Goal: Task Accomplishment & Management: Use online tool/utility

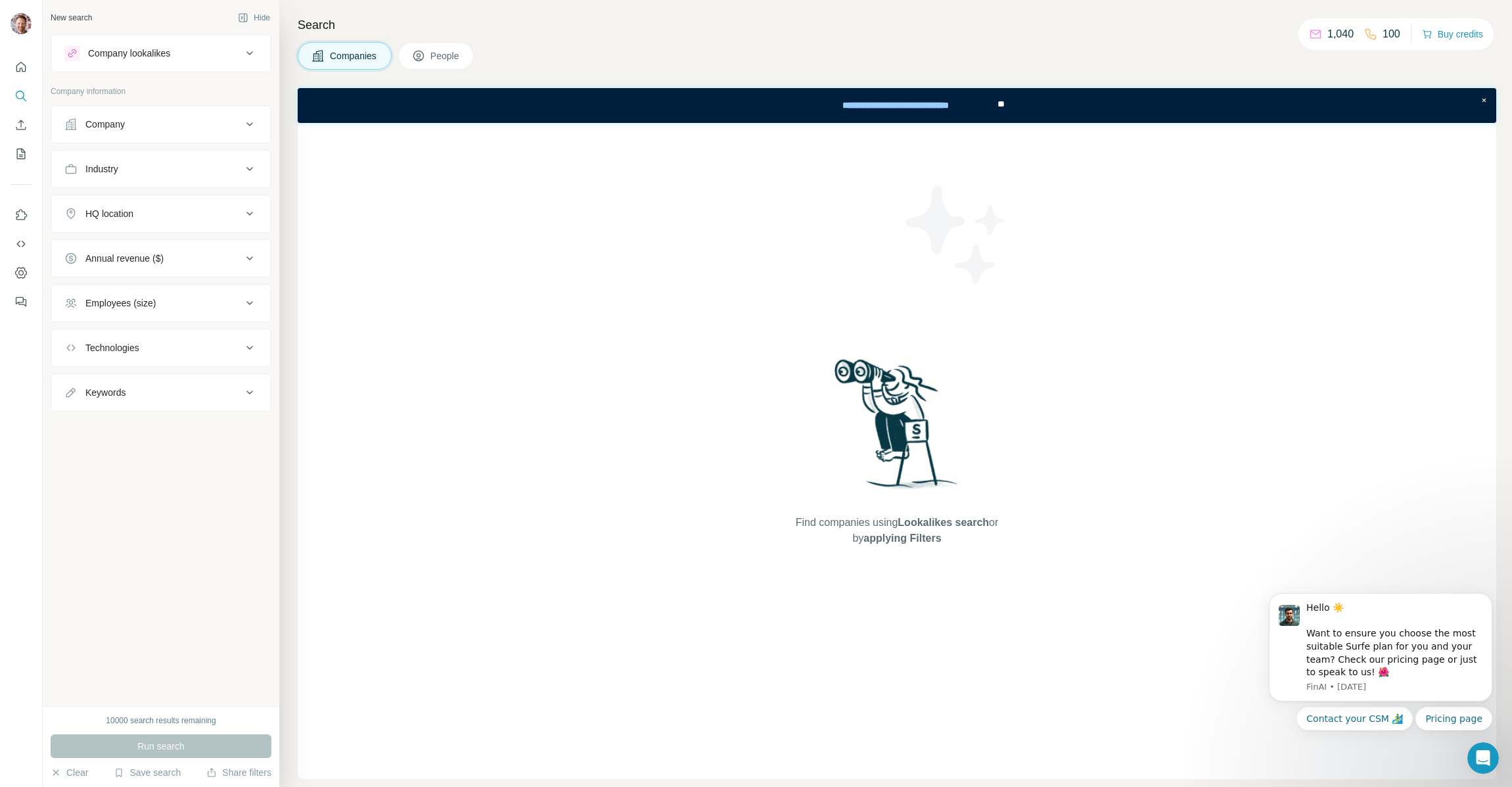
click at [251, 123] on icon at bounding box center [250, 123] width 7 height 4
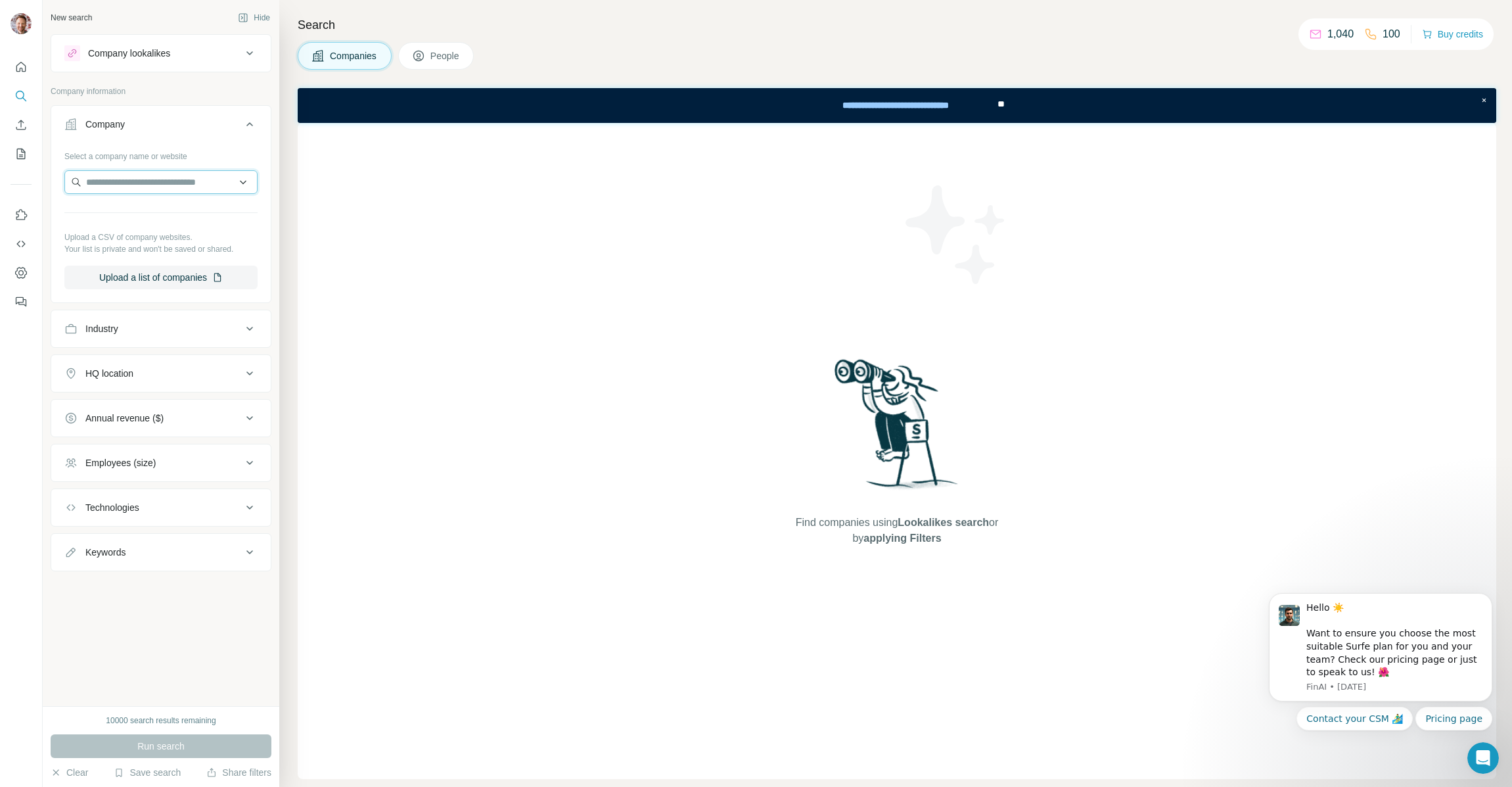
click at [154, 190] on input "text" at bounding box center [161, 182] width 194 height 24
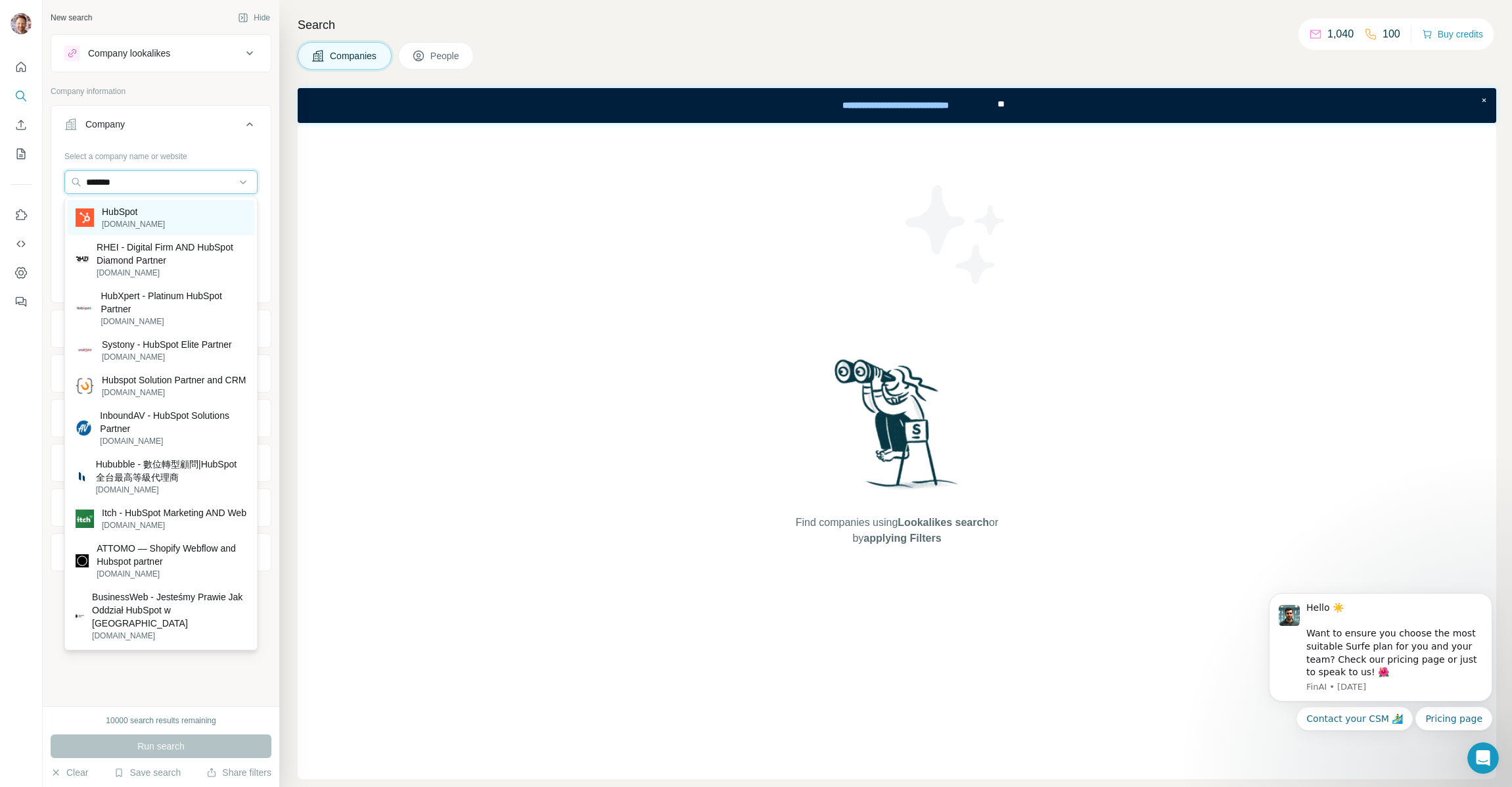
type input "*******"
click at [124, 225] on p "[DOMAIN_NAME]" at bounding box center [133, 224] width 63 height 12
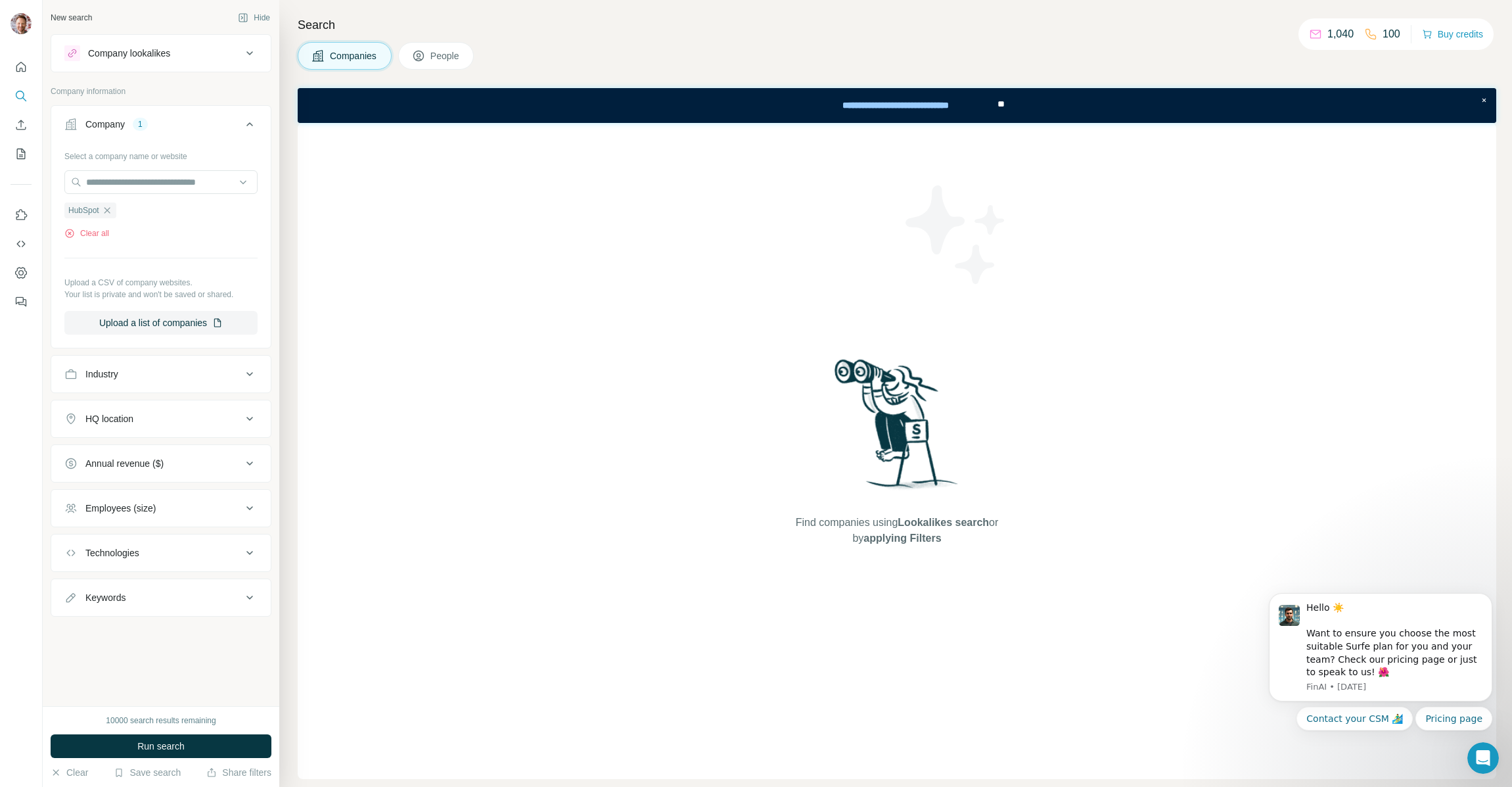
click at [443, 53] on span "People" at bounding box center [445, 56] width 30 height 13
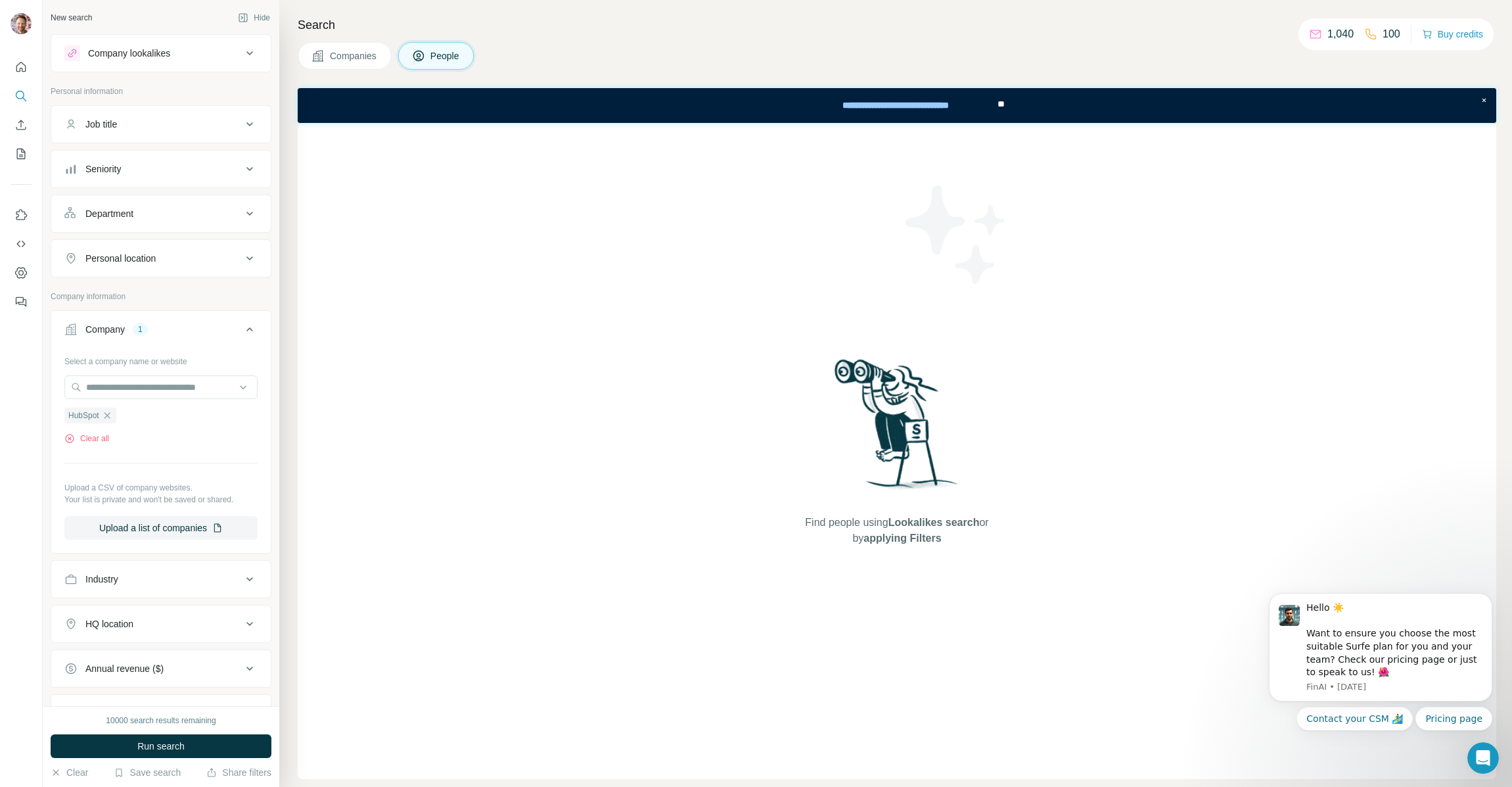
click at [154, 262] on div "Personal location" at bounding box center [120, 259] width 70 height 13
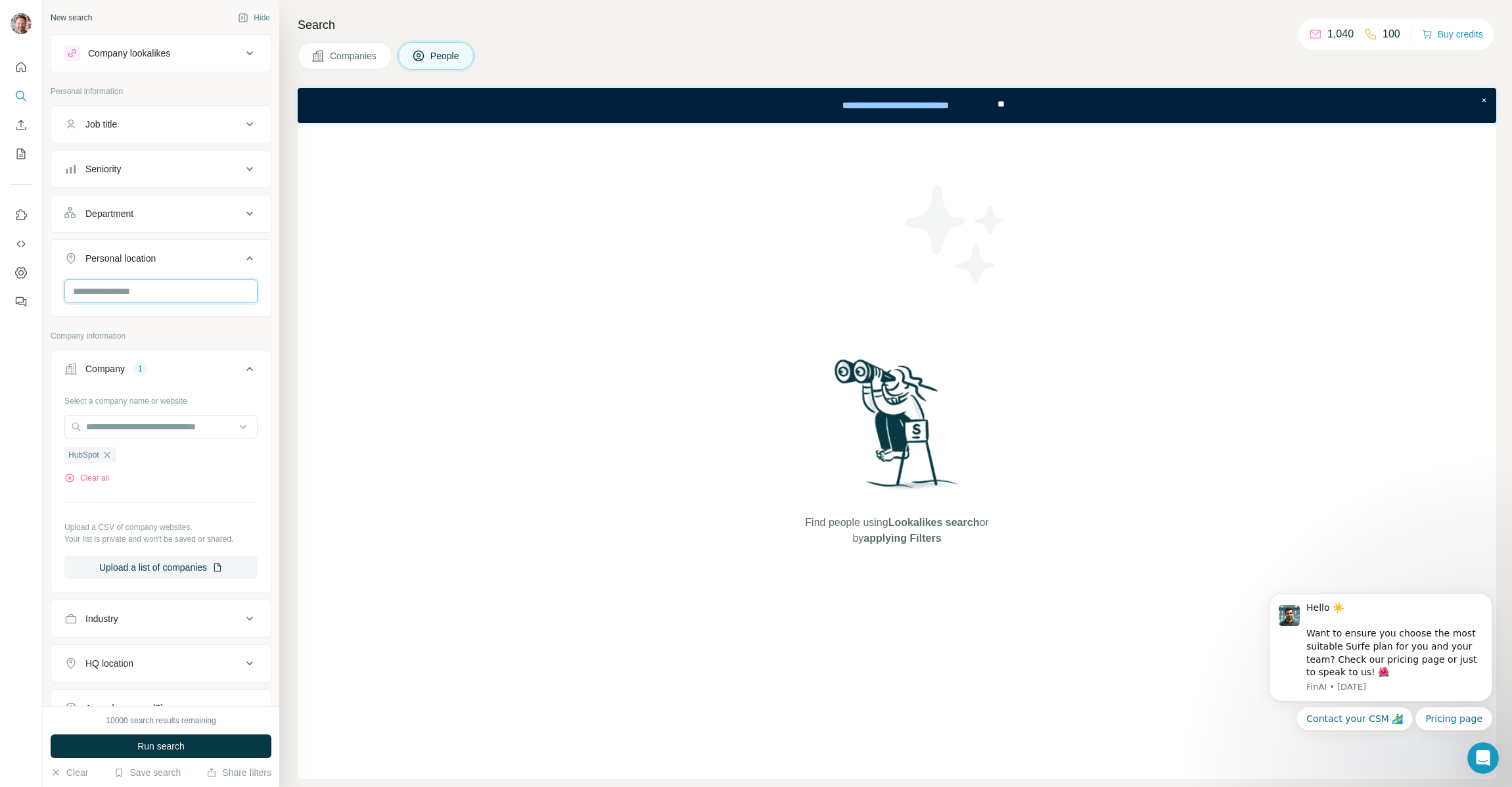
click at [137, 288] on input "text" at bounding box center [161, 291] width 194 height 24
type input "******"
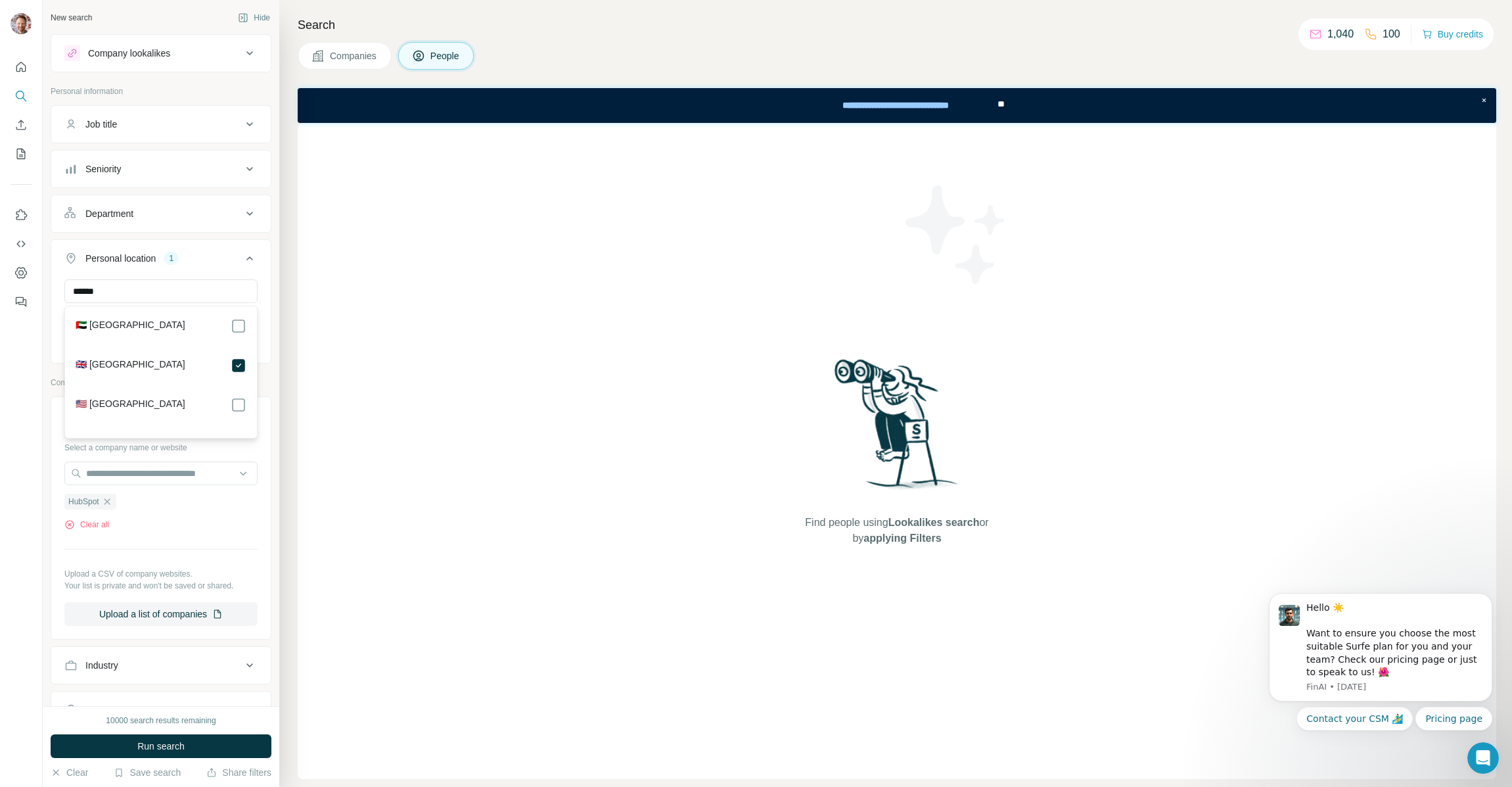
click at [269, 456] on div "Select a company name or website HubSpot Clear all Upload a CSV of company webs…" at bounding box center [160, 536] width 219 height 200
click at [165, 751] on span "Run search" at bounding box center [161, 746] width 47 height 13
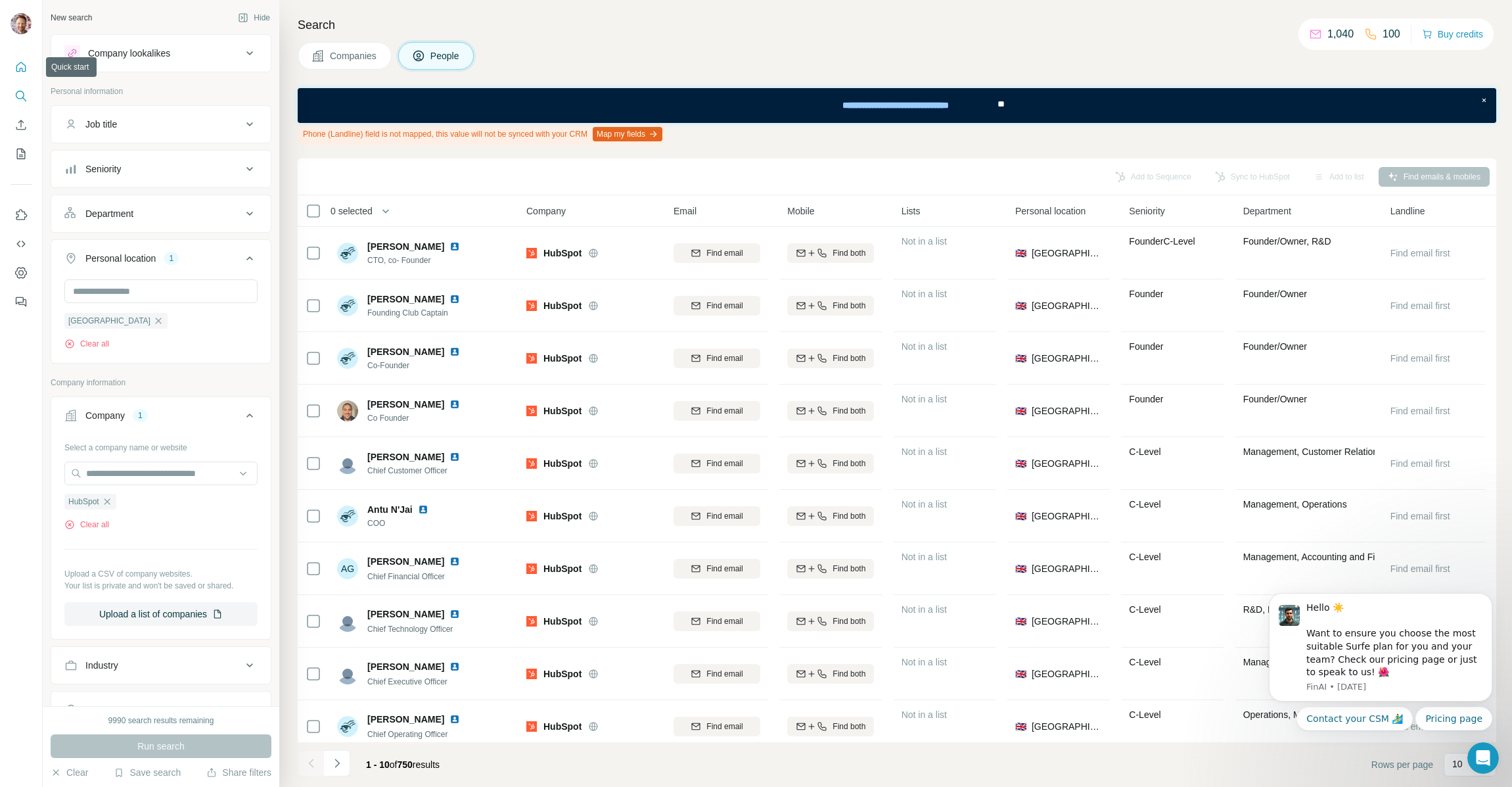
click at [20, 69] on icon "Quick start" at bounding box center [21, 67] width 10 height 10
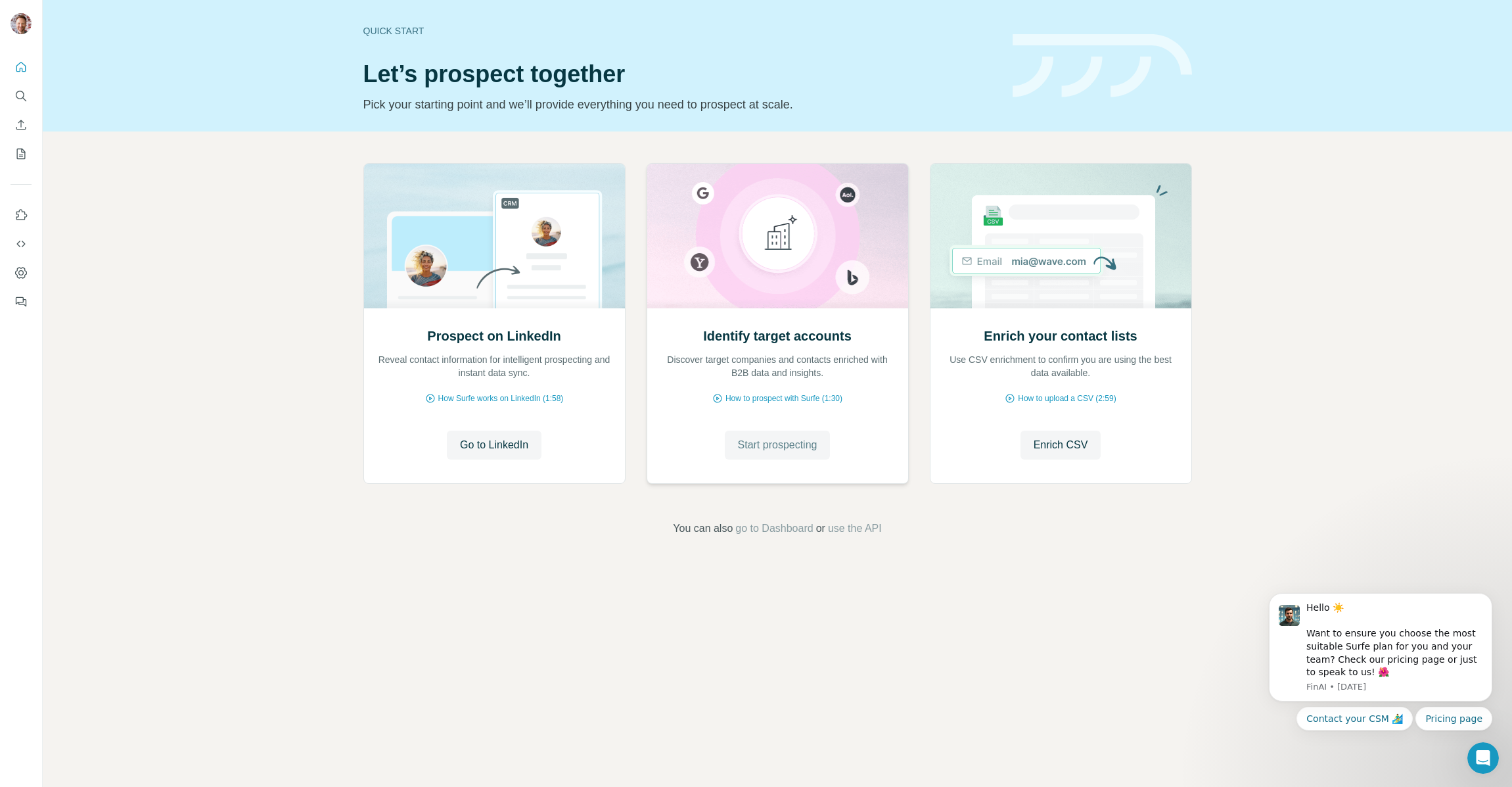
click at [776, 449] on span "Start prospecting" at bounding box center [778, 444] width 80 height 16
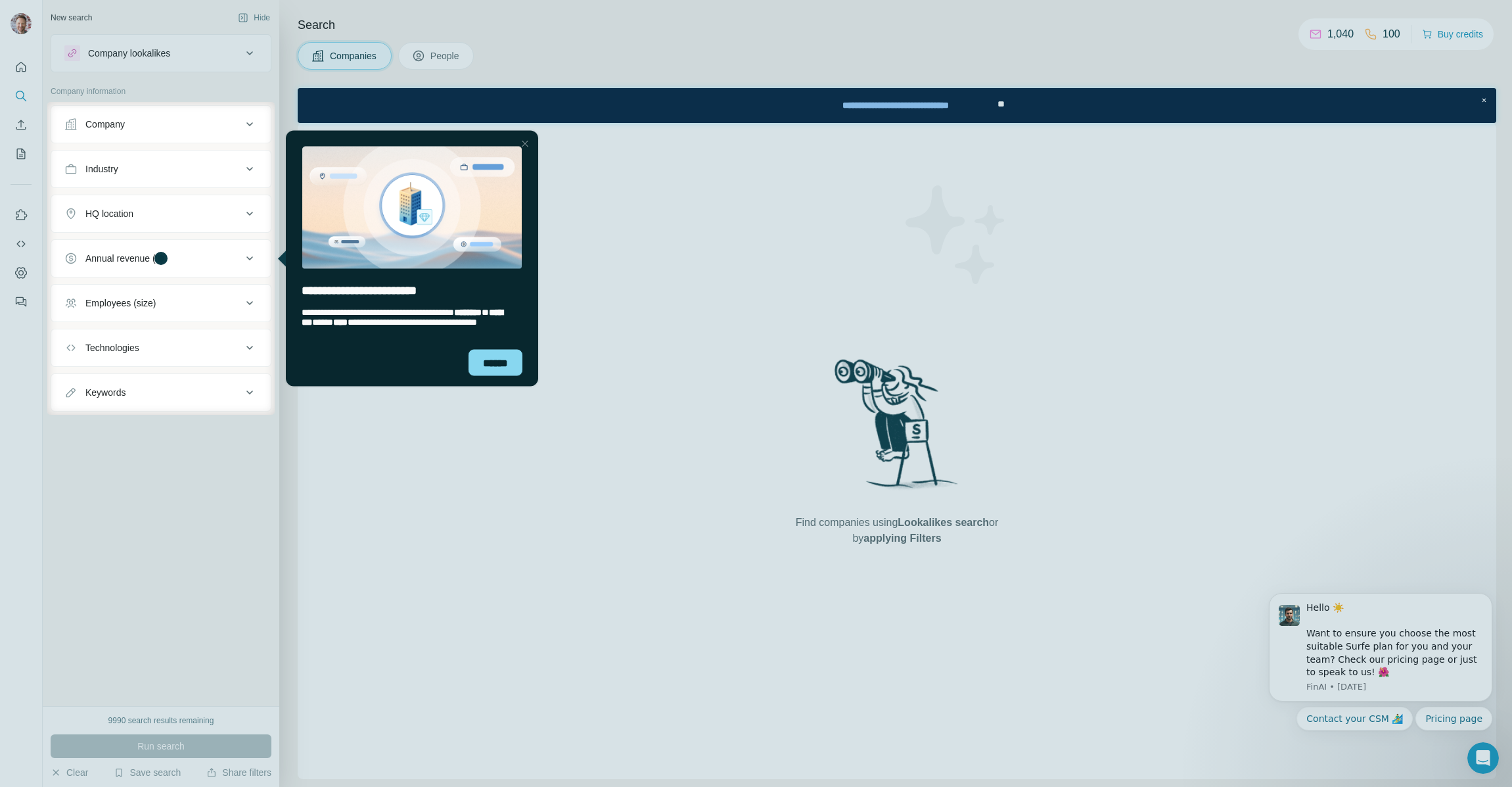
click at [456, 53] on div at bounding box center [756, 51] width 1512 height 102
click at [489, 371] on div "******" at bounding box center [495, 362] width 54 height 27
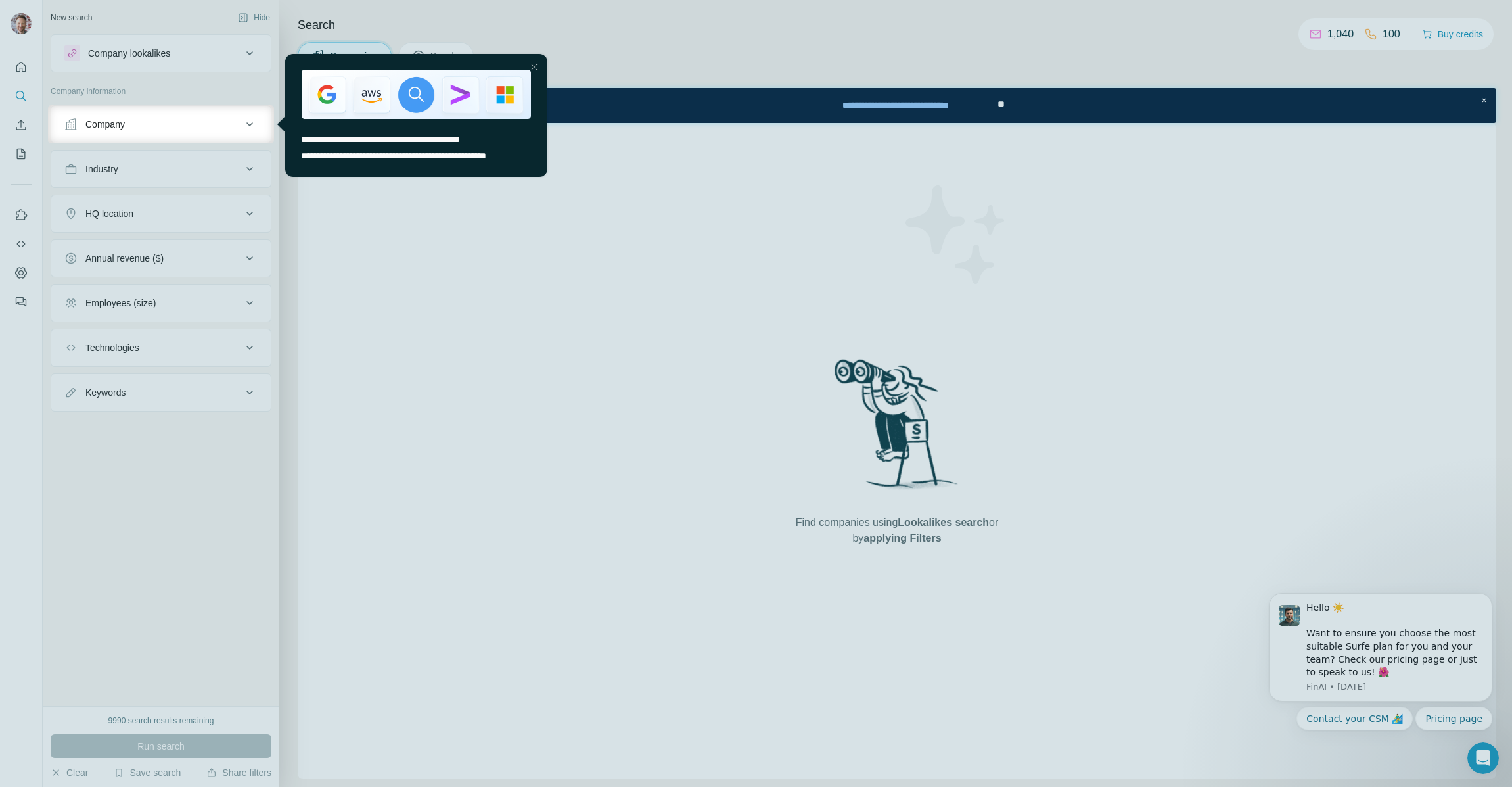
click at [434, 55] on div "entering tooltip" at bounding box center [416, 94] width 262 height 82
click at [538, 64] on div "Close Step" at bounding box center [533, 67] width 16 height 16
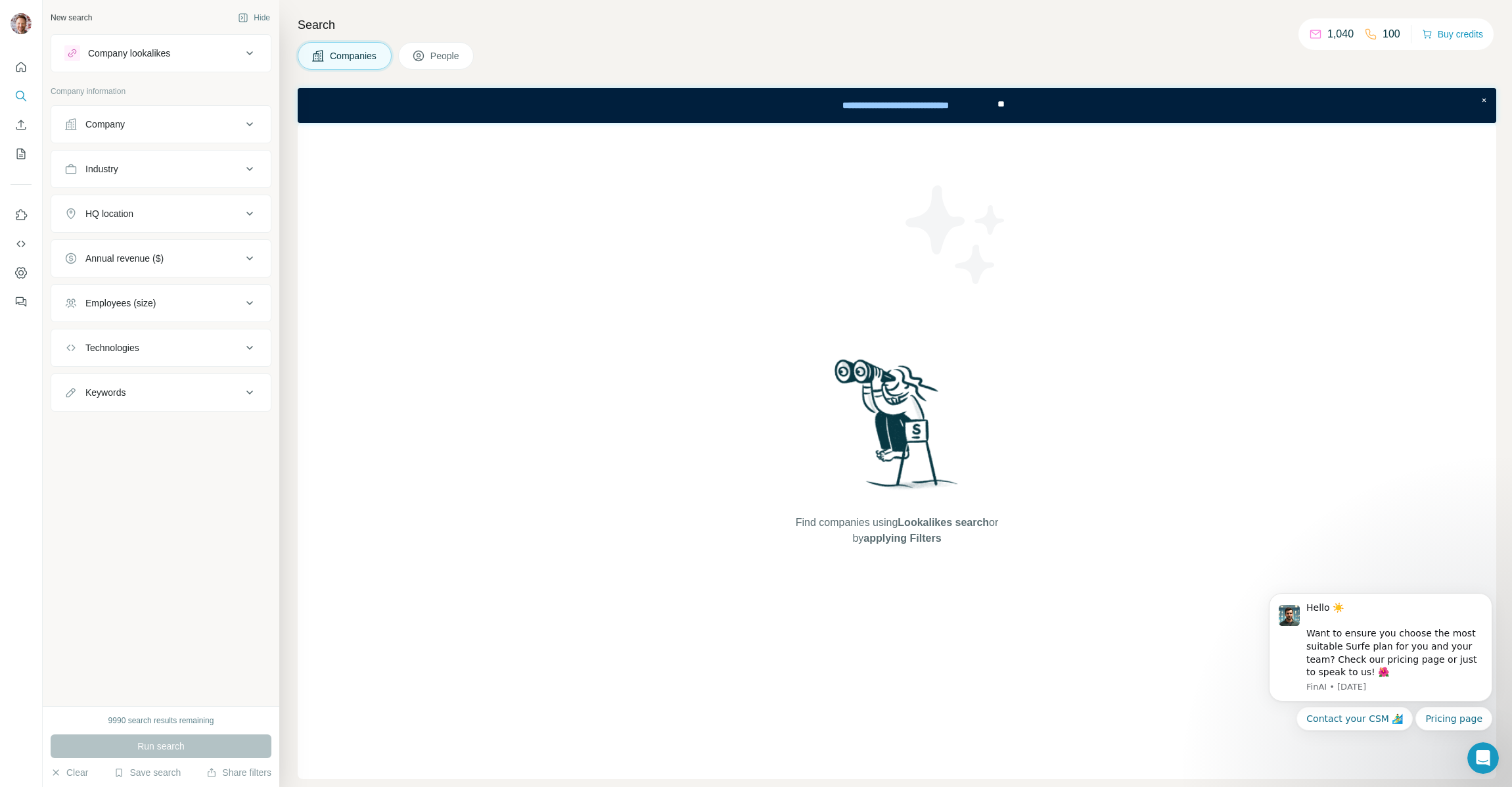
click at [454, 59] on span "People" at bounding box center [445, 56] width 30 height 13
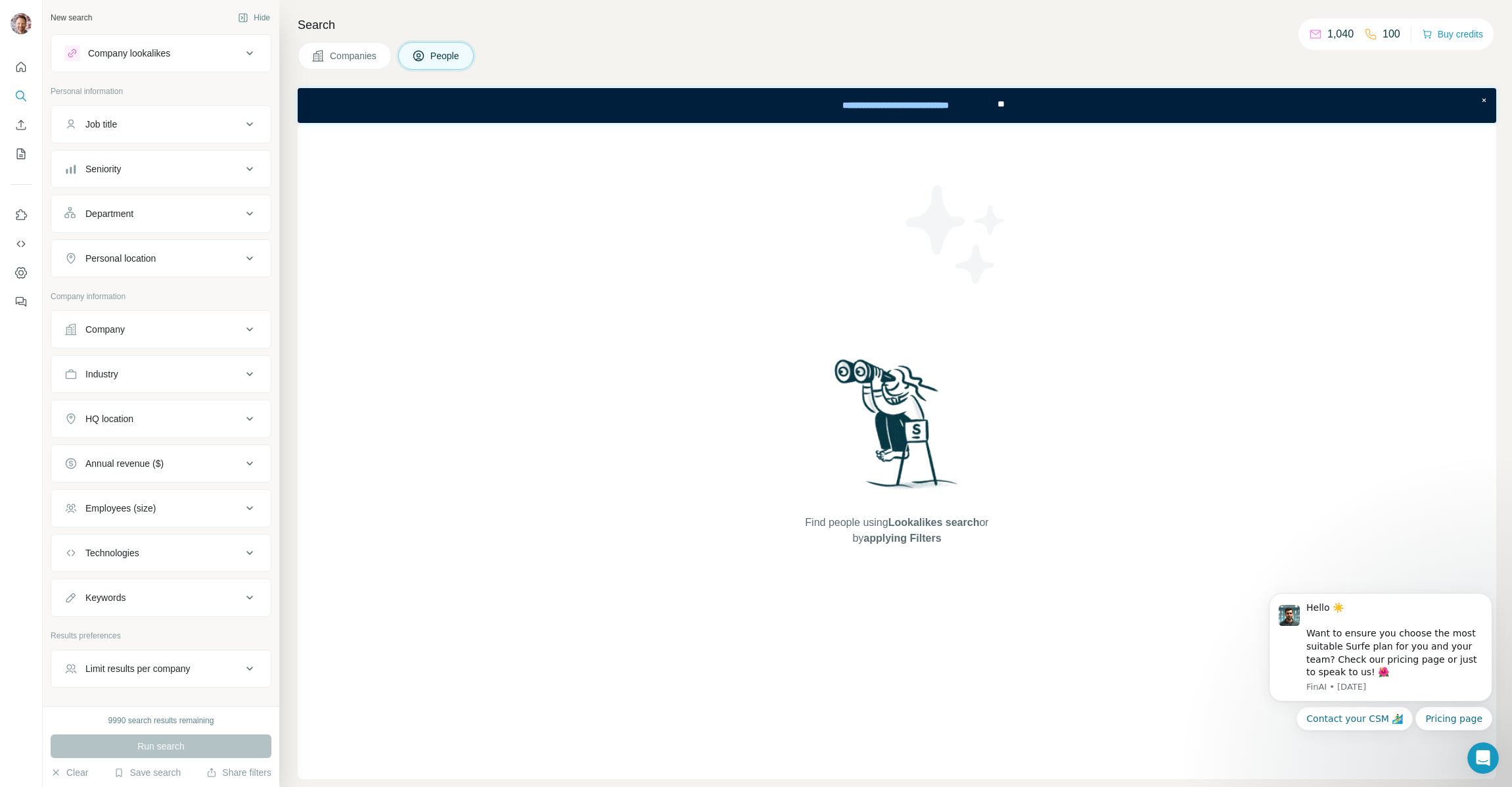
click at [143, 131] on button "Job title" at bounding box center [160, 124] width 219 height 32
click at [122, 157] on input "text" at bounding box center [148, 157] width 167 height 24
type input "**********"
click at [247, 159] on icon "button" at bounding box center [247, 157] width 13 height 13
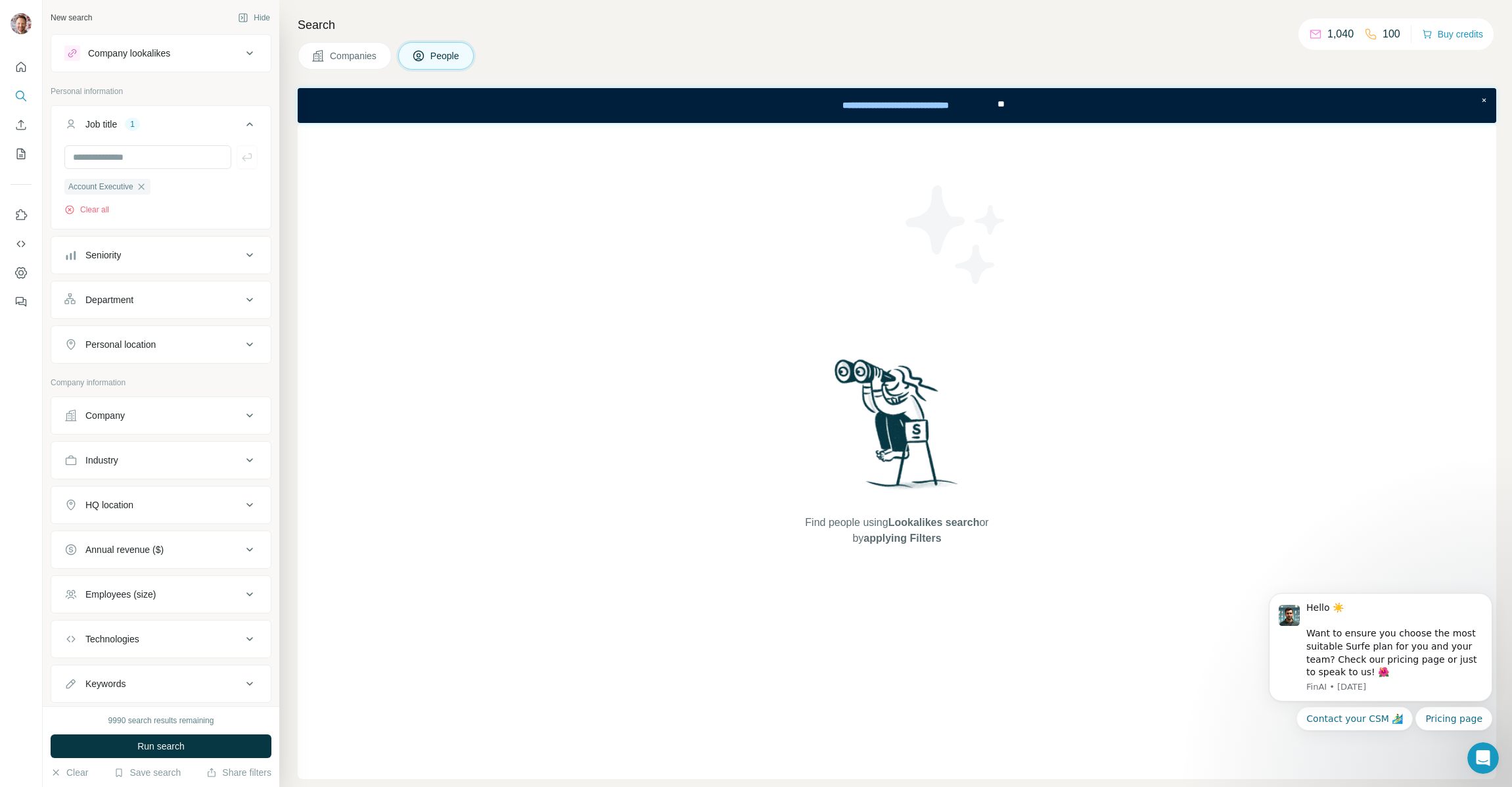
click at [140, 348] on div "Personal location" at bounding box center [120, 344] width 70 height 13
click at [117, 384] on input "text" at bounding box center [161, 378] width 194 height 24
type input "******"
click at [281, 474] on div "Search Companies People Find people using Lookalikes search or by applying Filt…" at bounding box center [895, 393] width 1233 height 787
click at [164, 508] on div "Company" at bounding box center [153, 502] width 177 height 13
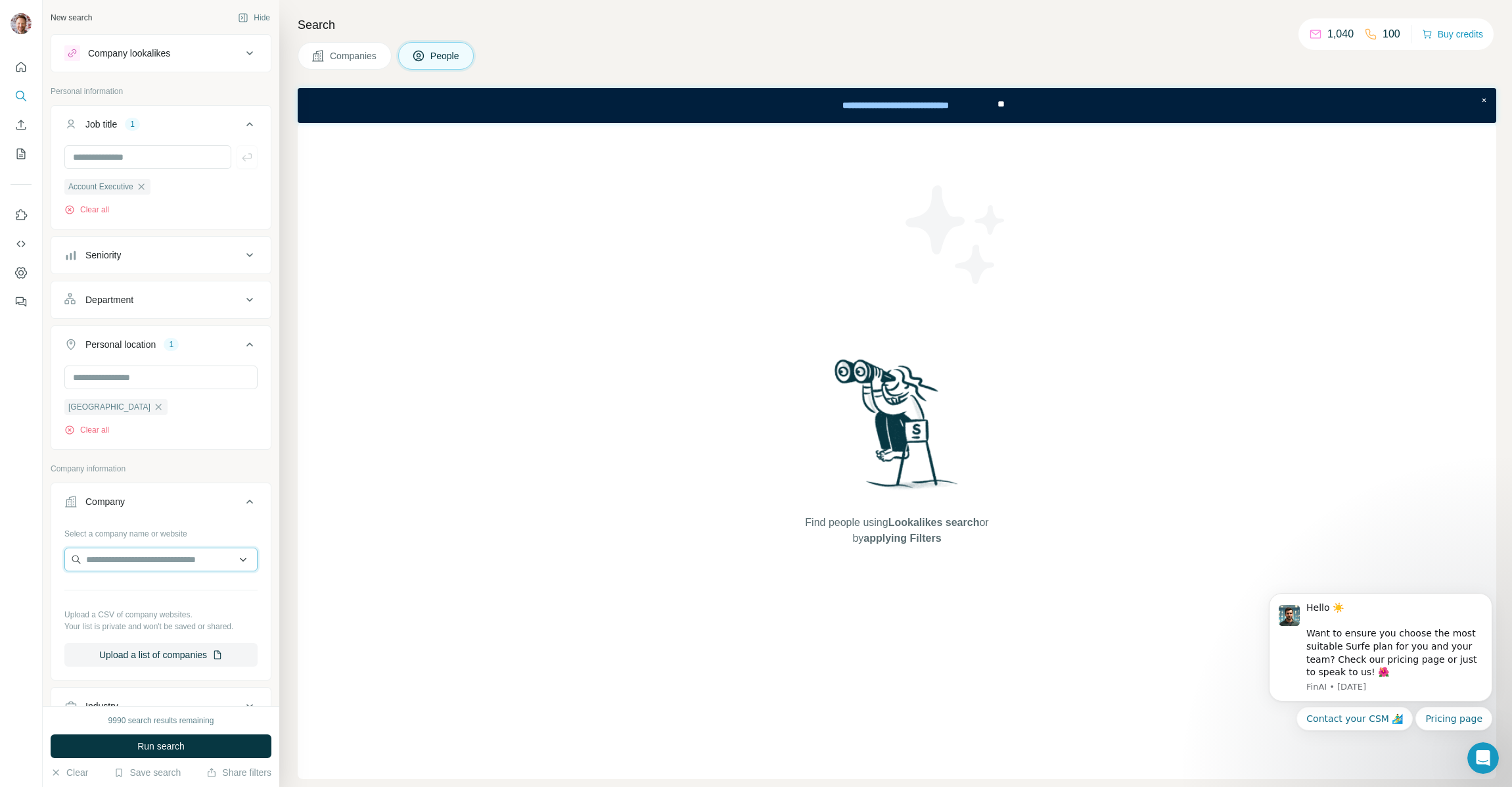
click at [129, 565] on input "text" at bounding box center [161, 559] width 194 height 24
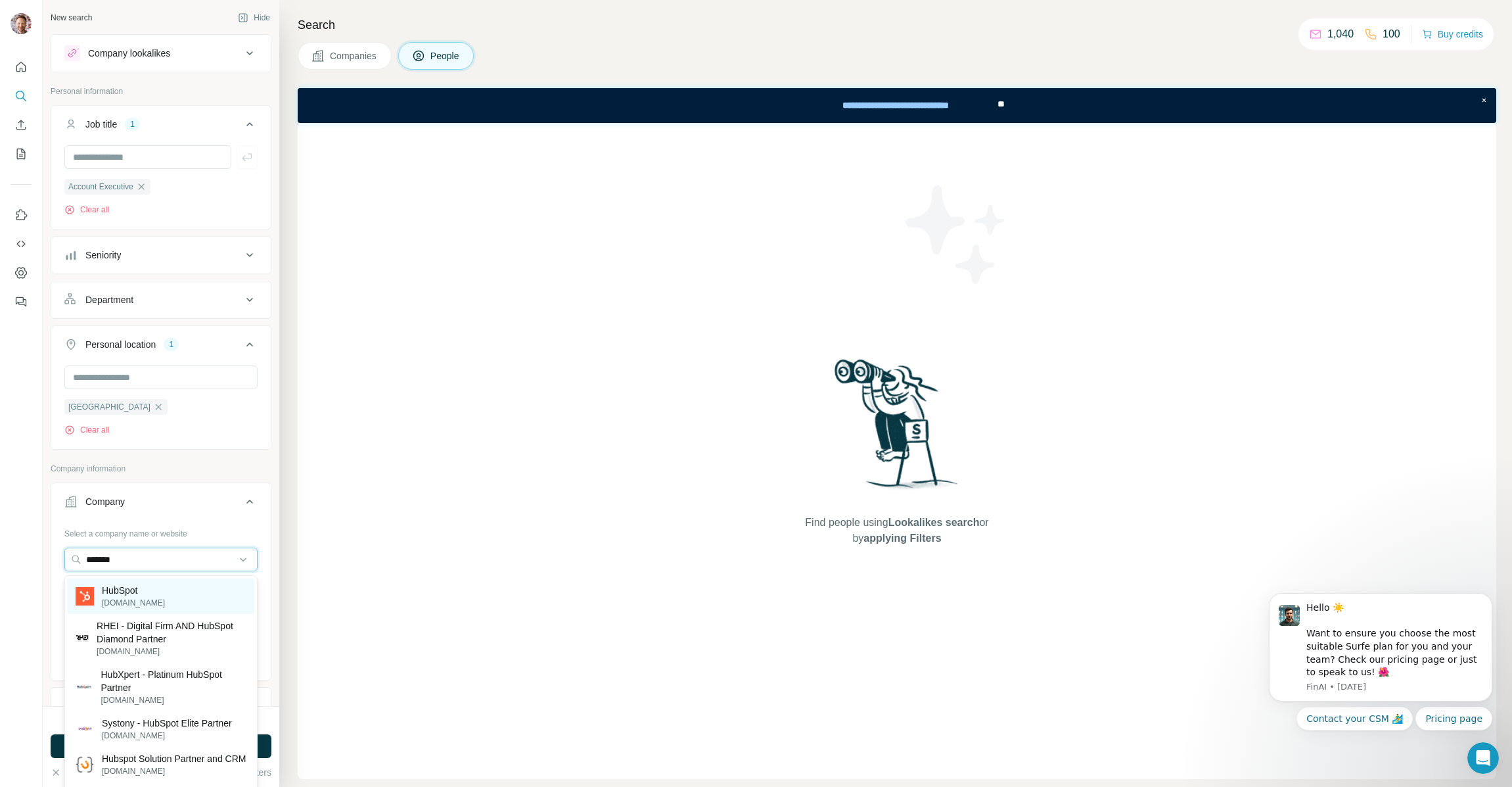
type input "*******"
click at [136, 596] on p "HubSpot" at bounding box center [133, 590] width 63 height 13
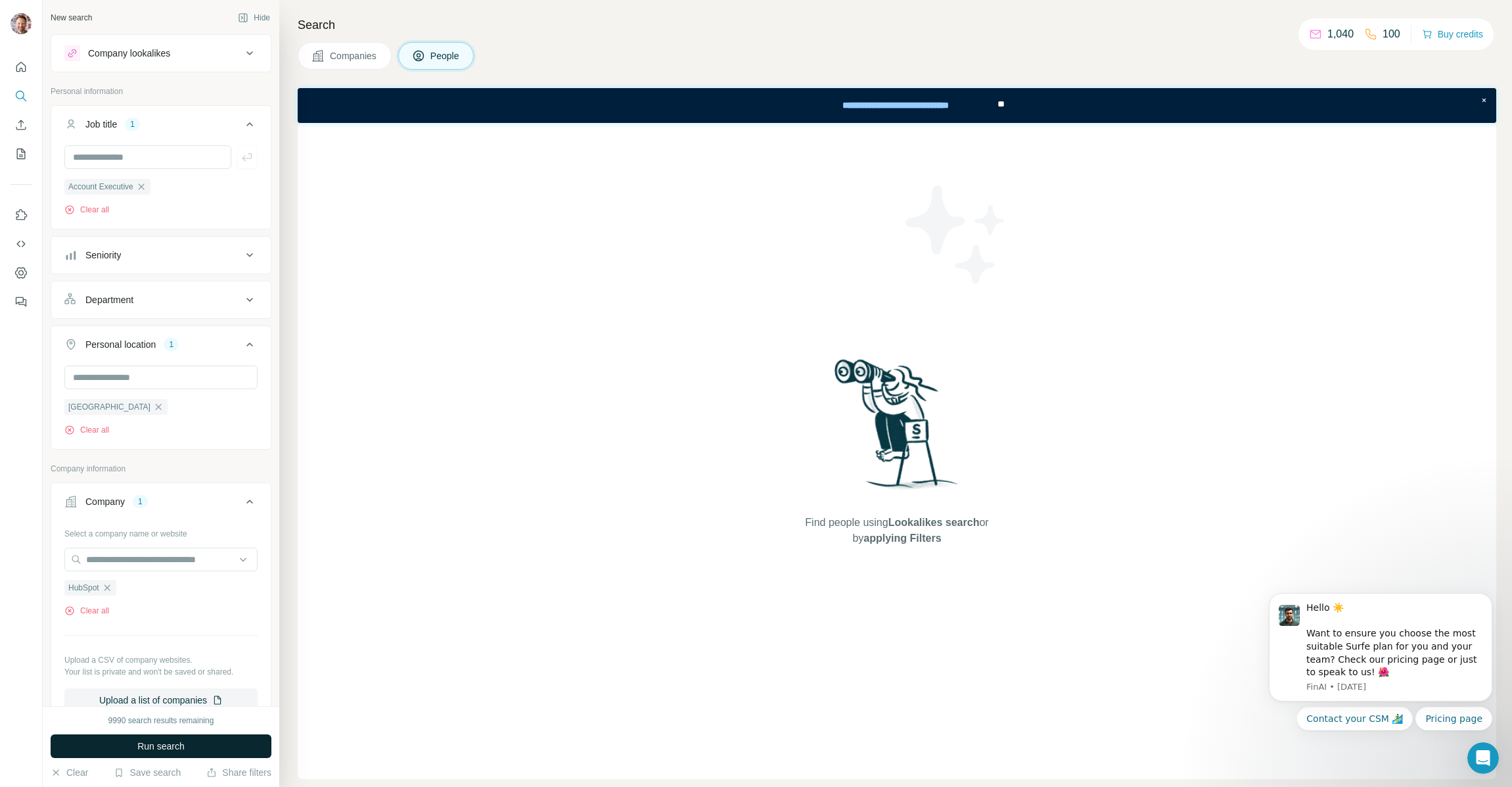
click at [151, 748] on span "Run search" at bounding box center [161, 746] width 47 height 13
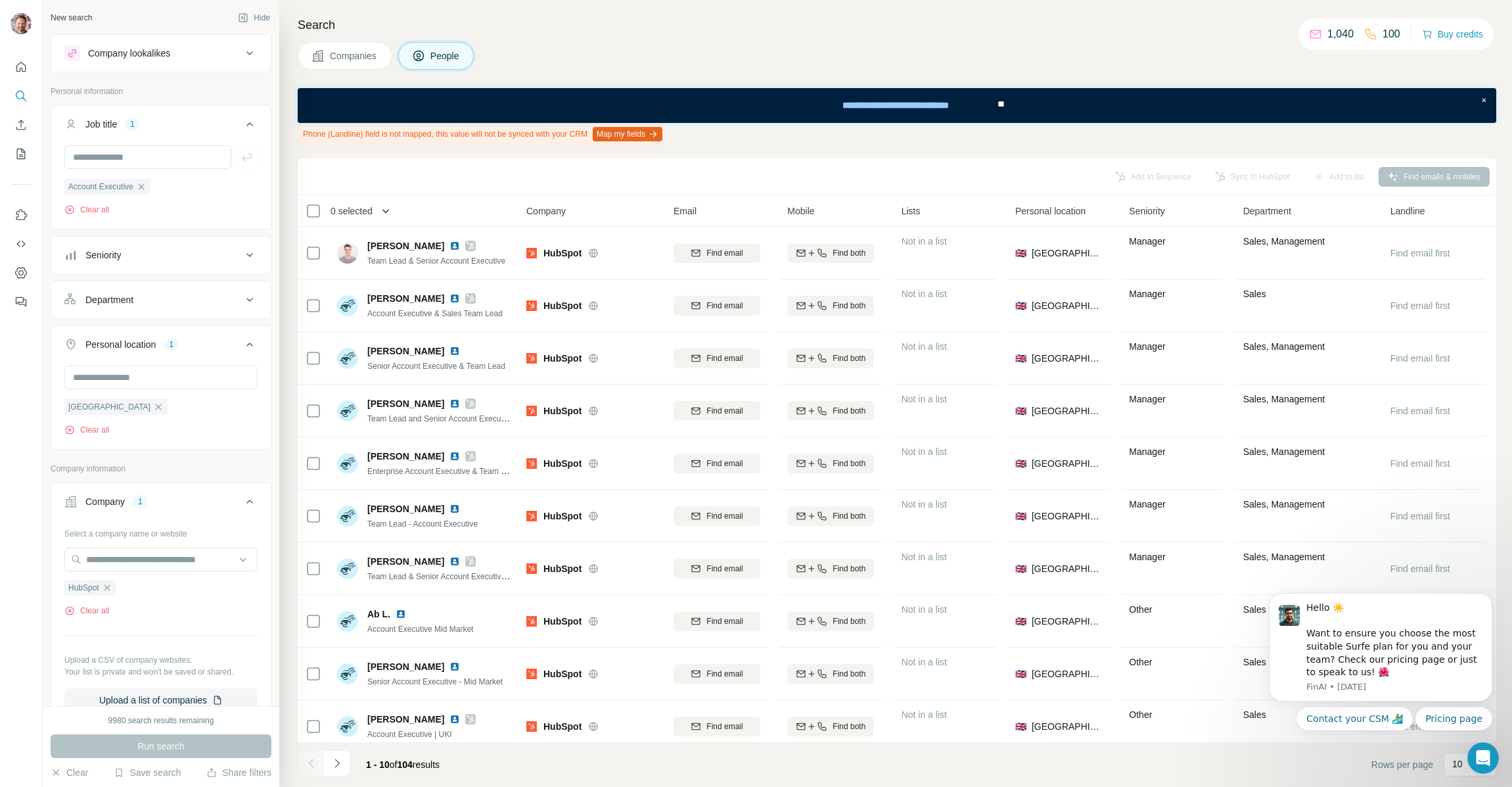
click at [391, 216] on icon "button" at bounding box center [386, 211] width 13 height 13
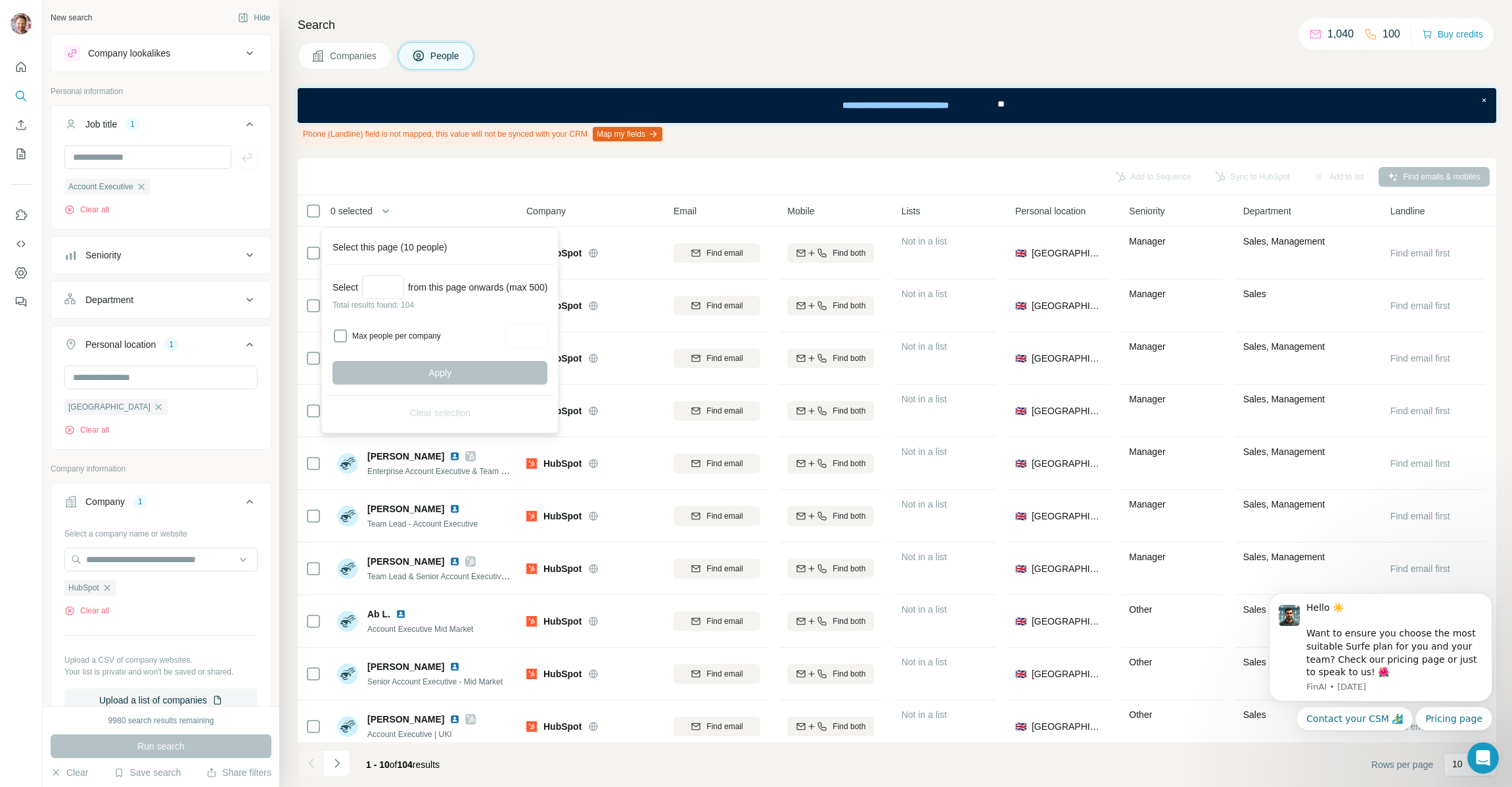
click at [399, 170] on div "Add to Sequence Sync to HubSpot Add to list Find emails & mobiles" at bounding box center [897, 176] width 1186 height 23
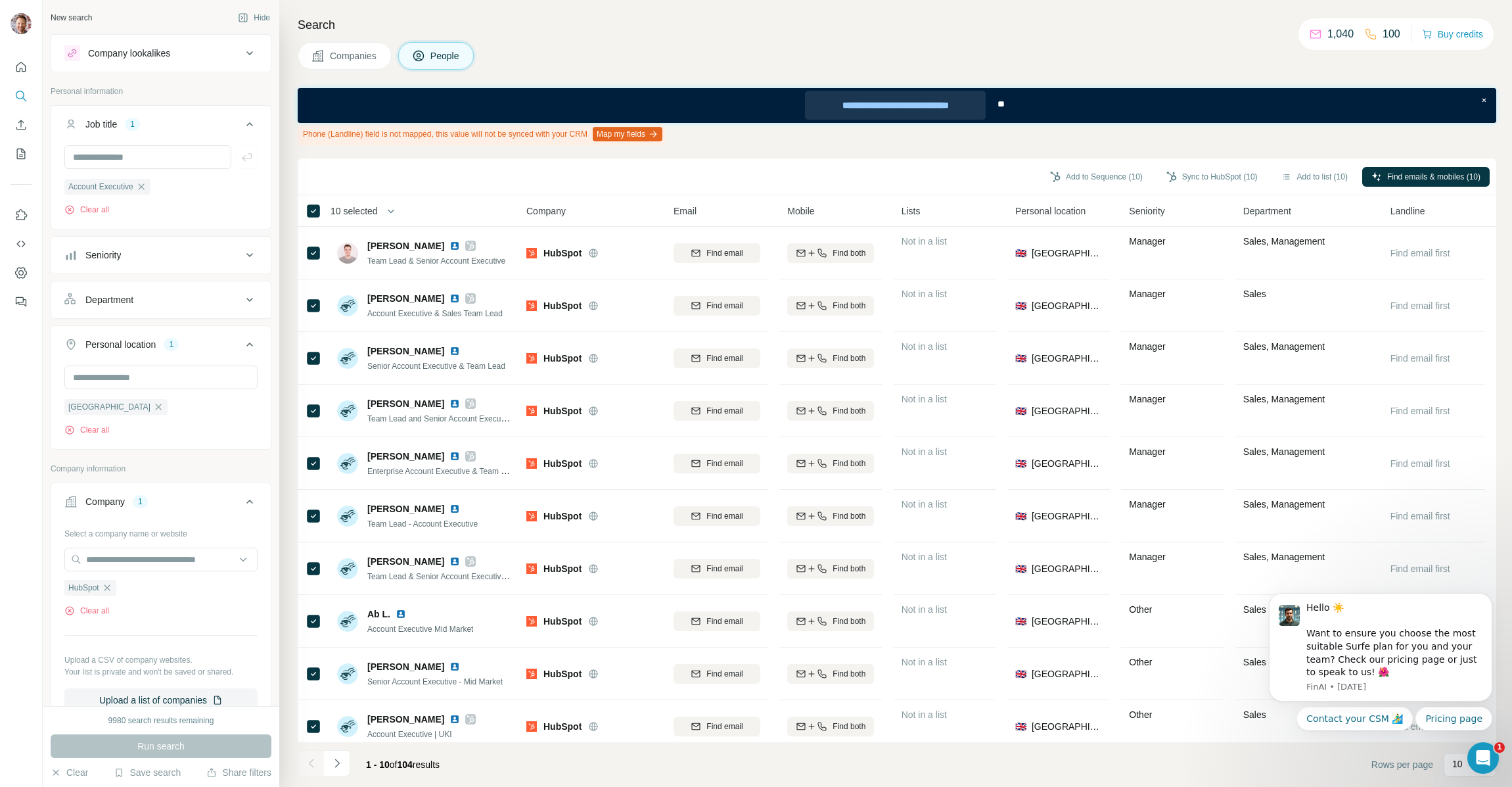
click at [965, 105] on div "**********" at bounding box center [895, 105] width 181 height 29
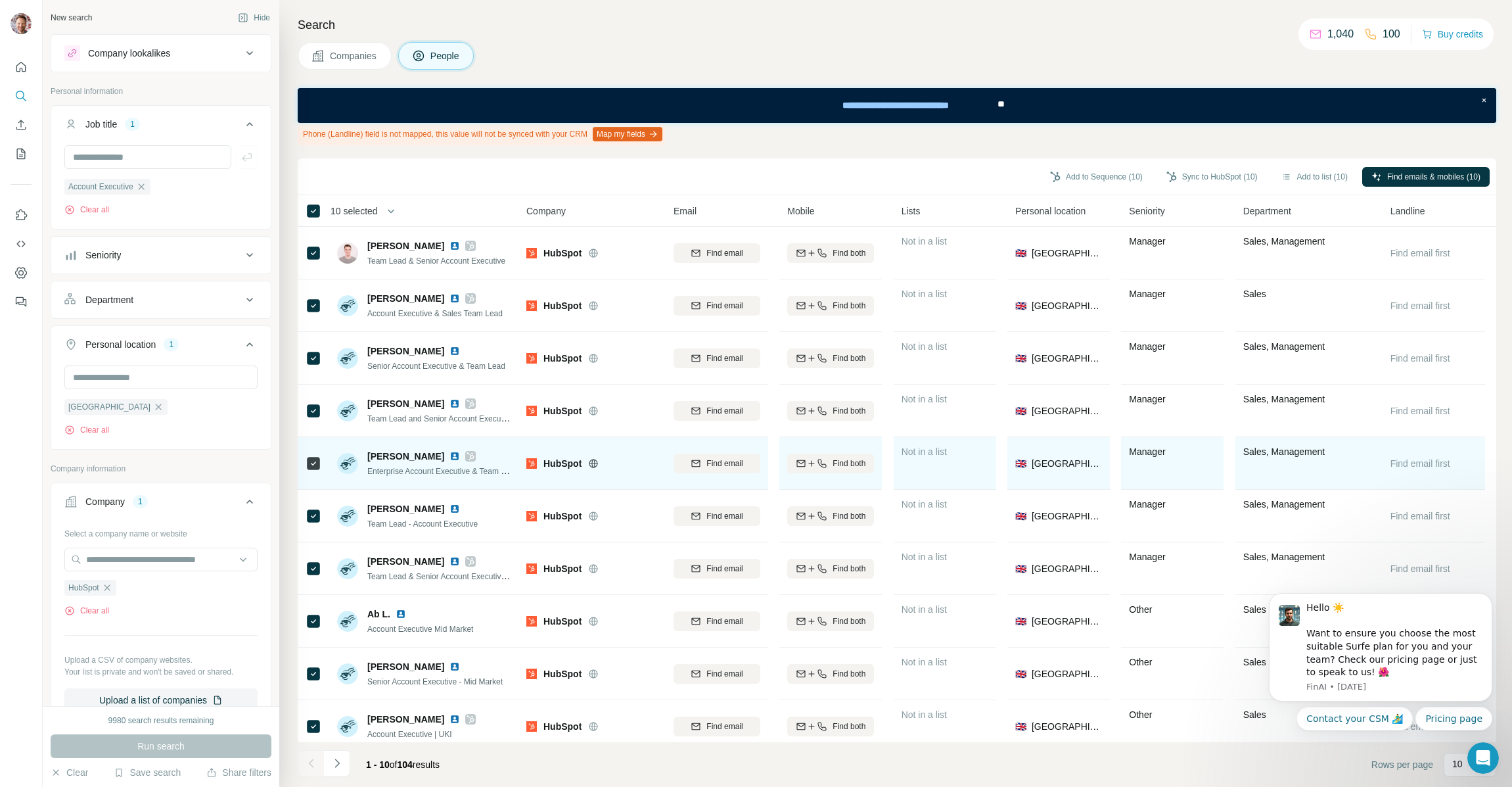
scroll to position [15, 0]
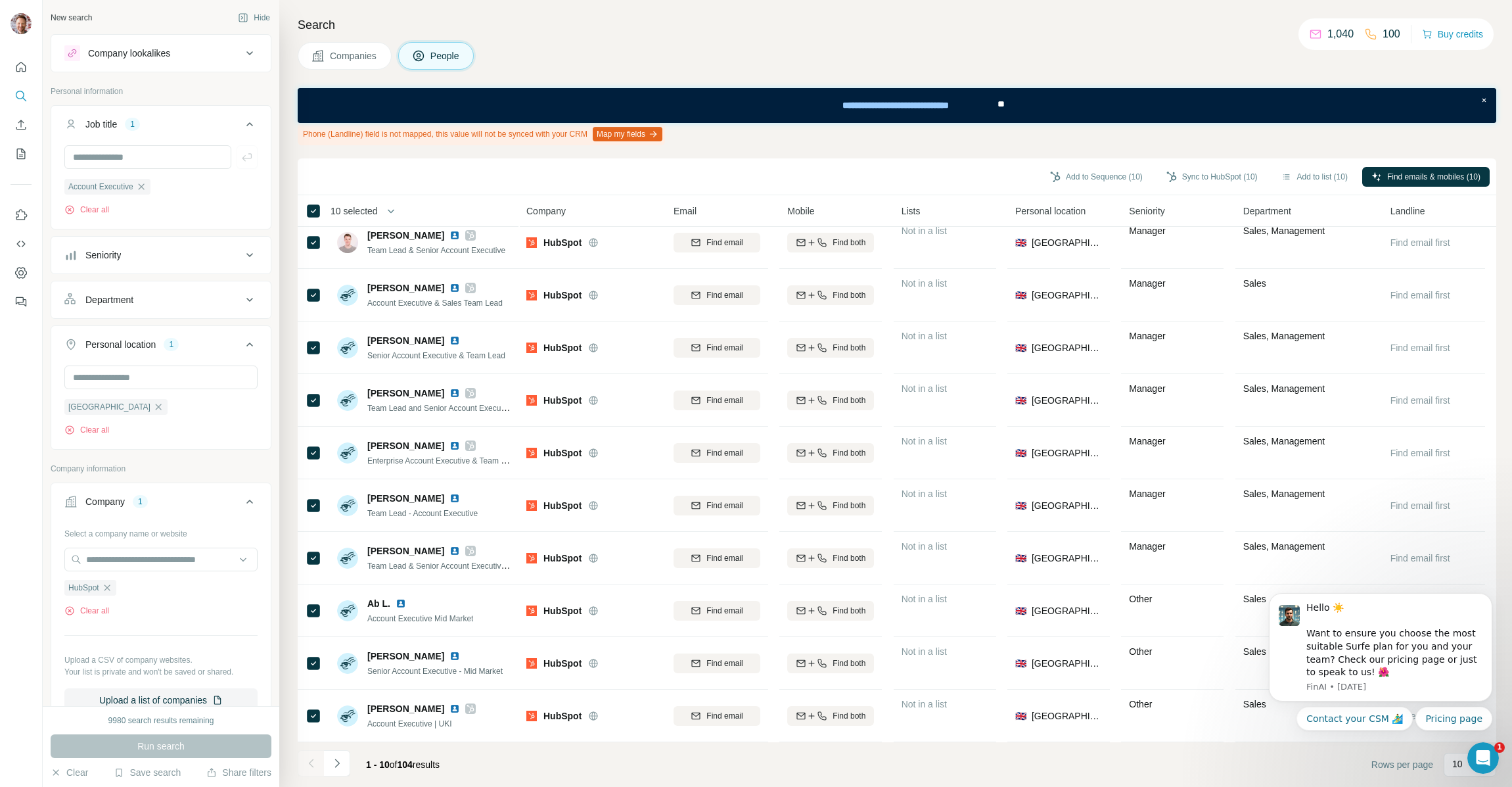
click at [1448, 764] on body "Hello ☀️ Want to ensure you choose the most suitable Surfe plan for you and you…" at bounding box center [1381, 678] width 253 height 194
click at [1488, 594] on icon "Dismiss notification" at bounding box center [1488, 597] width 7 height 7
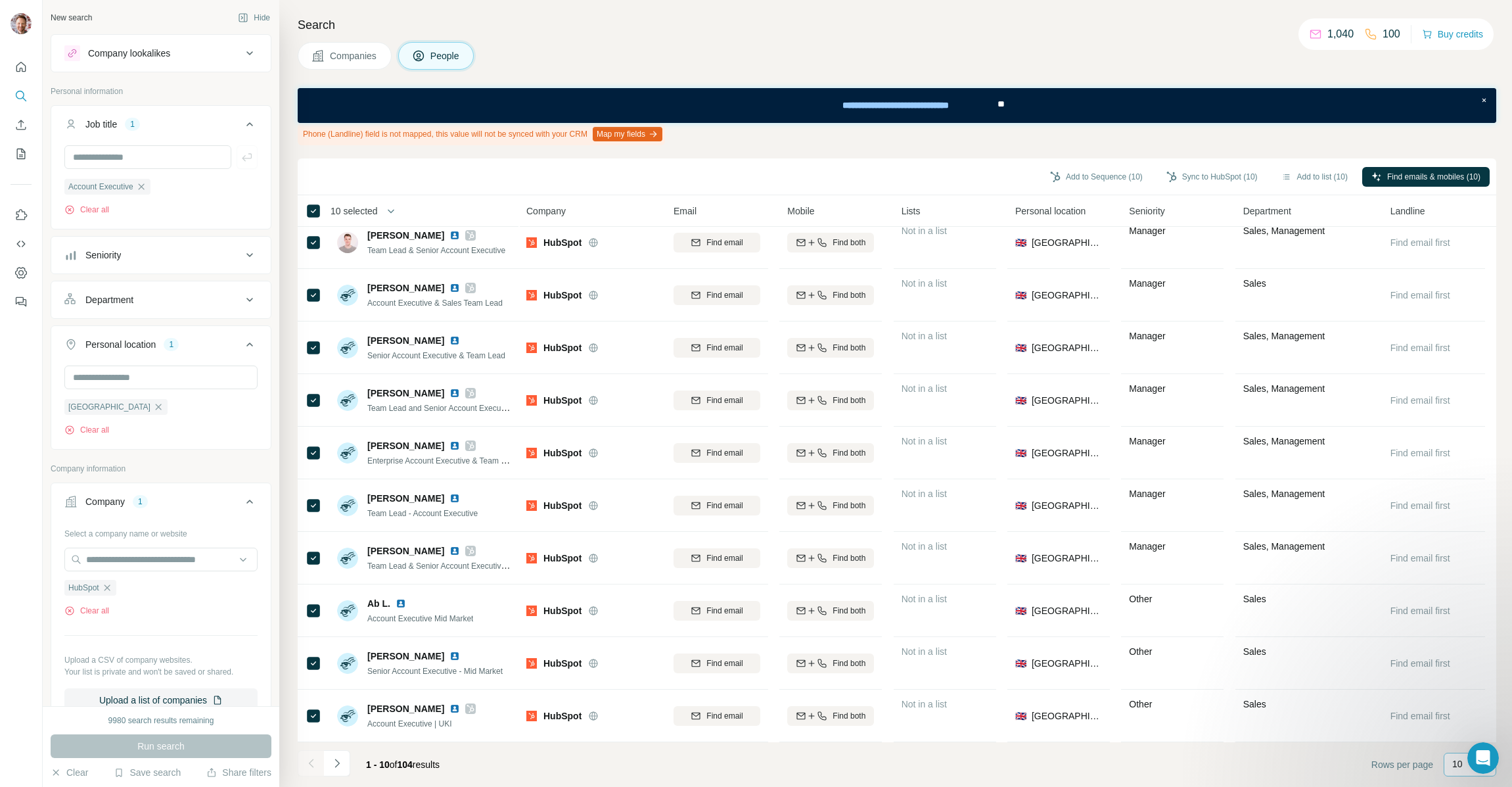
click at [1465, 770] on div "10" at bounding box center [1468, 764] width 33 height 13
click at [1471, 661] on div "60" at bounding box center [1469, 664] width 30 height 13
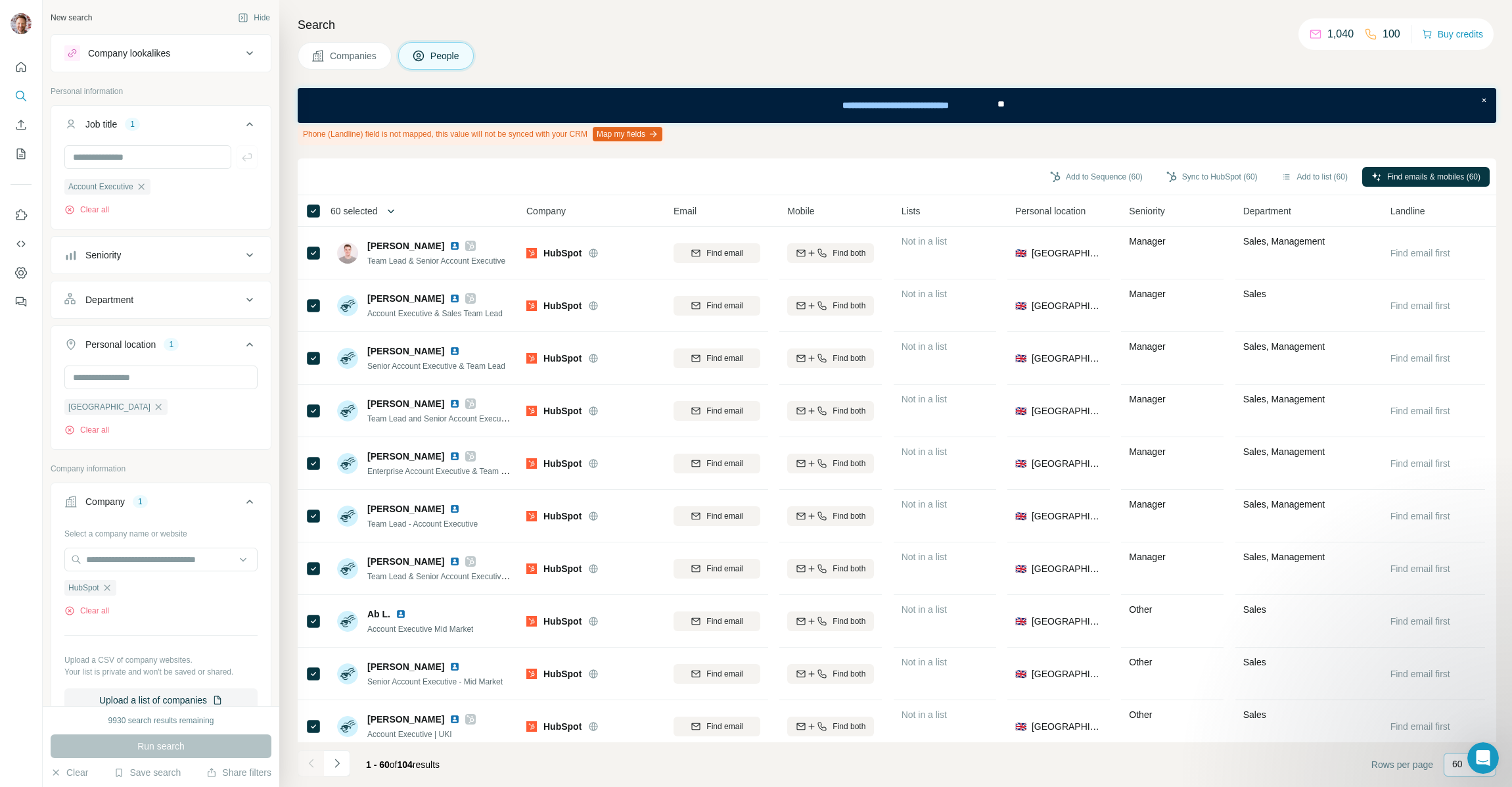
click at [394, 211] on icon "button" at bounding box center [391, 211] width 7 height 4
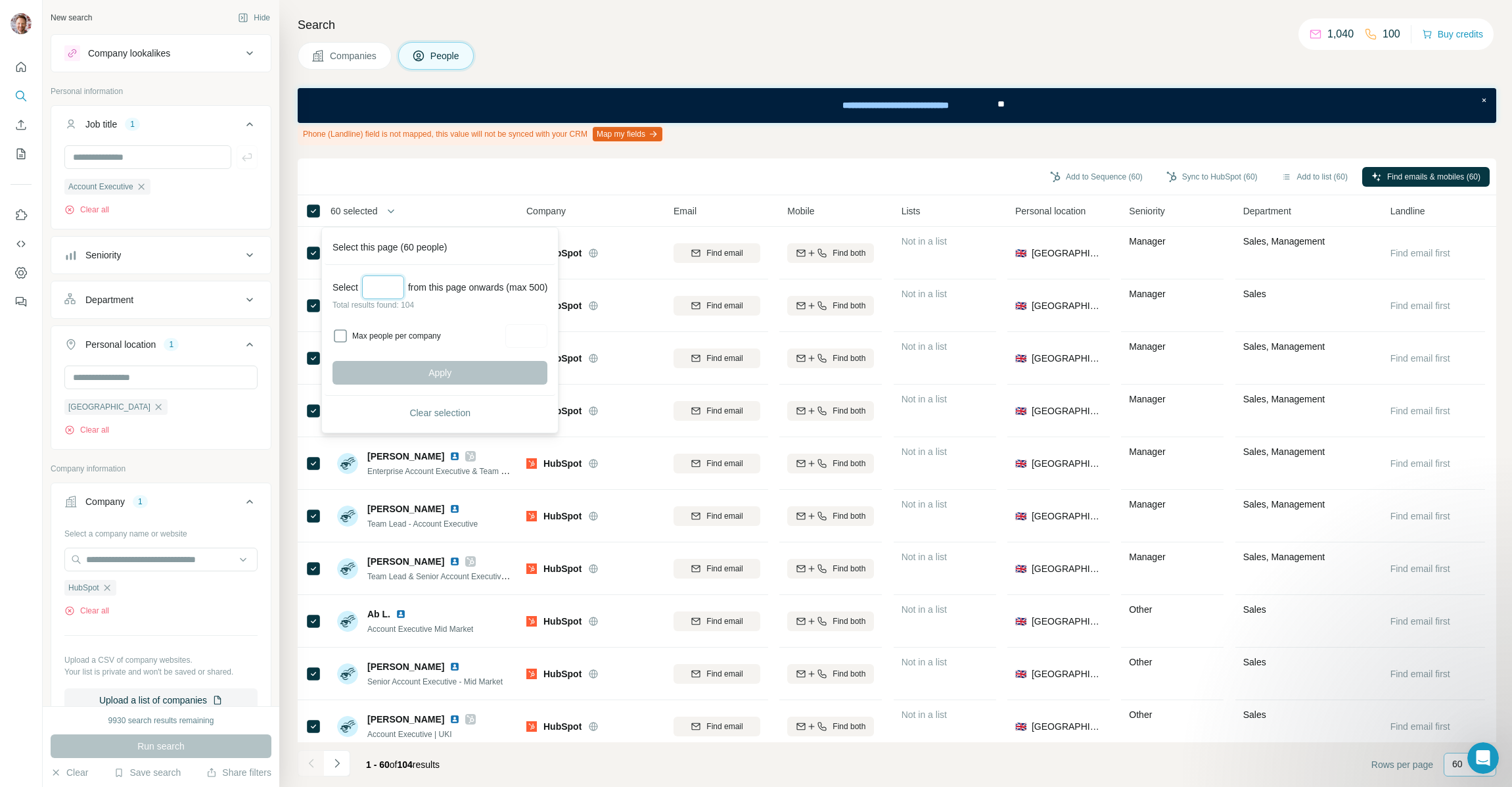
click at [382, 287] on input "Select a number (up to 500)" at bounding box center [383, 287] width 42 height 24
type input "***"
click at [444, 373] on span "Apply" at bounding box center [439, 372] width 23 height 13
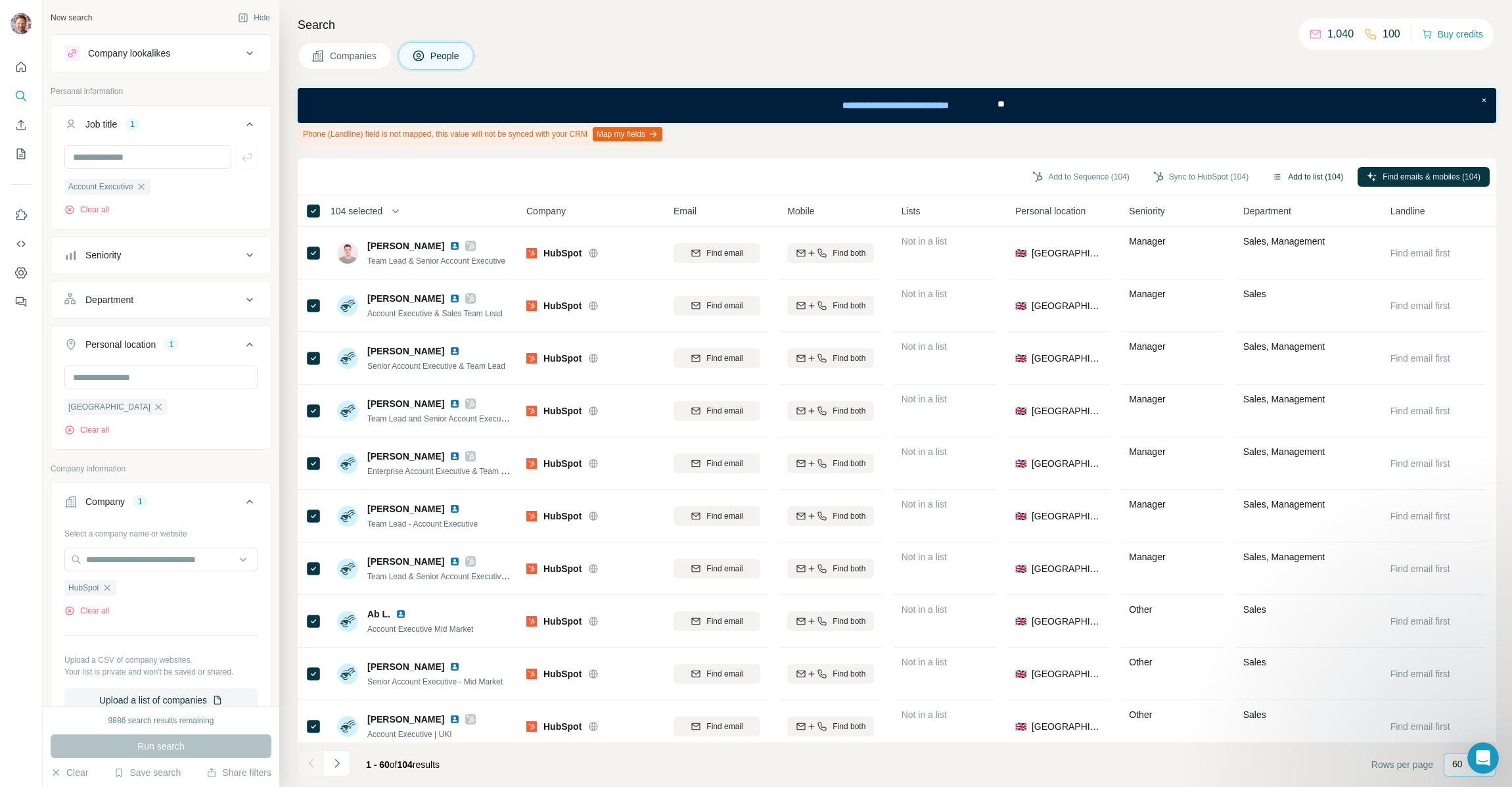
click at [1290, 180] on button "Add to list (104)" at bounding box center [1307, 177] width 89 height 20
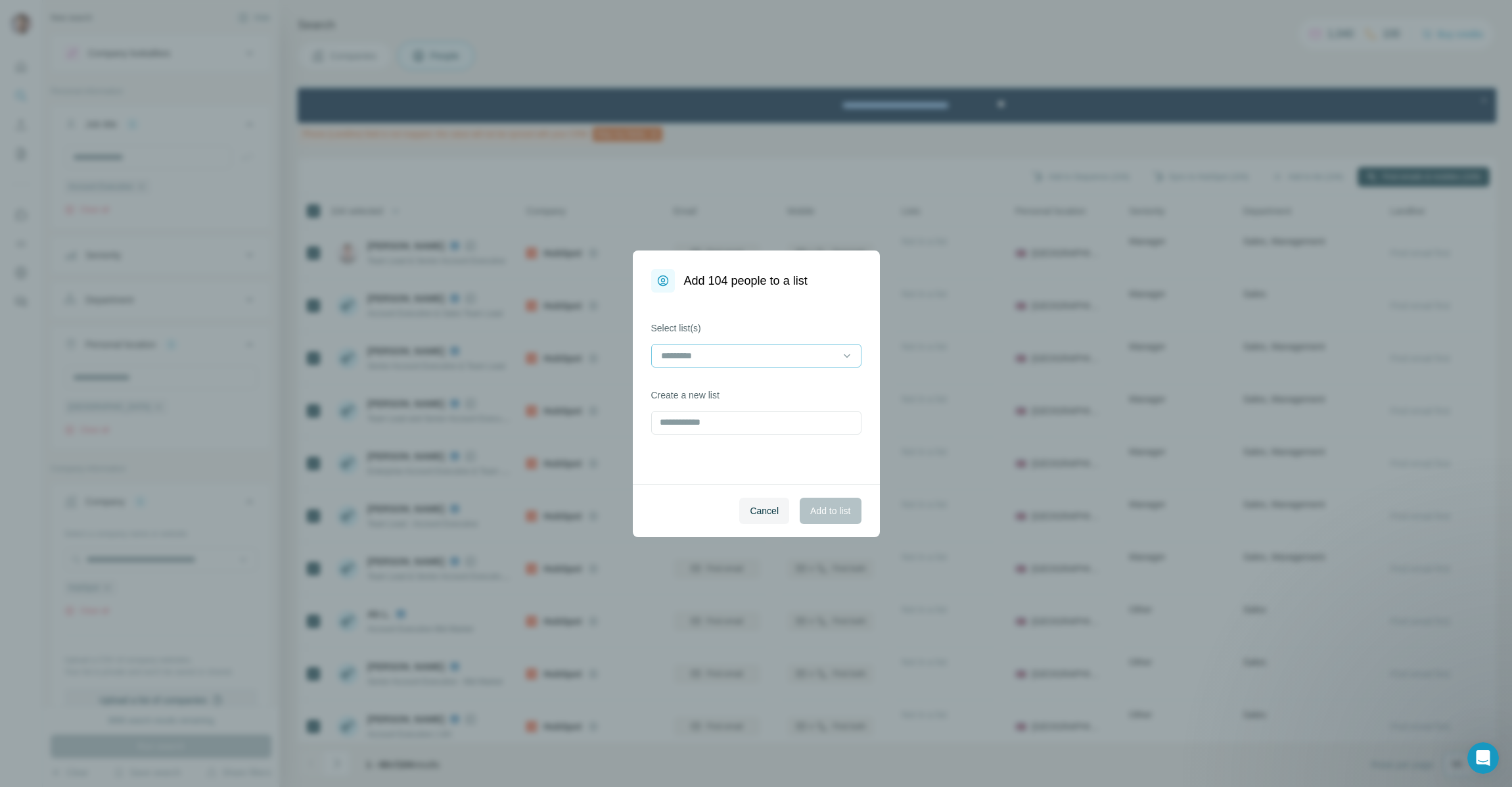
click at [771, 354] on input at bounding box center [748, 355] width 177 height 15
click at [767, 330] on label "Select list(s)" at bounding box center [756, 328] width 211 height 13
click at [704, 425] on input "text" at bounding box center [756, 423] width 211 height 24
type input "**********"
click at [827, 516] on span "Add to list" at bounding box center [830, 511] width 40 height 13
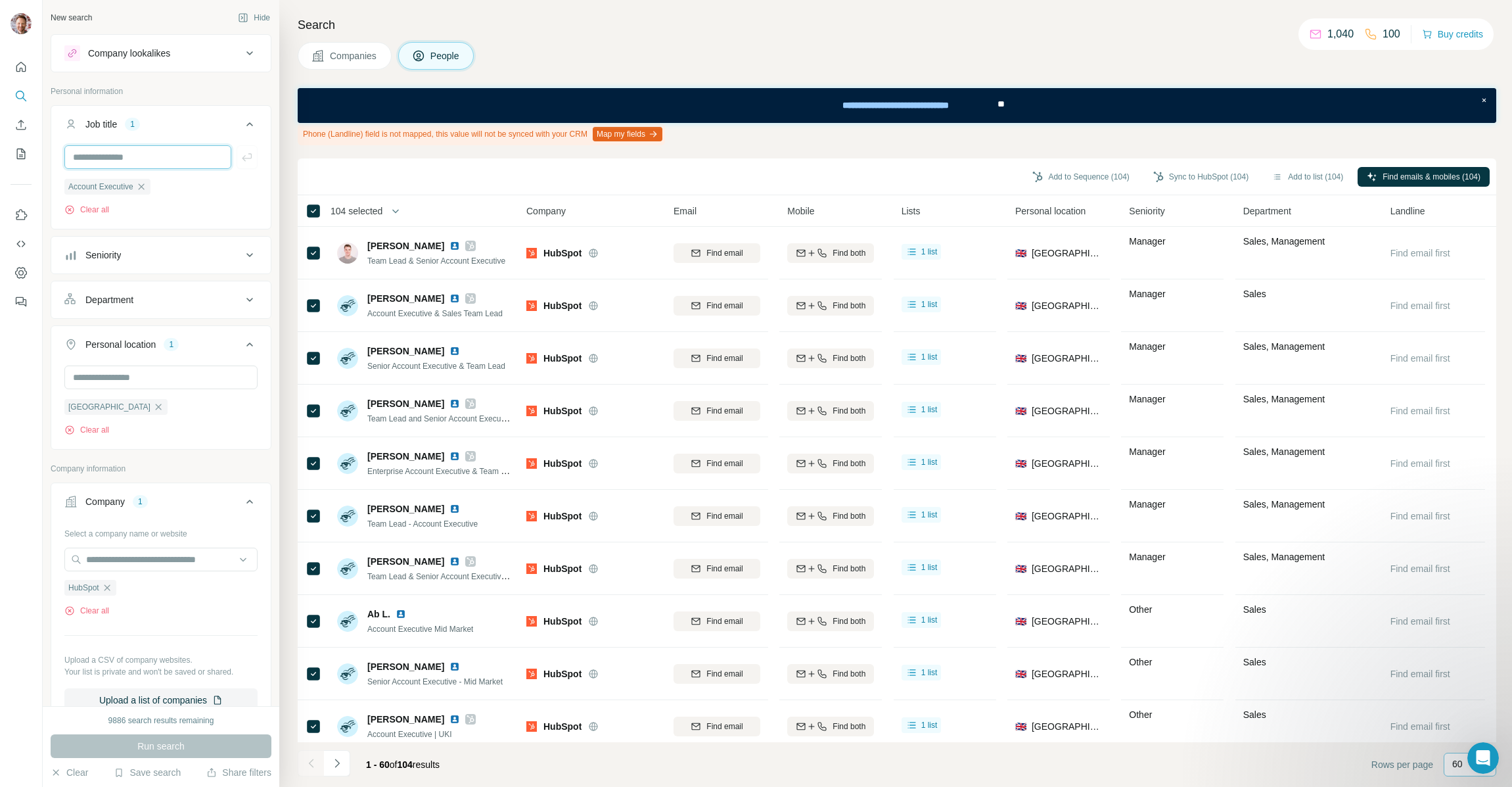
click at [98, 158] on input "text" at bounding box center [148, 157] width 167 height 24
type input "**********"
click at [244, 161] on icon "button" at bounding box center [247, 157] width 13 height 13
click at [144, 187] on icon "button" at bounding box center [141, 186] width 6 height 6
click at [165, 745] on span "Run search" at bounding box center [161, 746] width 47 height 13
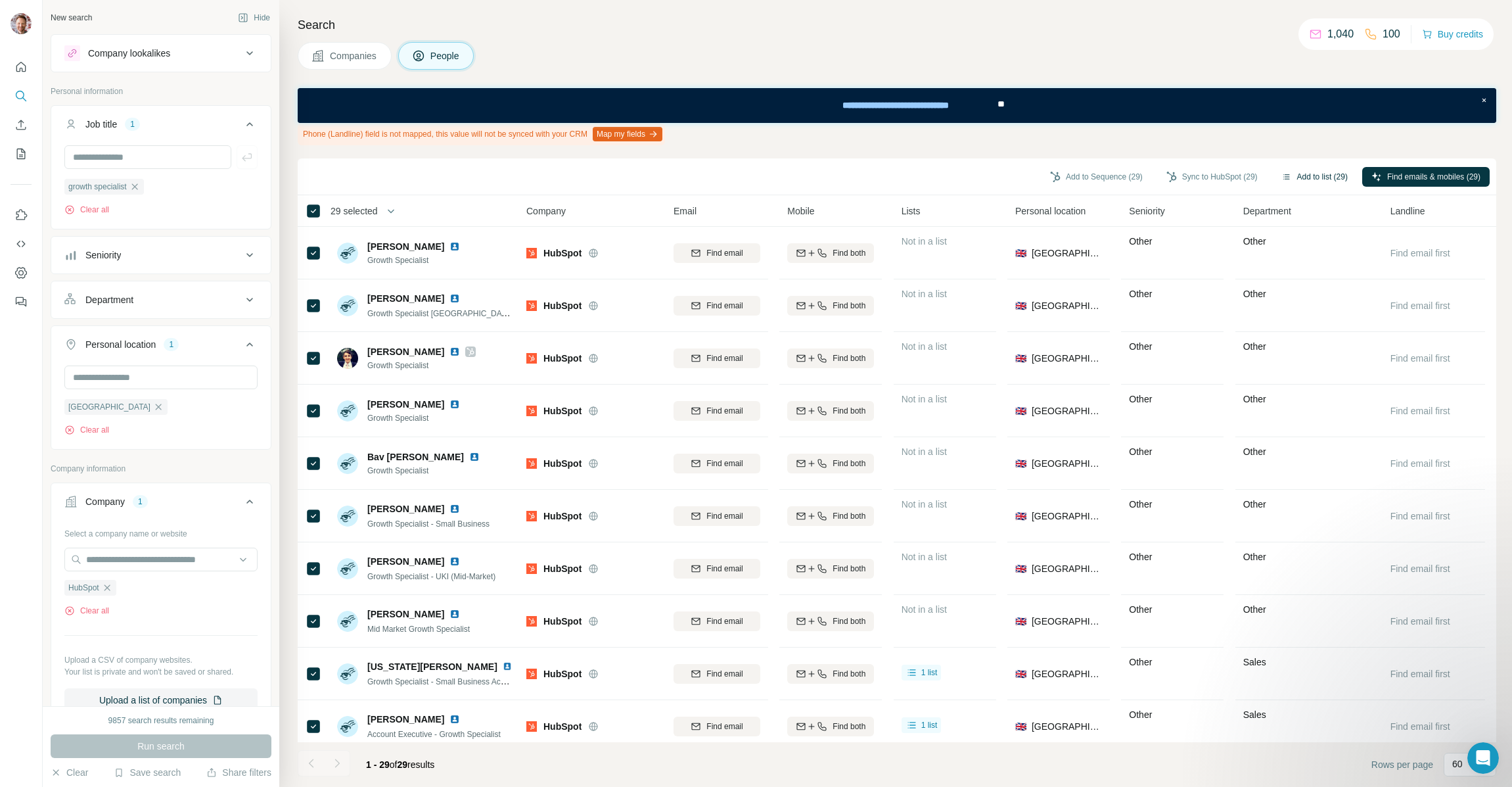
click at [1301, 176] on button "Add to list (29)" at bounding box center [1314, 177] width 85 height 20
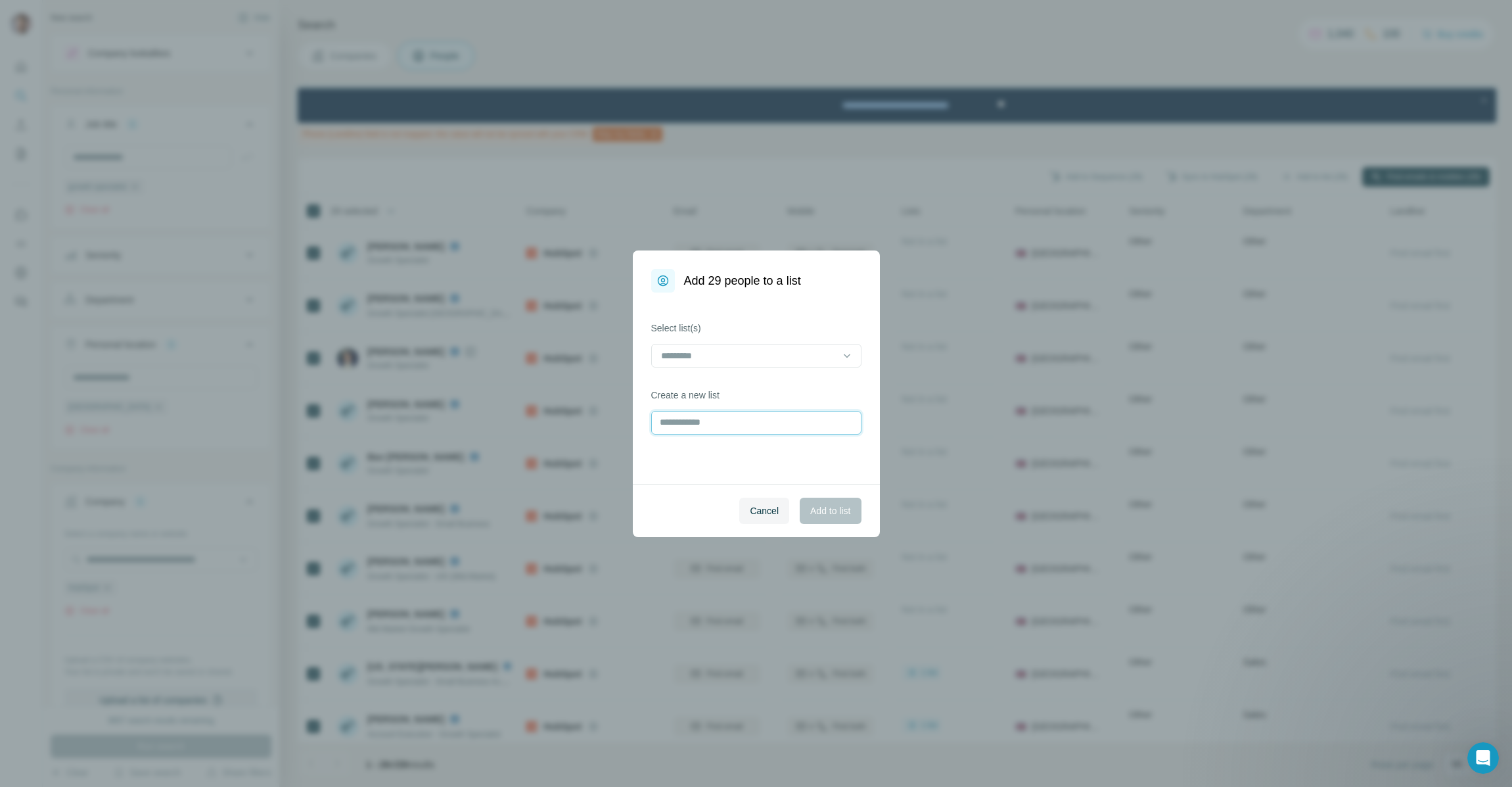
click at [731, 427] on input "text" at bounding box center [756, 423] width 211 height 24
click at [714, 356] on input at bounding box center [748, 355] width 177 height 15
click at [725, 386] on p "Hubspot Sales Reps UK & Ire" at bounding box center [723, 385] width 121 height 13
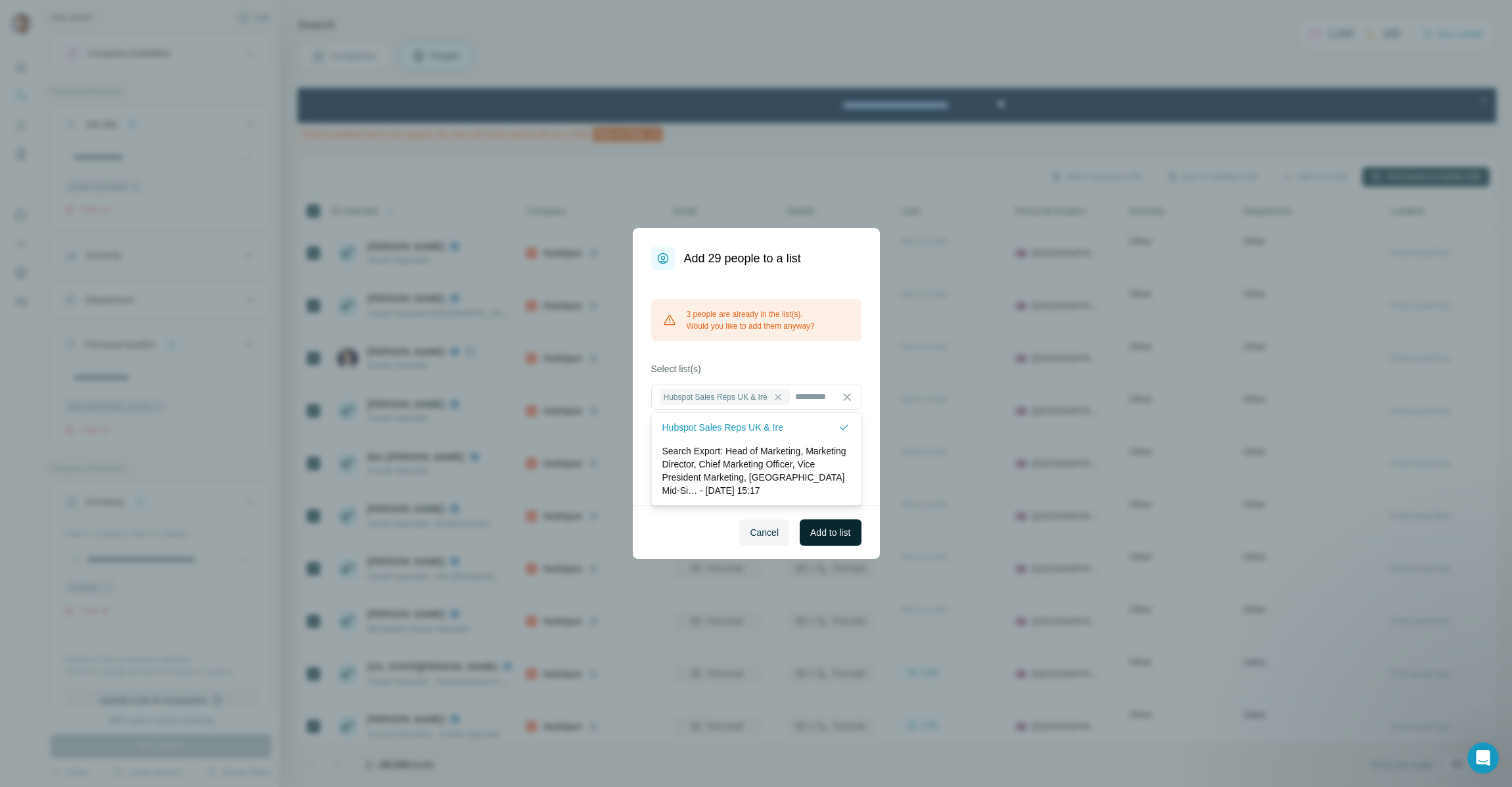
click at [827, 533] on span "Add to list" at bounding box center [830, 533] width 40 height 13
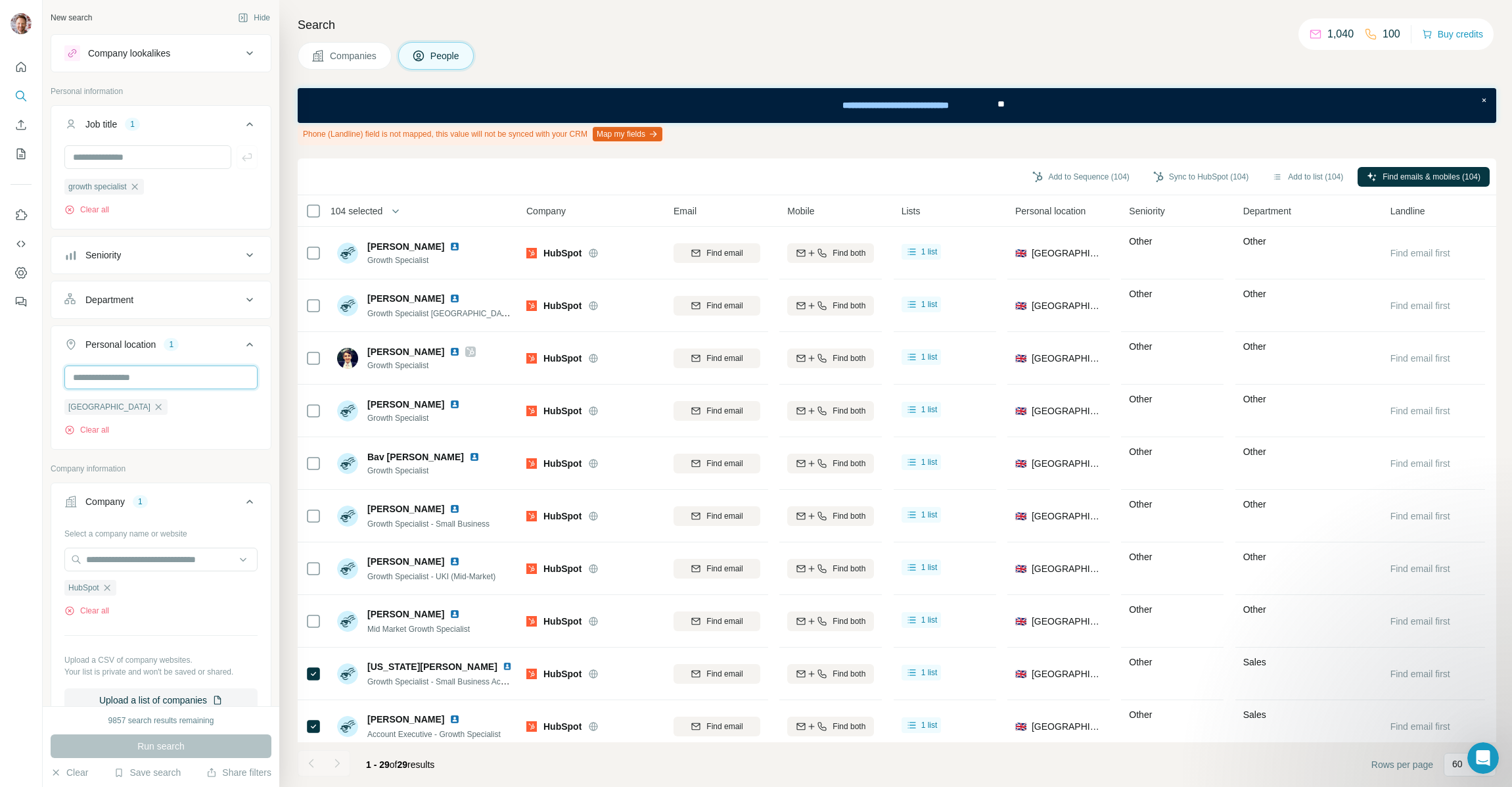
click at [122, 382] on input "text" at bounding box center [161, 378] width 194 height 24
type input "****"
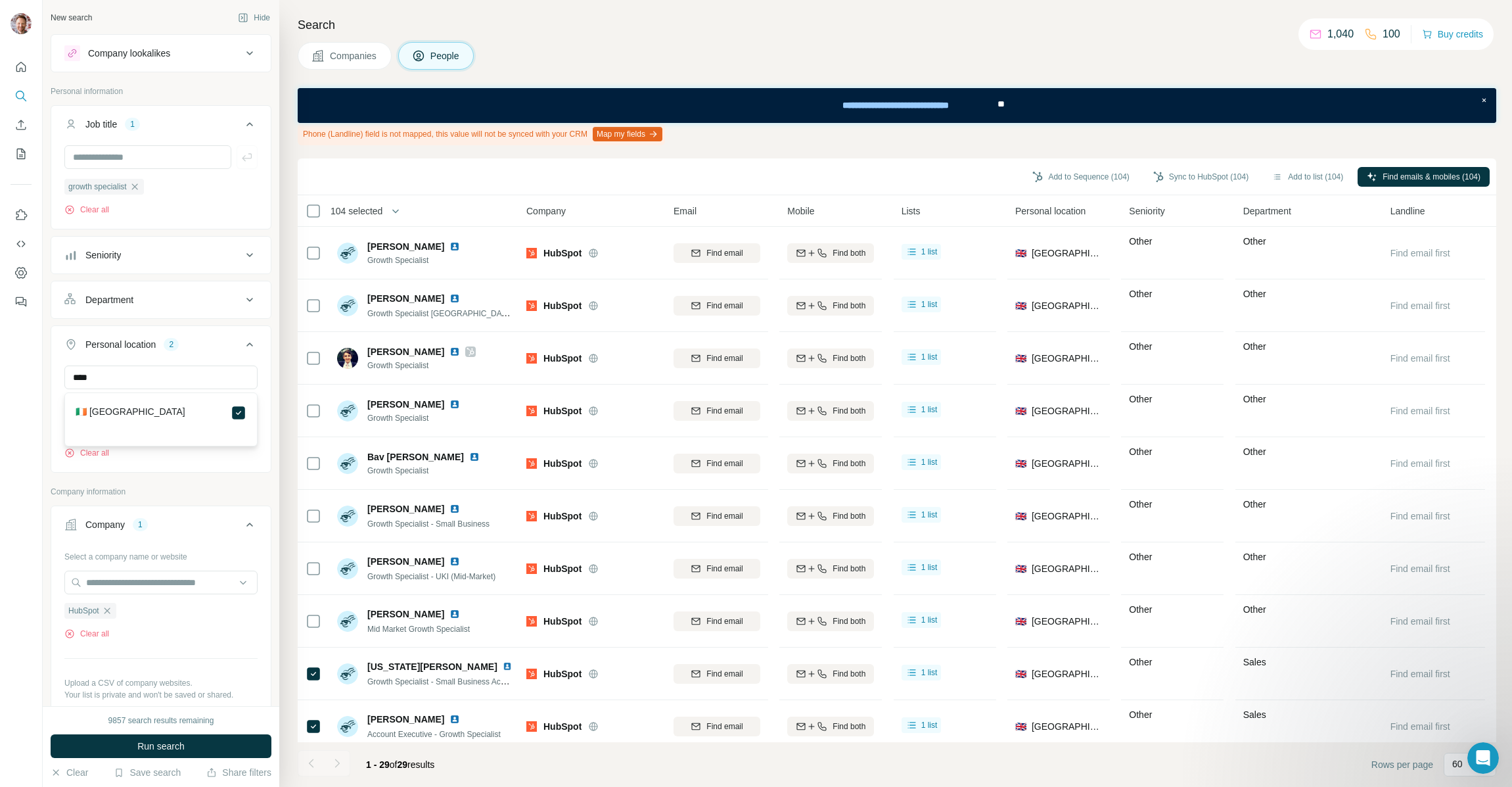
click at [268, 409] on div "**** United Kingdom Ireland Clear all" at bounding box center [160, 418] width 219 height 104
click at [153, 408] on icon "button" at bounding box center [158, 406] width 10 height 10
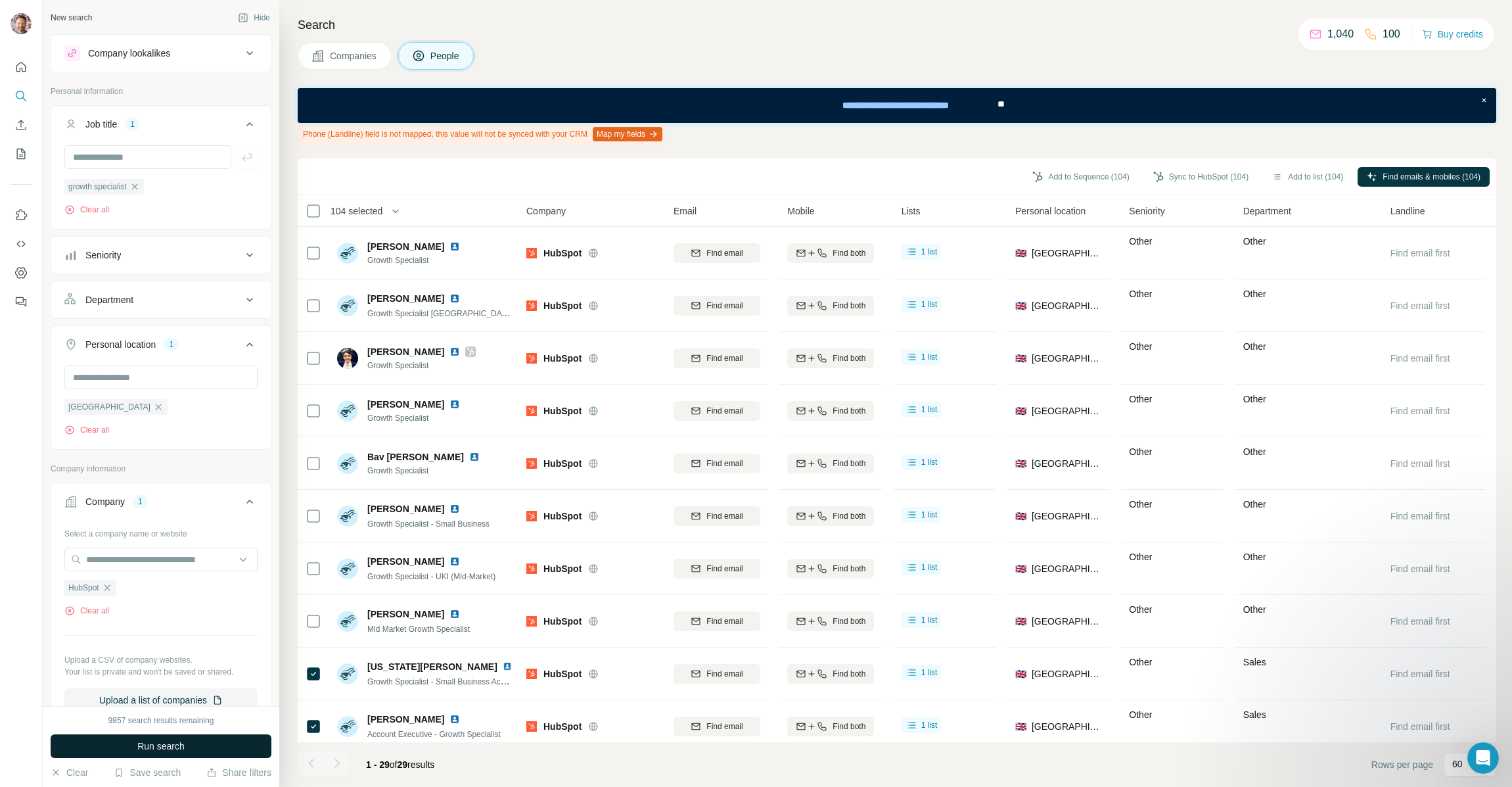
click at [157, 752] on span "Run search" at bounding box center [161, 746] width 47 height 13
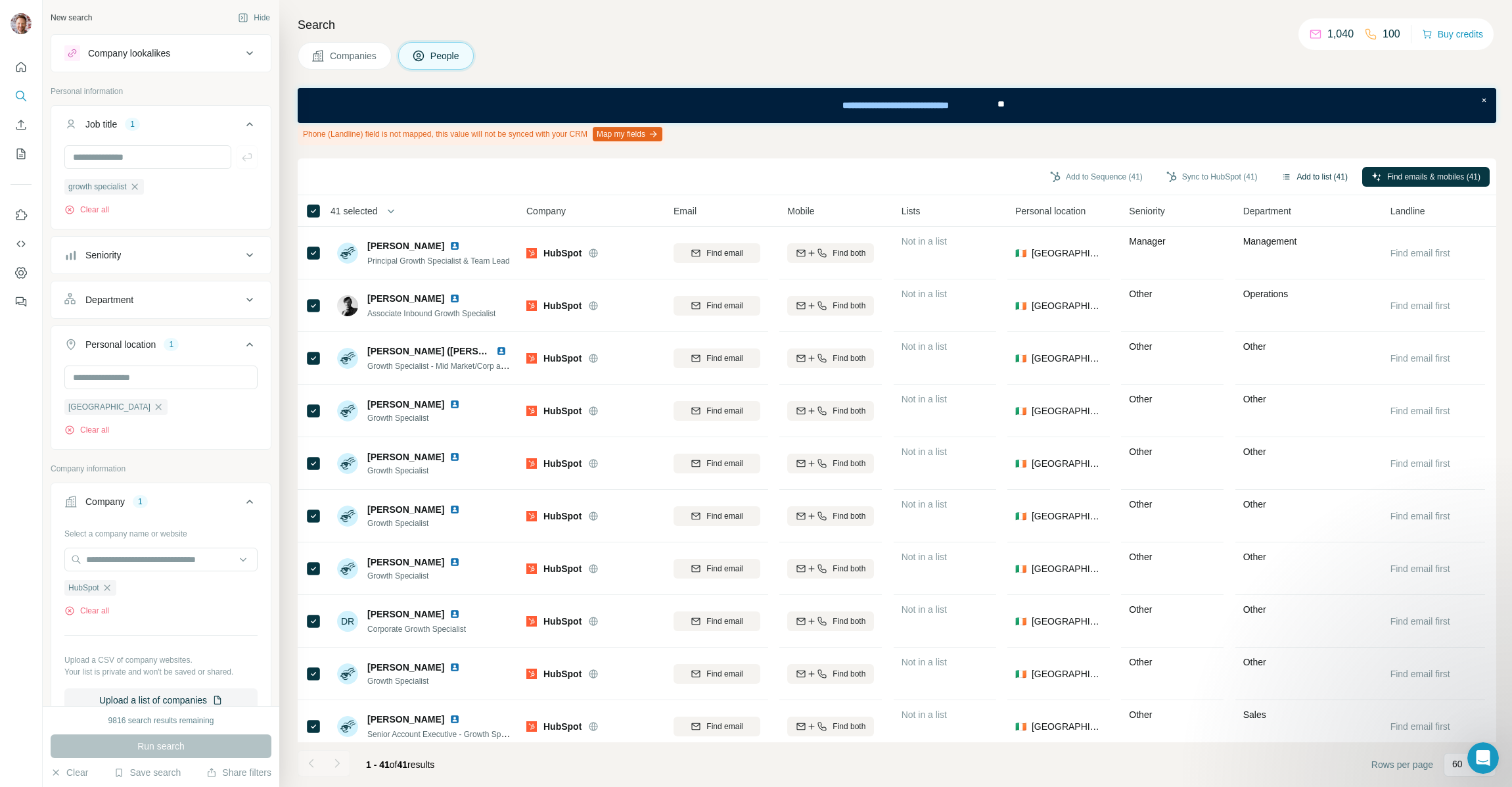
click at [1324, 175] on button "Add to list (41)" at bounding box center [1314, 177] width 85 height 20
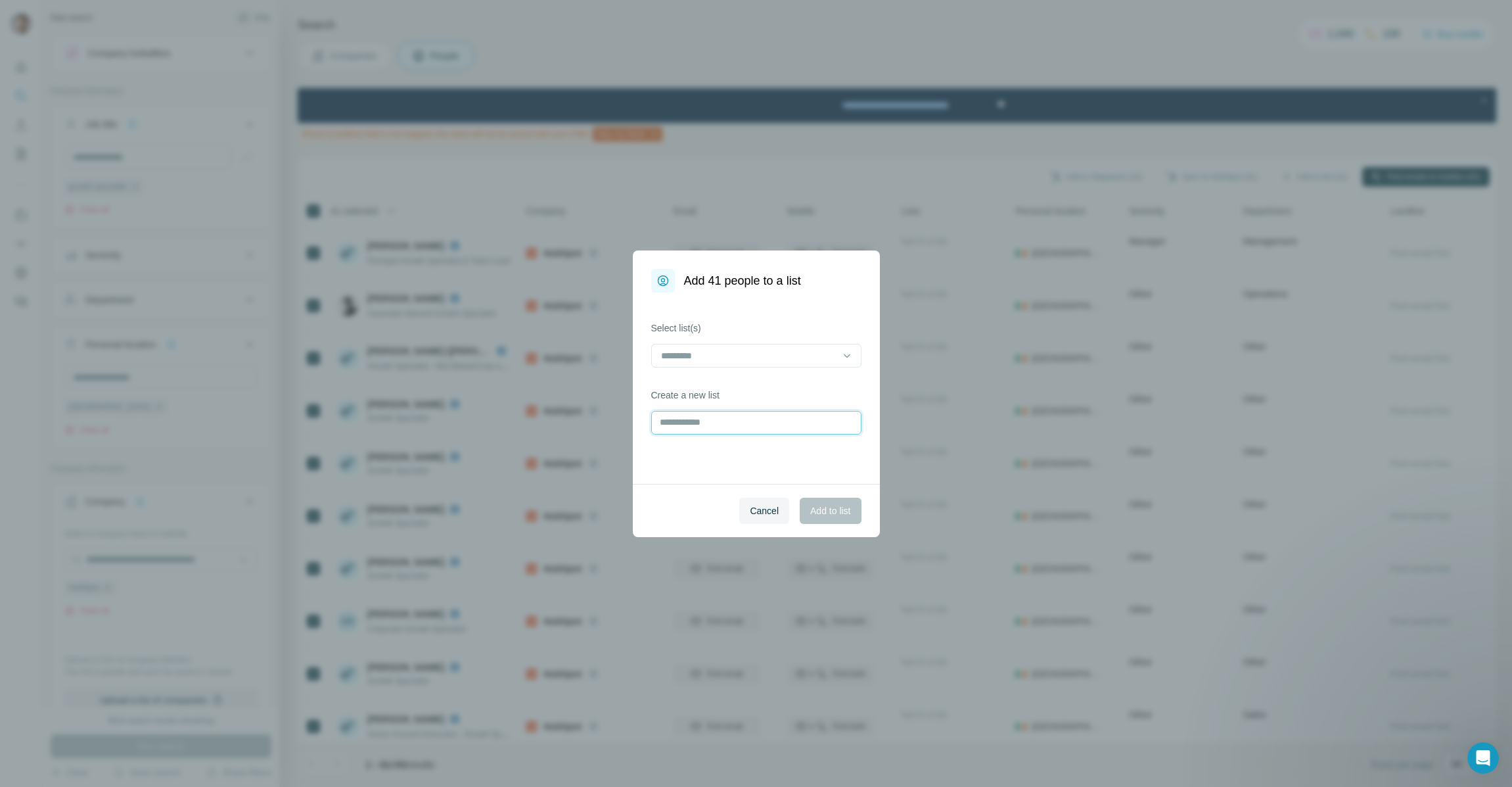
click at [714, 423] on input "text" at bounding box center [756, 423] width 211 height 24
click at [733, 360] on input at bounding box center [748, 355] width 177 height 15
click at [740, 388] on p "Hubspot Sales Reps UK & Ire" at bounding box center [723, 385] width 121 height 13
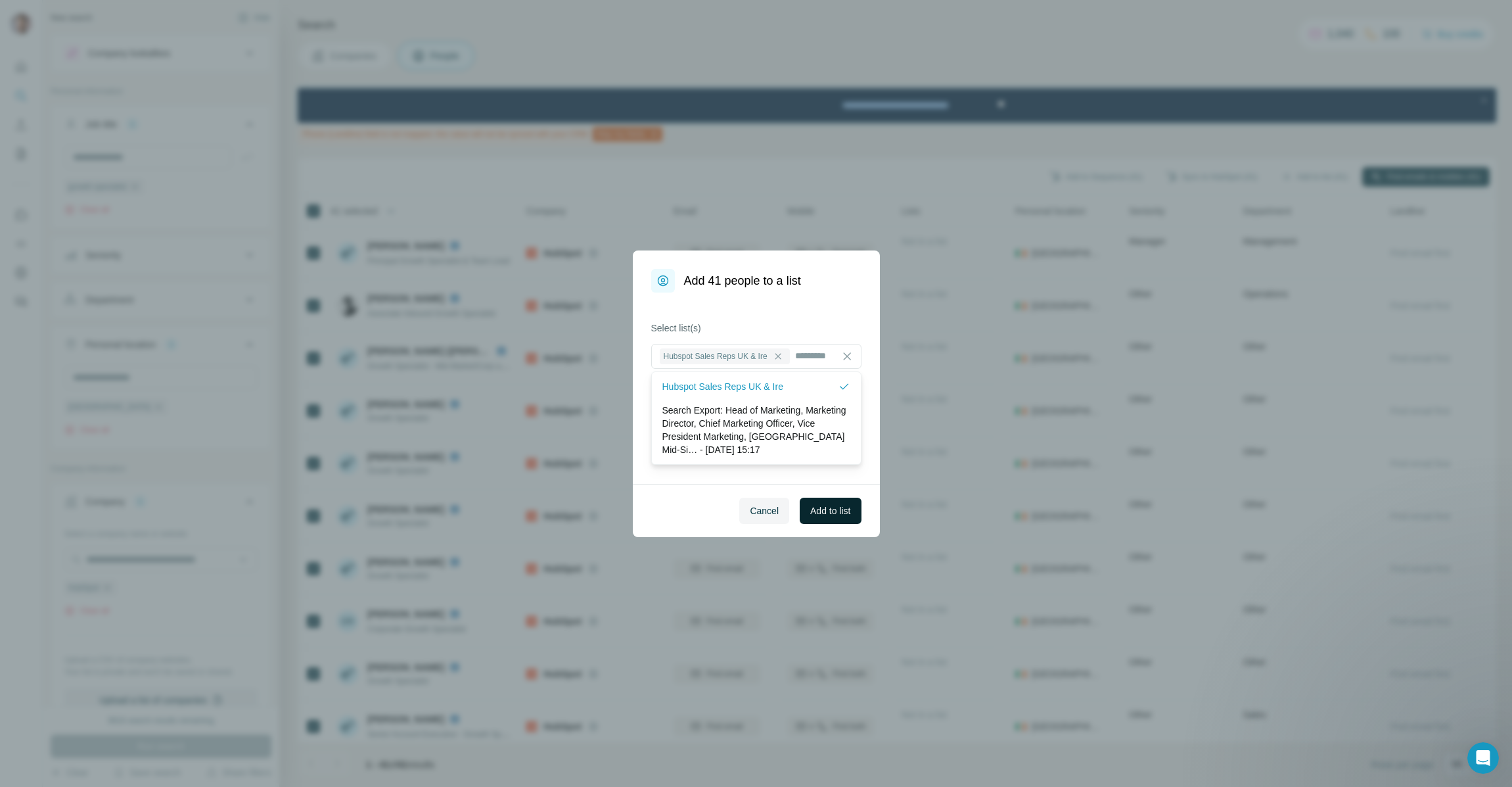
click at [821, 513] on span "Add to list" at bounding box center [830, 511] width 40 height 13
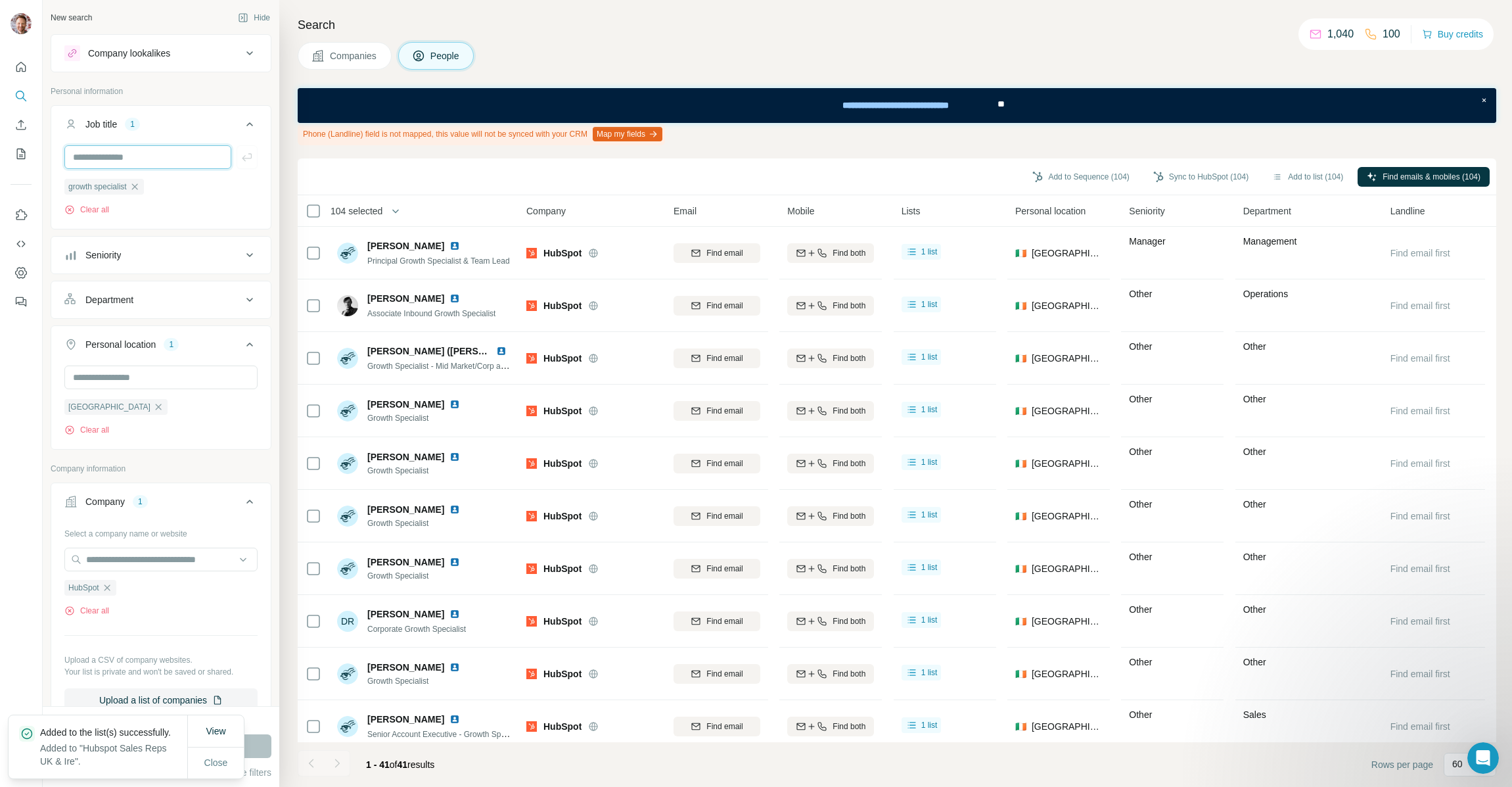
click at [107, 158] on input "text" at bounding box center [148, 157] width 167 height 24
type input "**********"
click at [244, 161] on icon "button" at bounding box center [247, 157] width 13 height 13
click at [137, 187] on icon "button" at bounding box center [134, 186] width 10 height 10
click at [172, 746] on span "Run search" at bounding box center [161, 746] width 47 height 13
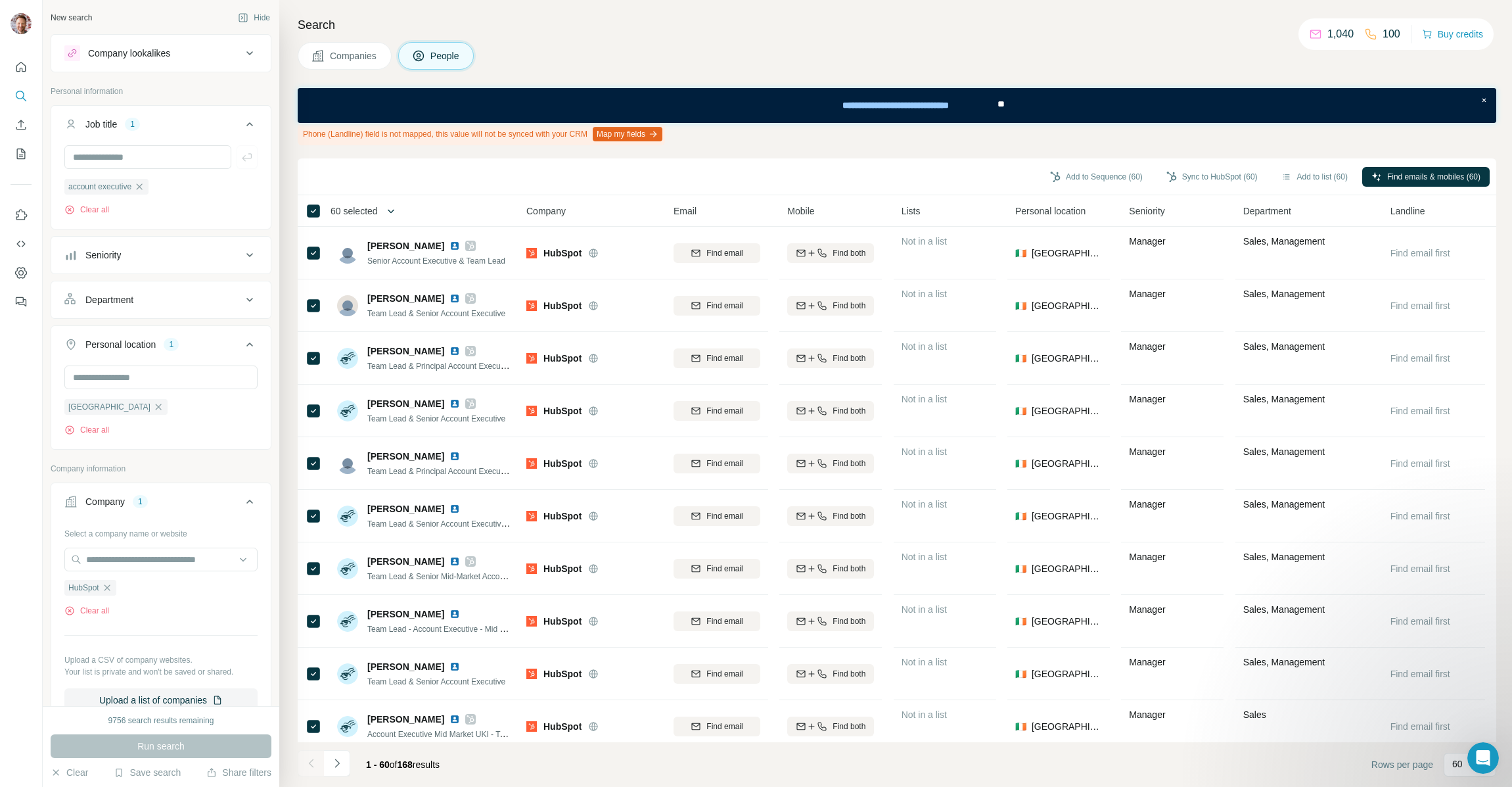
click at [396, 214] on icon "button" at bounding box center [391, 211] width 13 height 13
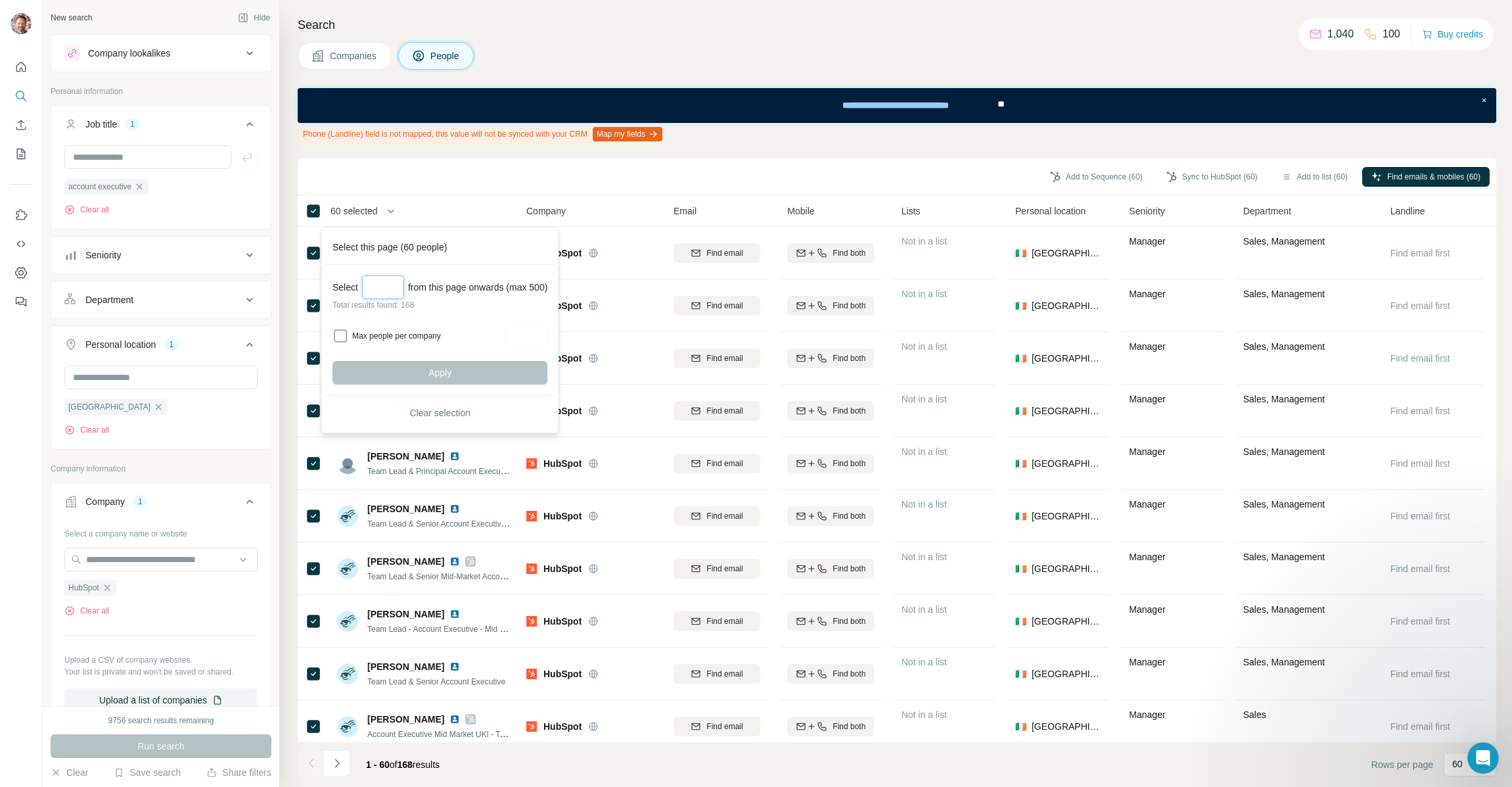
click at [383, 285] on input "Select a number (up to 500)" at bounding box center [383, 287] width 42 height 24
type input "***"
click at [450, 372] on span "Apply" at bounding box center [439, 372] width 23 height 13
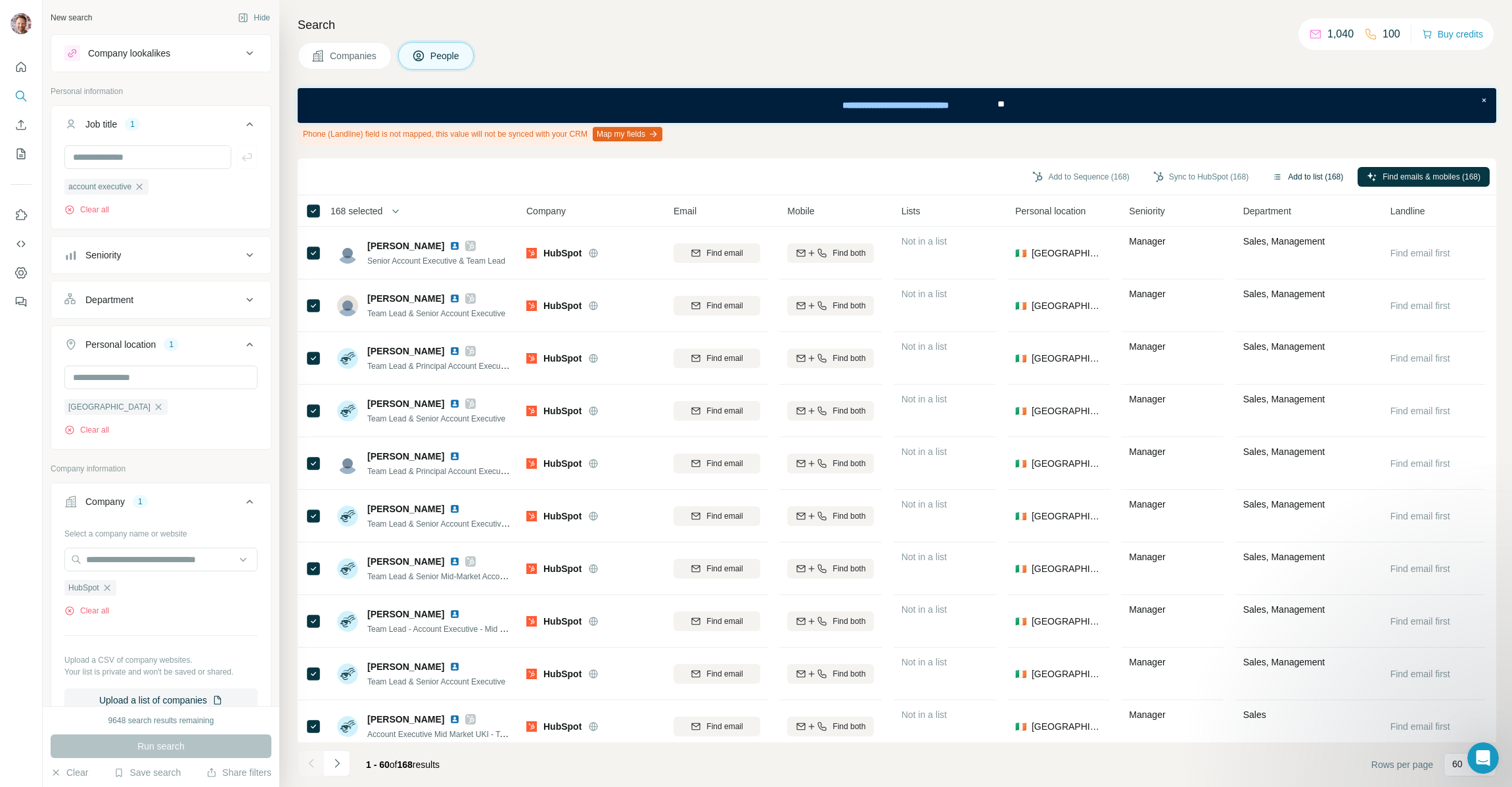
click at [1296, 174] on button "Add to list (168)" at bounding box center [1307, 177] width 89 height 20
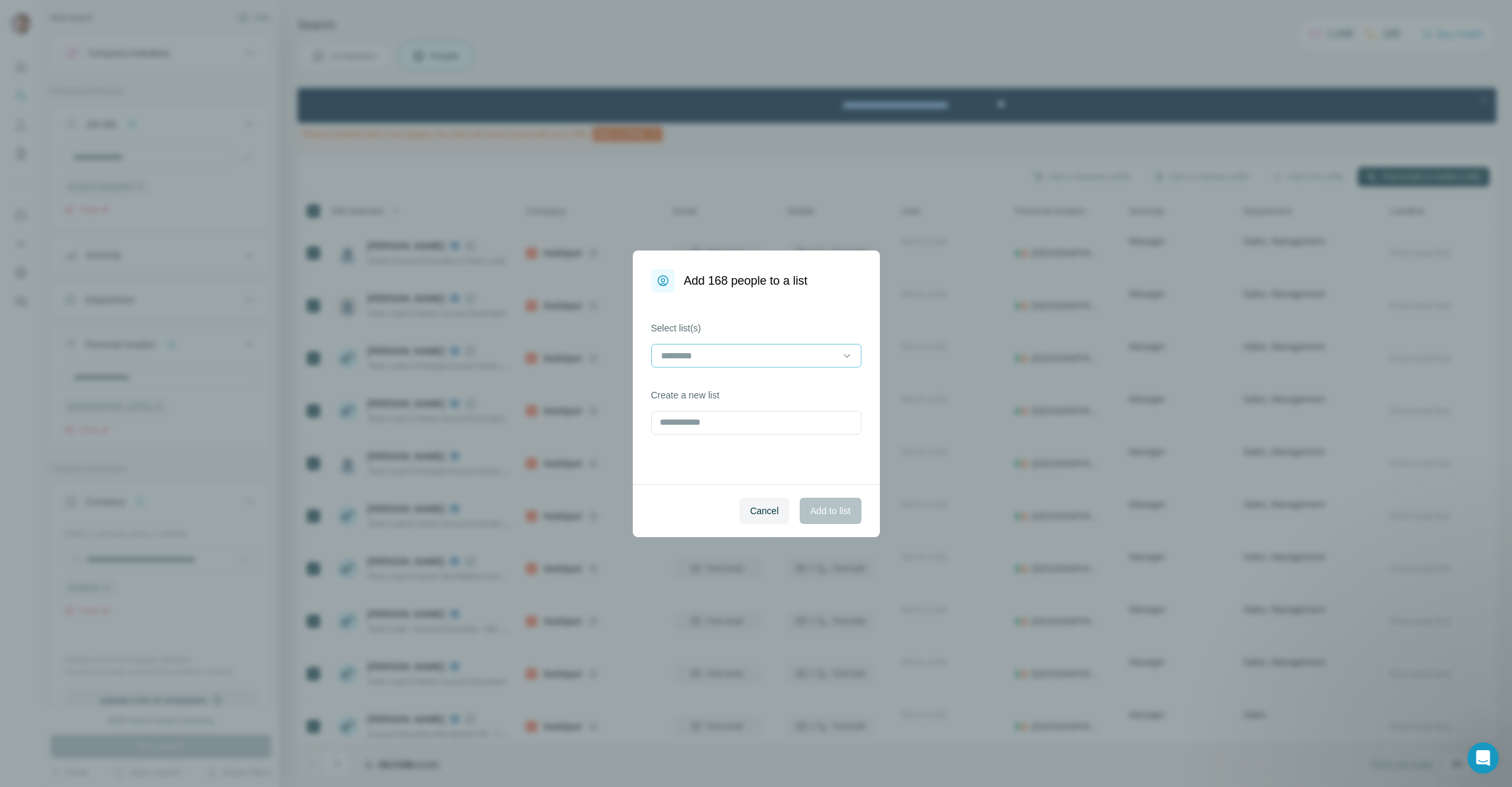
click at [762, 355] on input at bounding box center [748, 355] width 177 height 15
click at [753, 386] on p "Hubspot Sales Reps UK & Ire" at bounding box center [723, 385] width 121 height 13
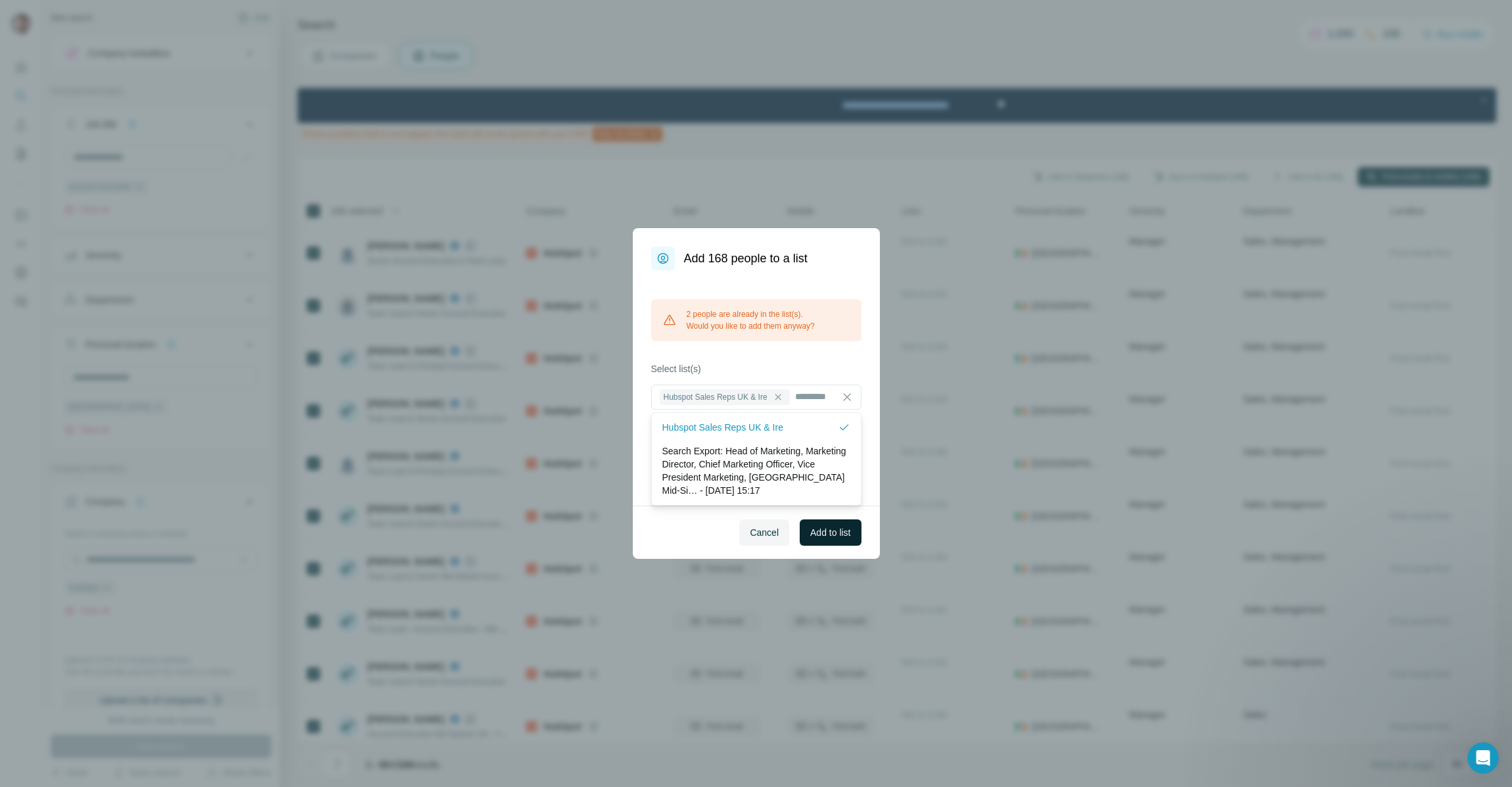
click at [829, 534] on span "Add to list" at bounding box center [830, 533] width 40 height 13
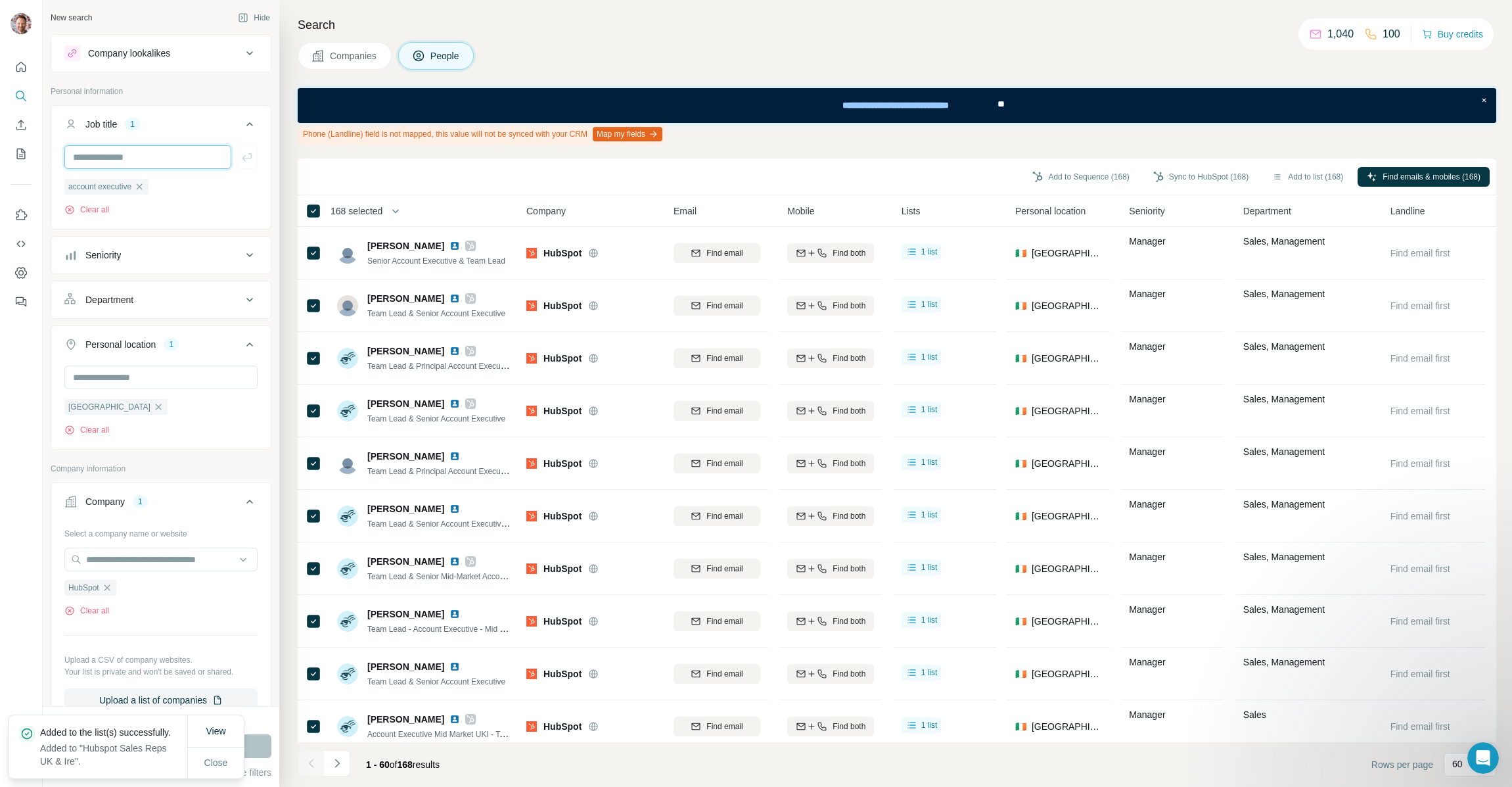
click at [98, 156] on input "text" at bounding box center [148, 157] width 167 height 24
type input "*****"
click at [248, 157] on icon "button" at bounding box center [247, 157] width 13 height 13
click at [143, 188] on icon "button" at bounding box center [139, 186] width 10 height 10
click at [112, 379] on input "text" at bounding box center [161, 378] width 194 height 24
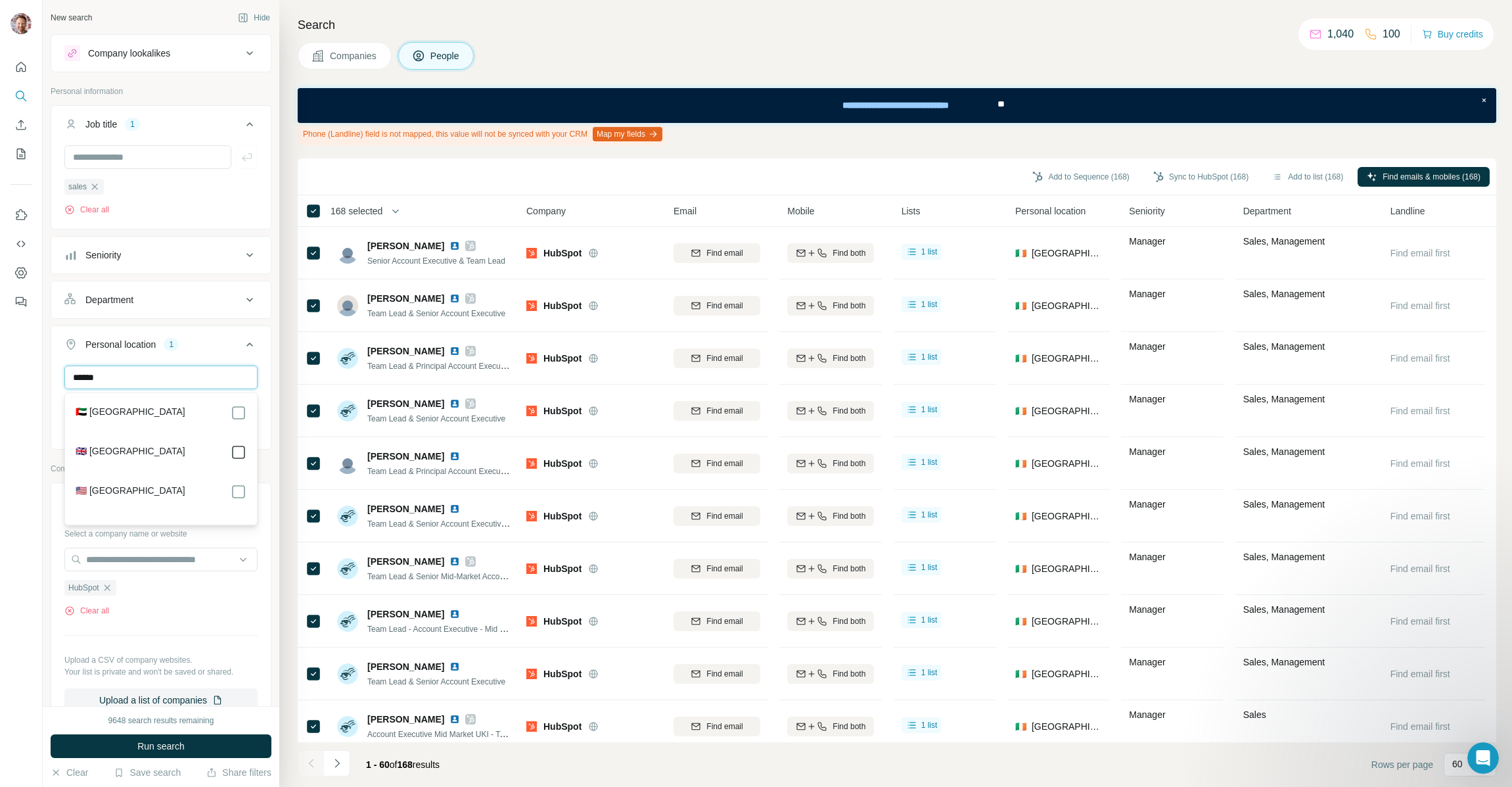
type input "******"
click at [270, 486] on p "Company information" at bounding box center [160, 491] width 221 height 12
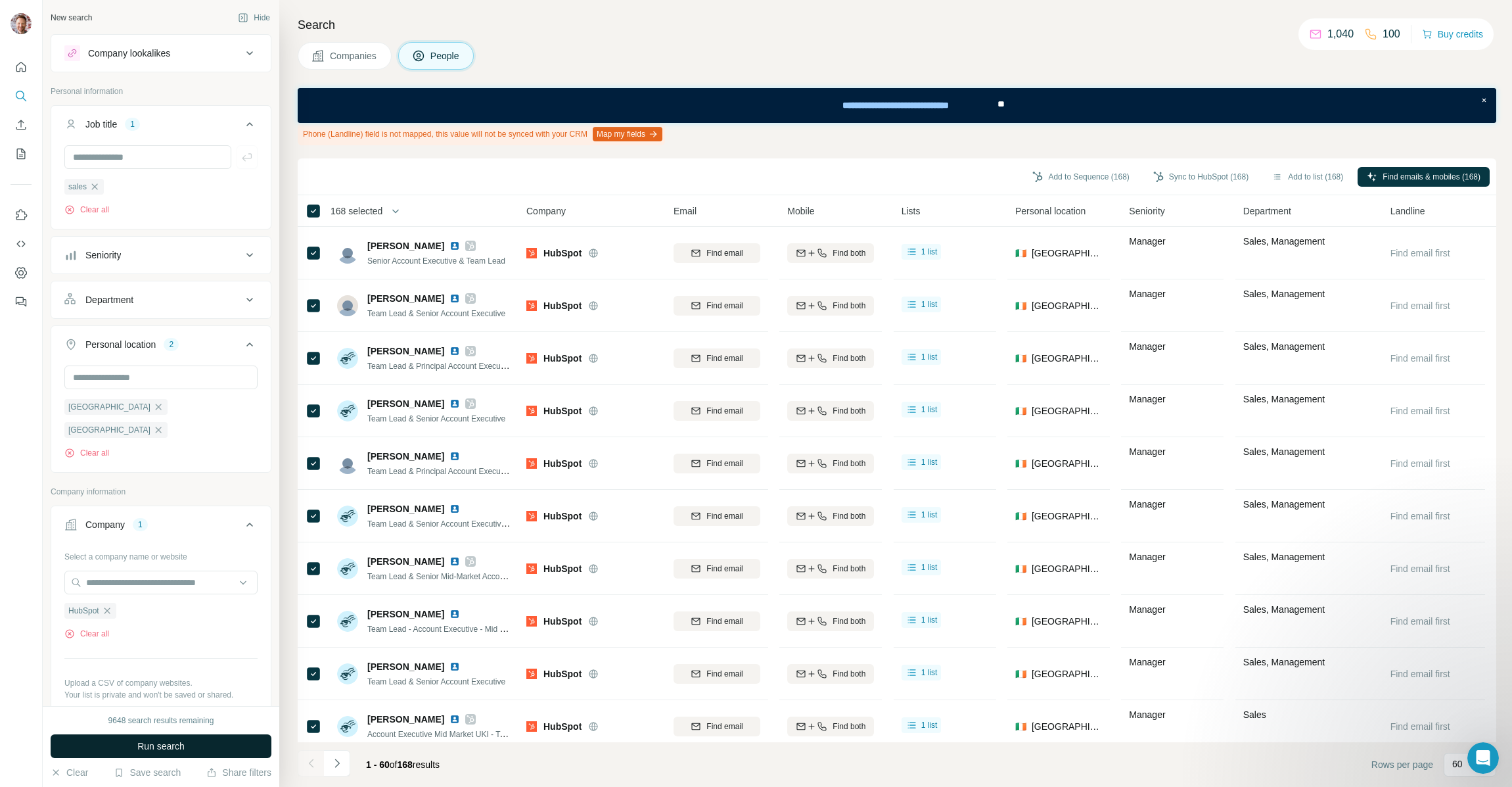
click at [174, 746] on span "Run search" at bounding box center [161, 746] width 47 height 13
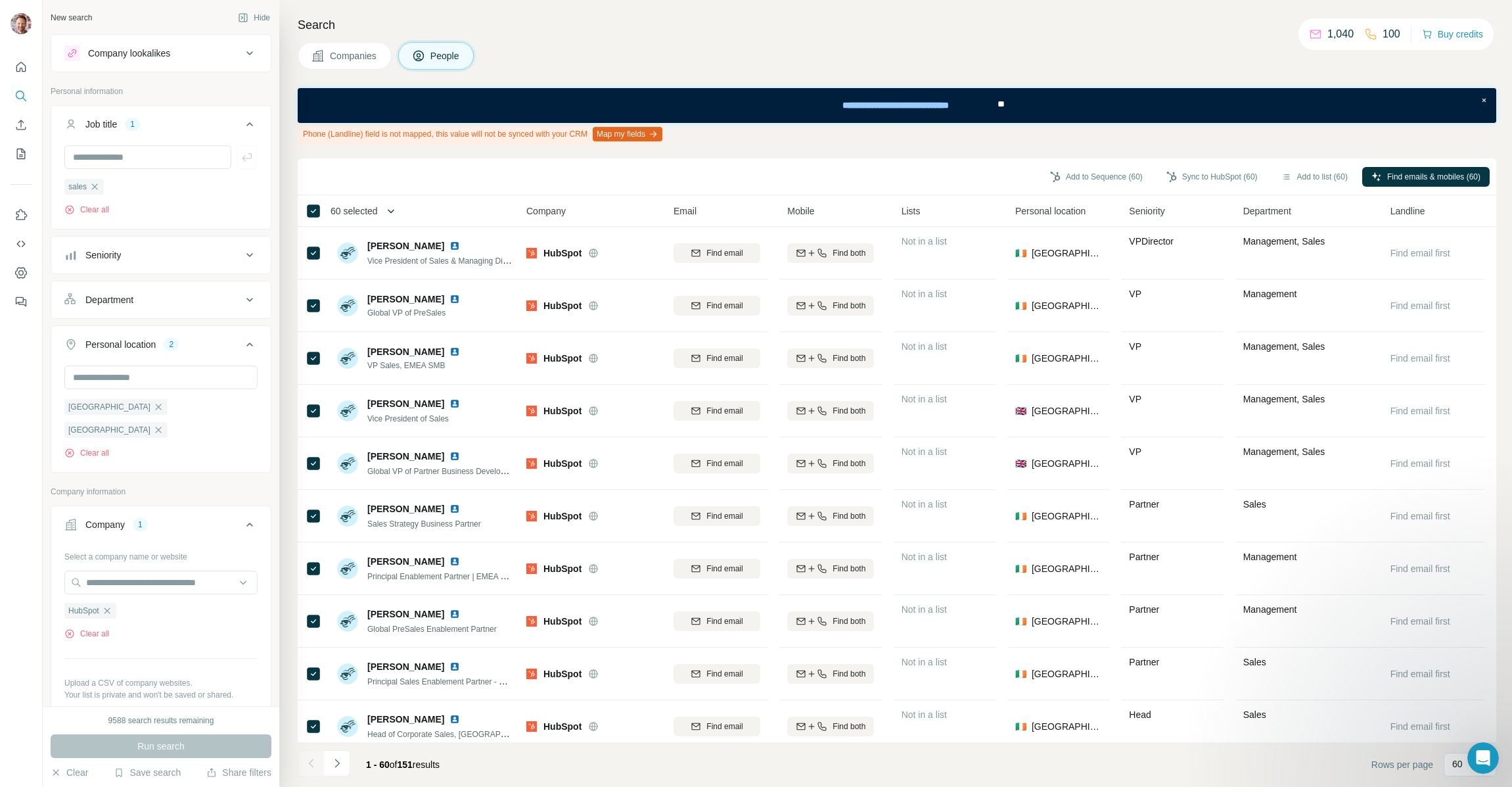
click at [396, 211] on icon "button" at bounding box center [391, 211] width 13 height 13
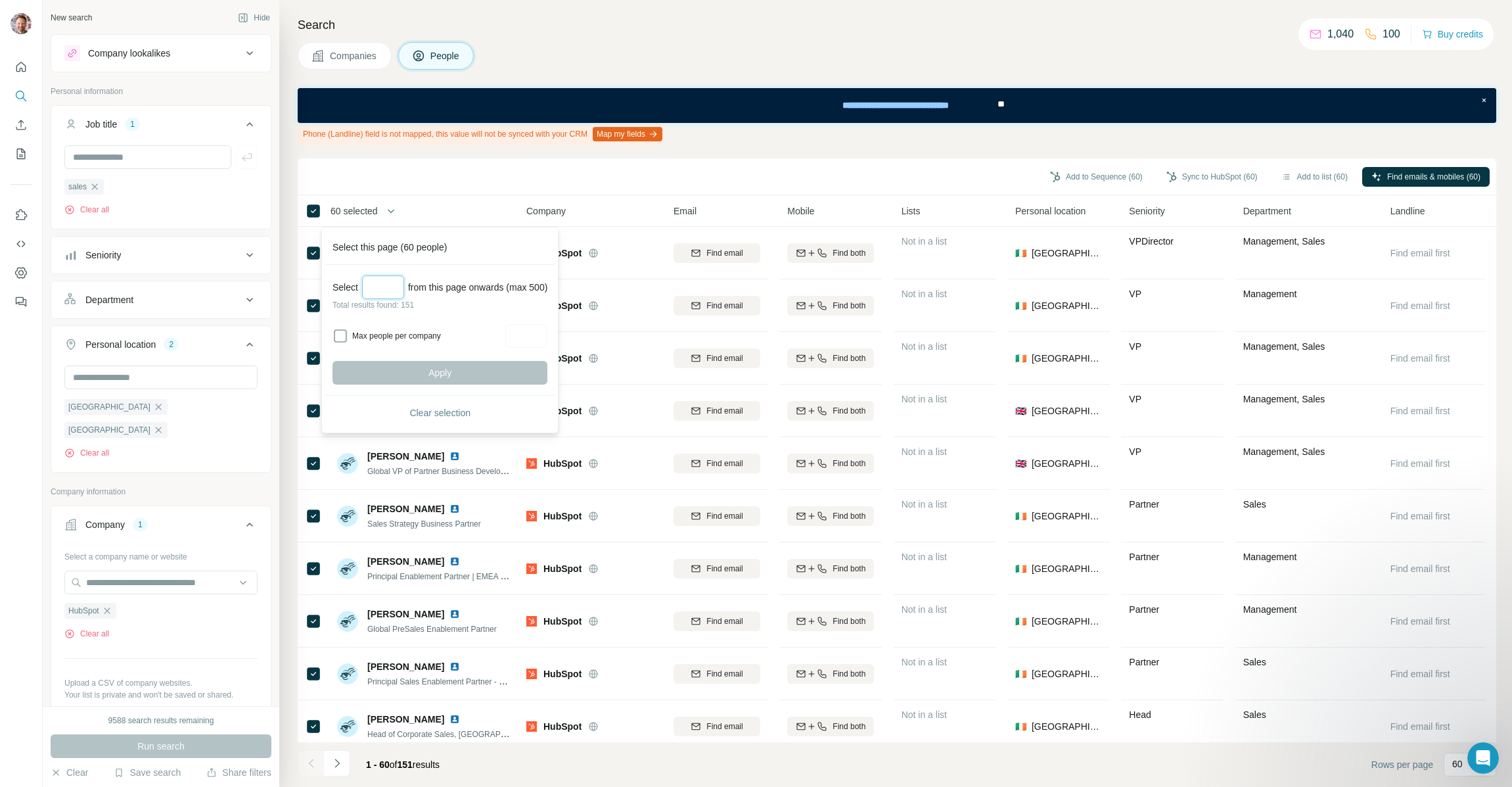
click at [386, 287] on input "Select a number (up to 500)" at bounding box center [383, 287] width 42 height 24
type input "***"
click at [442, 378] on span "Apply" at bounding box center [439, 372] width 23 height 13
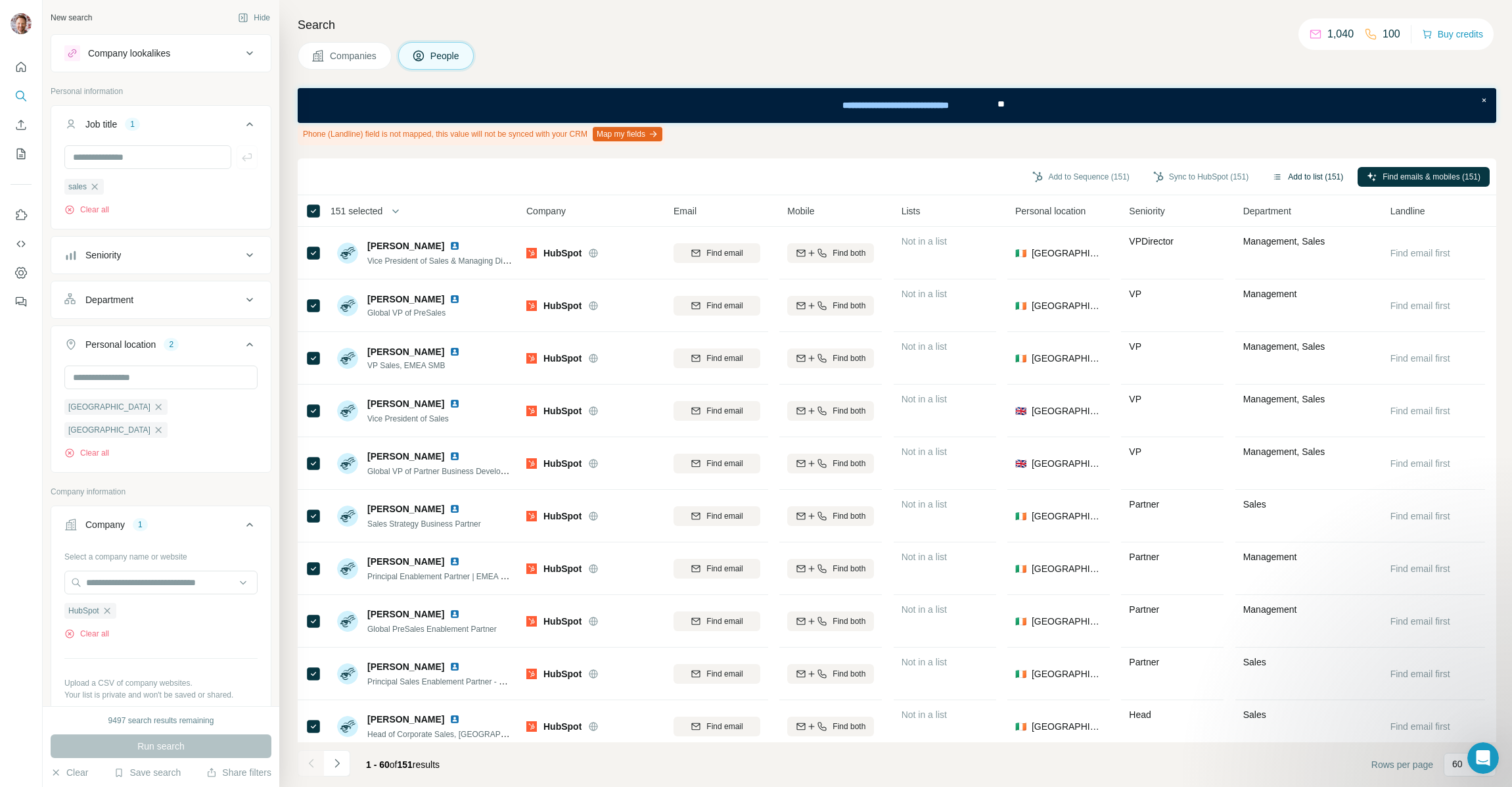
click at [1304, 178] on button "Add to list (151)" at bounding box center [1307, 177] width 89 height 20
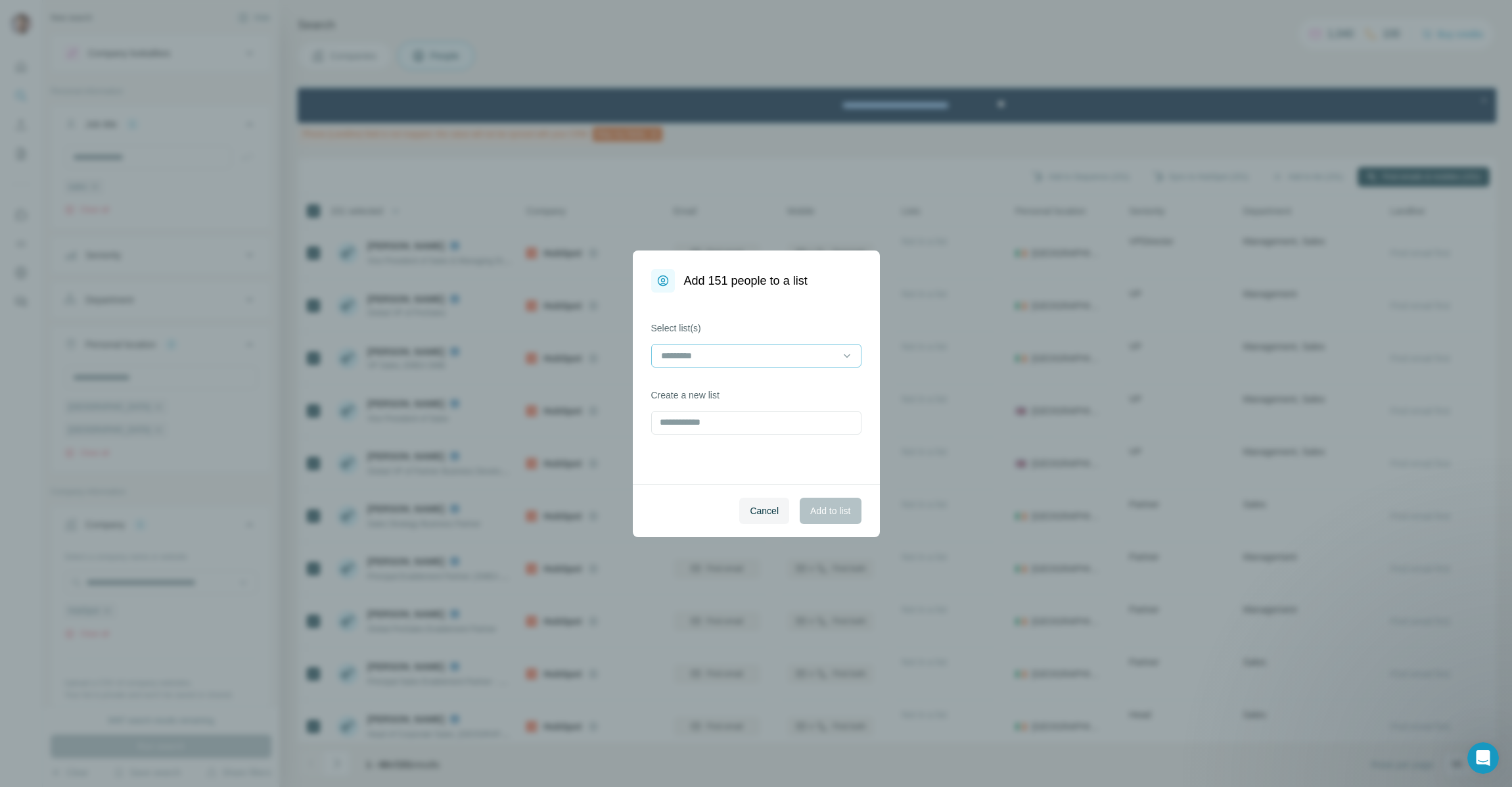
click at [732, 358] on input at bounding box center [748, 355] width 177 height 15
click at [748, 389] on p "Hubspot Sales Reps UK & Ire" at bounding box center [723, 385] width 121 height 13
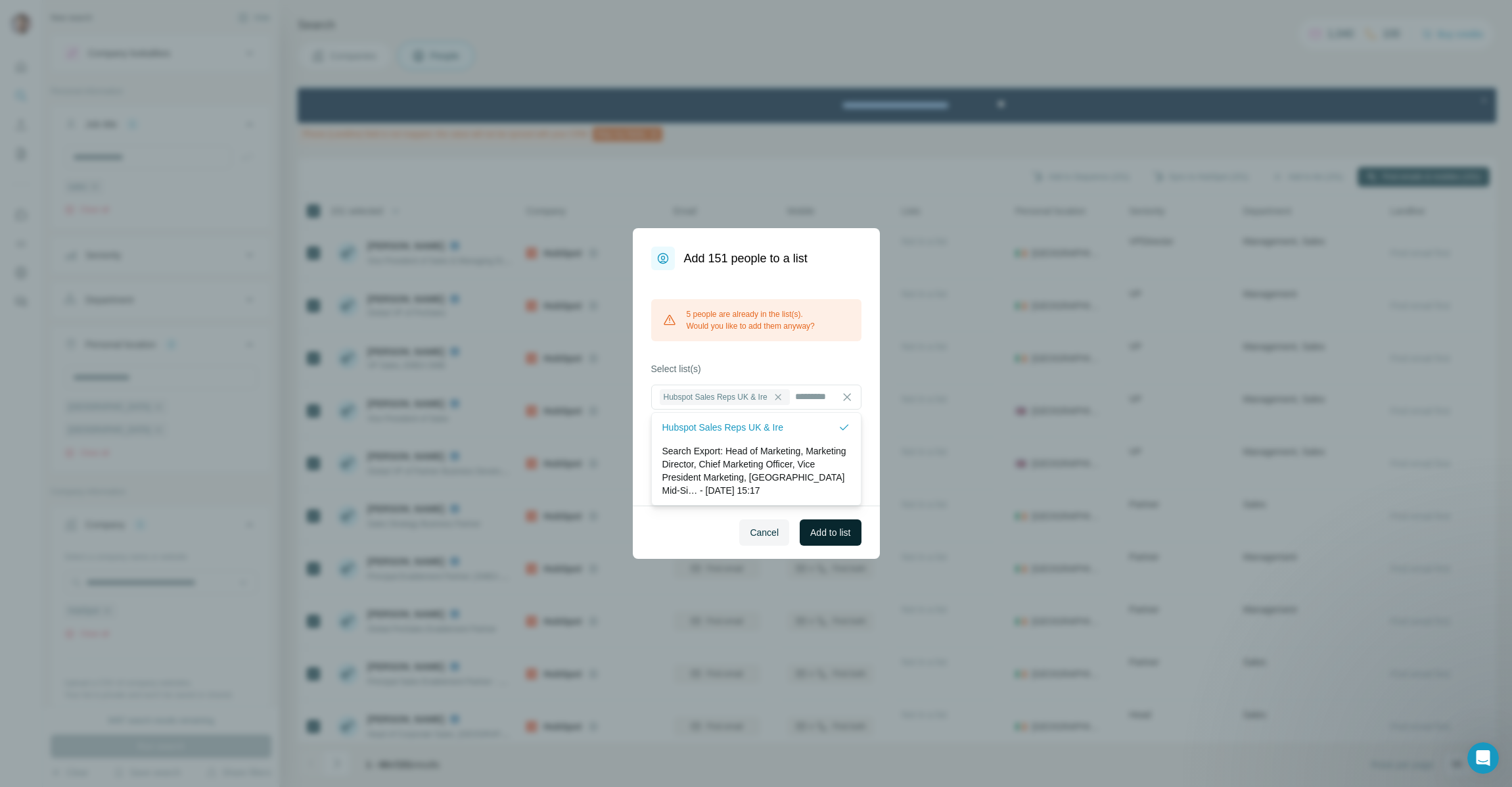
click at [825, 533] on span "Add to list" at bounding box center [830, 533] width 40 height 13
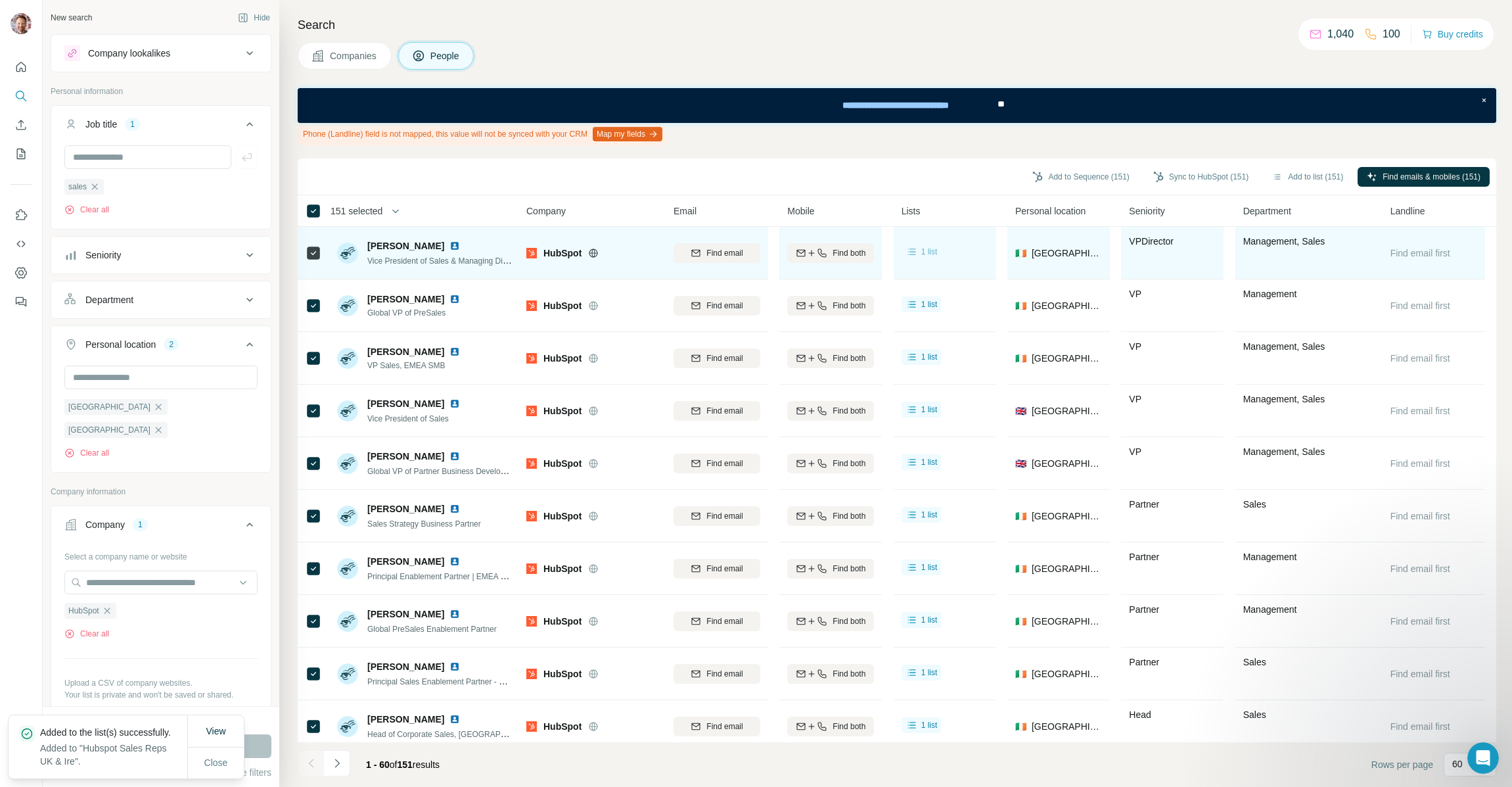
click at [927, 249] on span "1 list" at bounding box center [929, 252] width 16 height 12
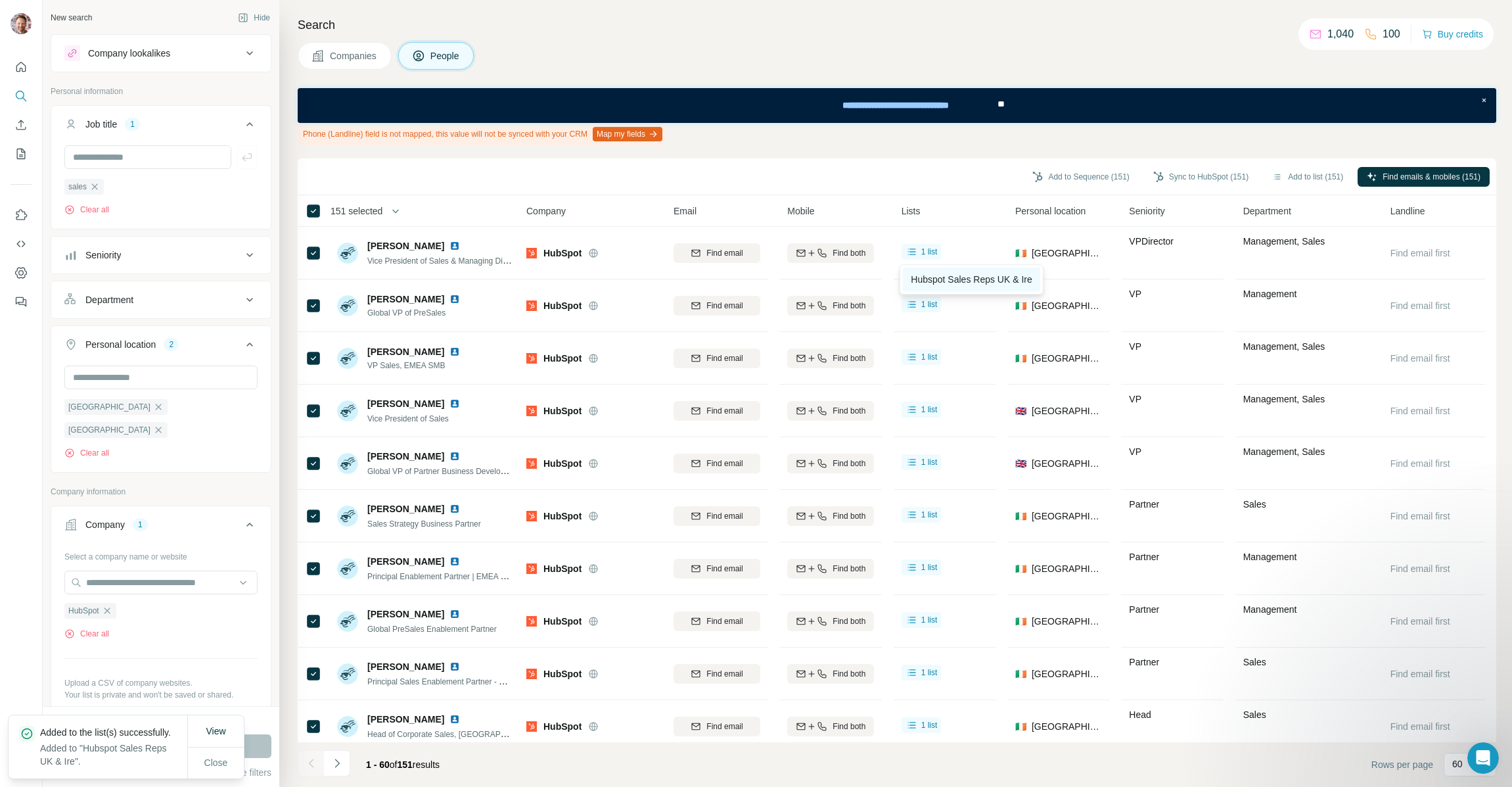
click at [954, 281] on span "Hubspot Sales Reps UK & Ire" at bounding box center [971, 279] width 121 height 10
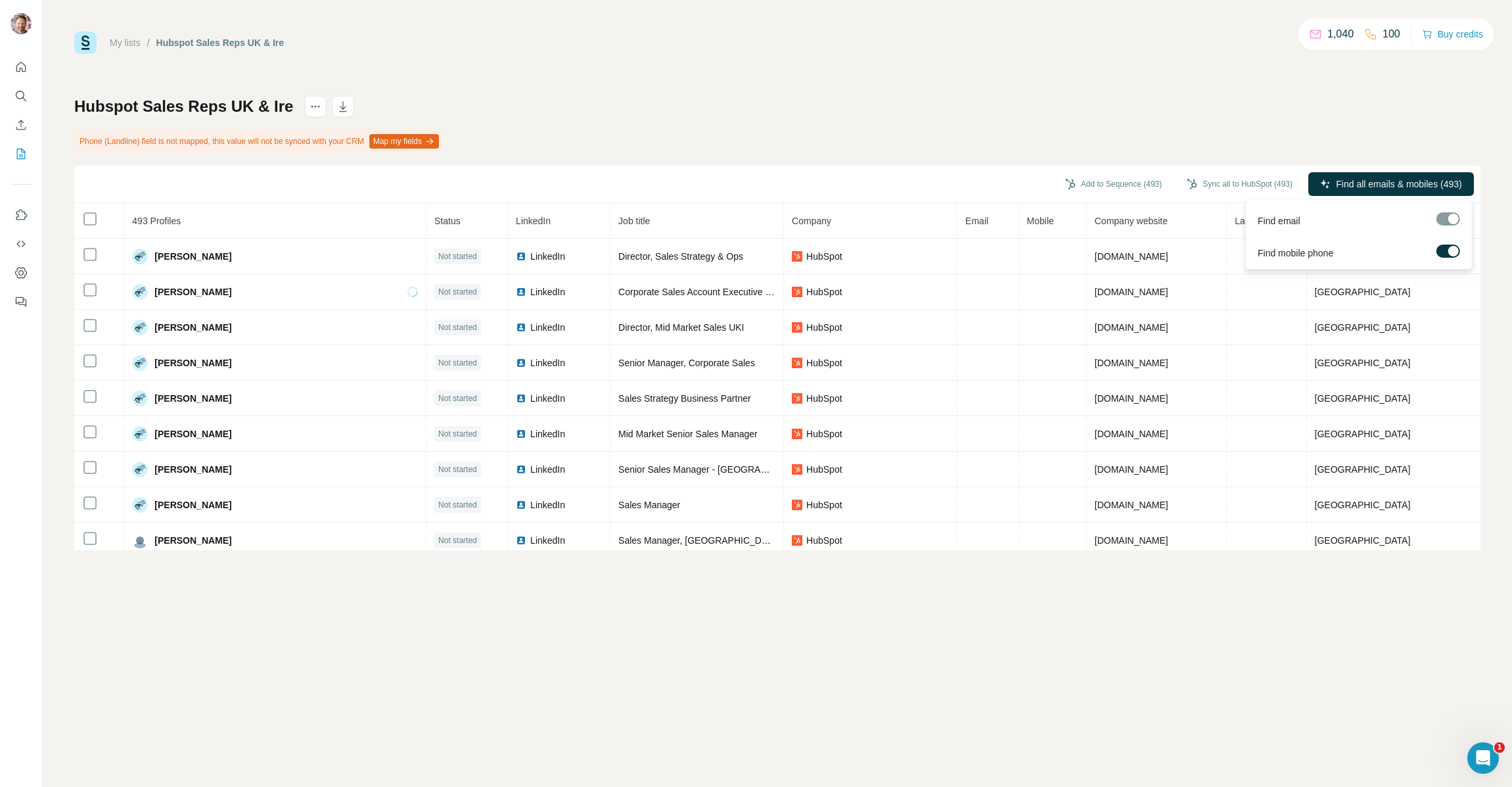
click at [1446, 253] on label at bounding box center [1448, 251] width 24 height 13
click at [1448, 253] on label at bounding box center [1448, 251] width 24 height 13
click at [1445, 219] on div at bounding box center [1448, 219] width 24 height 13
click at [1447, 249] on label at bounding box center [1448, 251] width 24 height 13
click at [1408, 188] on span "Find all emails (493)" at bounding box center [1421, 184] width 83 height 13
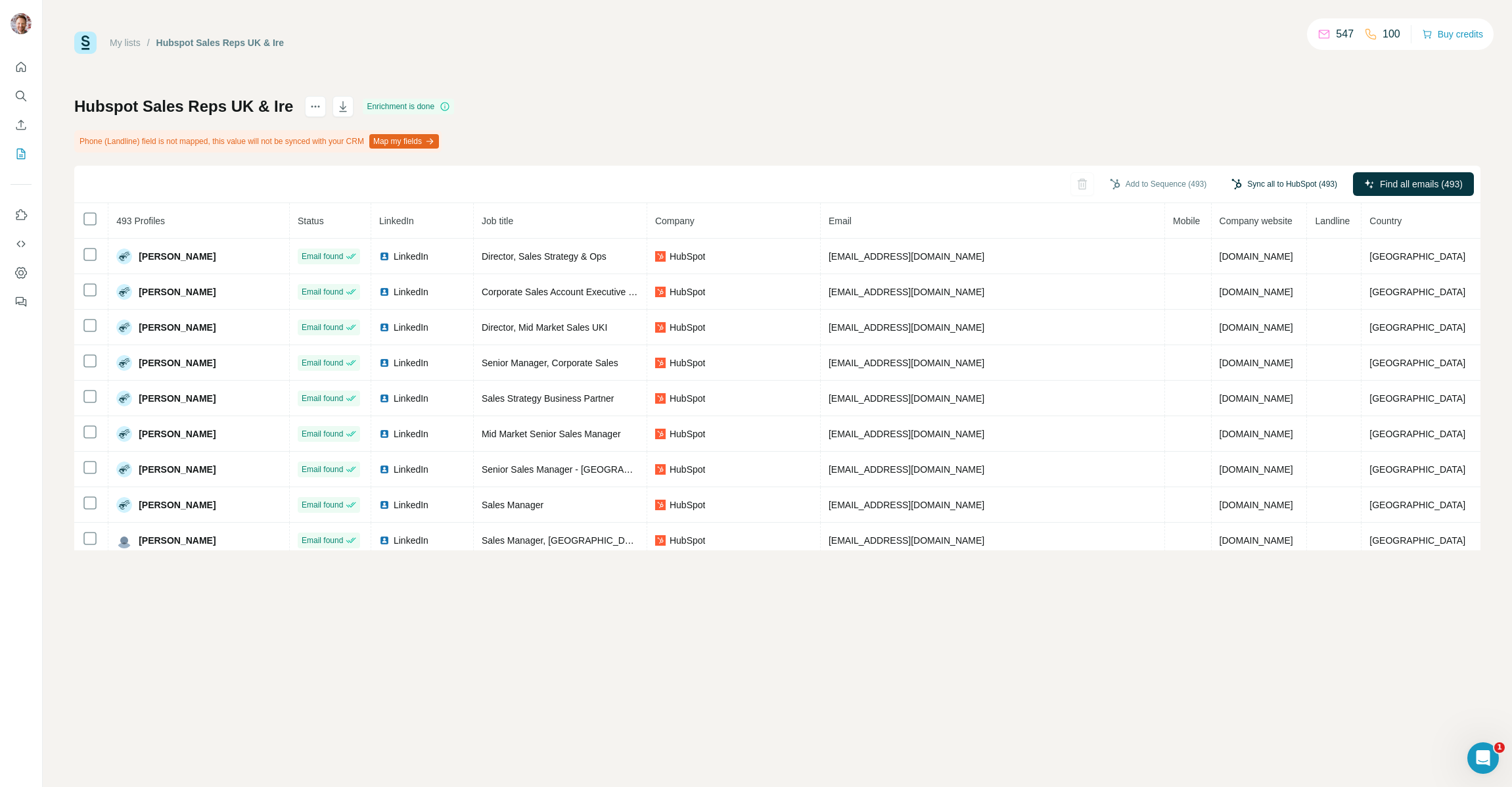
click at [1276, 183] on button "Sync all to HubSpot (493)" at bounding box center [1284, 184] width 124 height 20
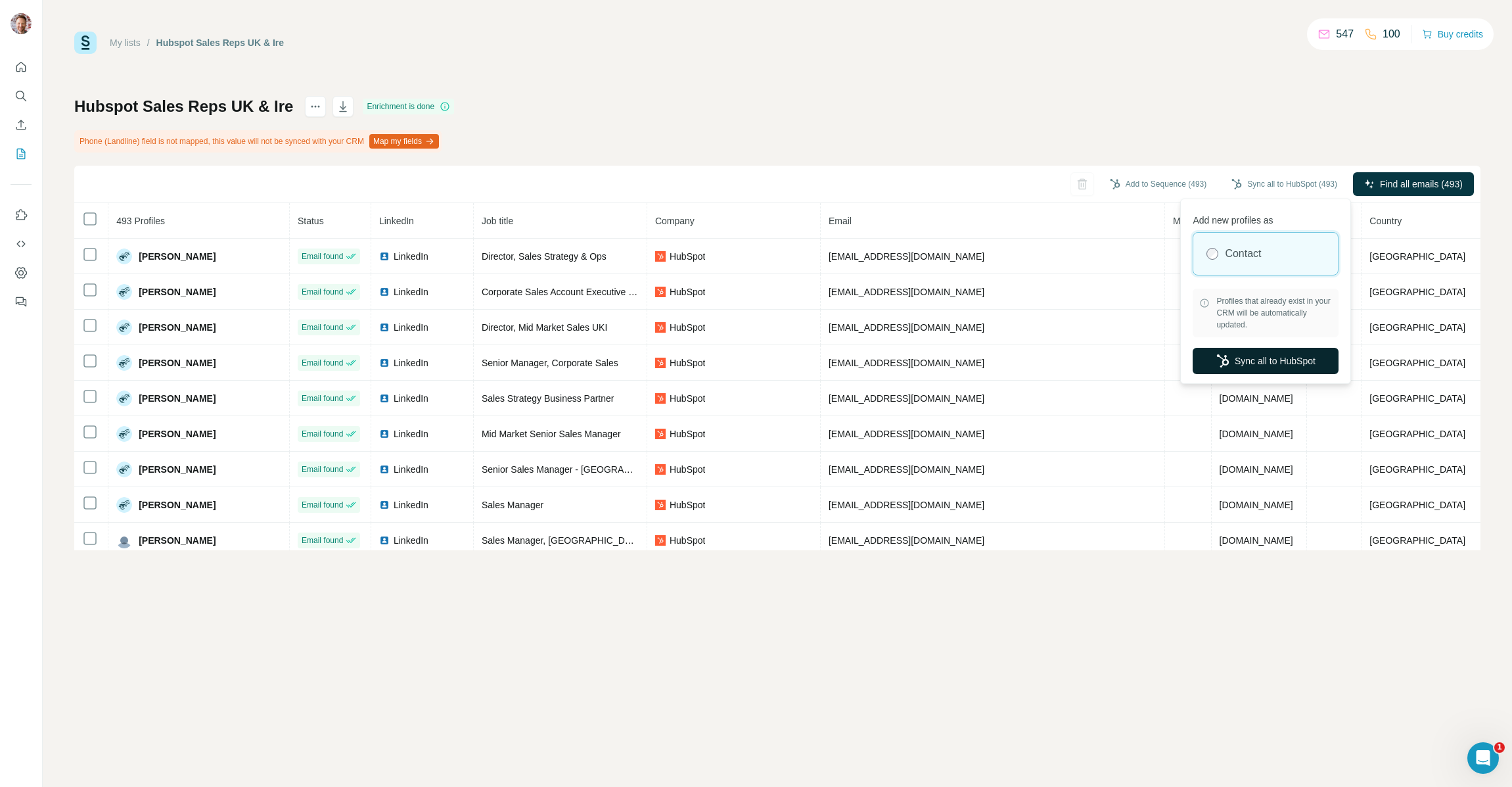
click at [1265, 361] on button "Sync all to HubSpot" at bounding box center [1265, 361] width 146 height 27
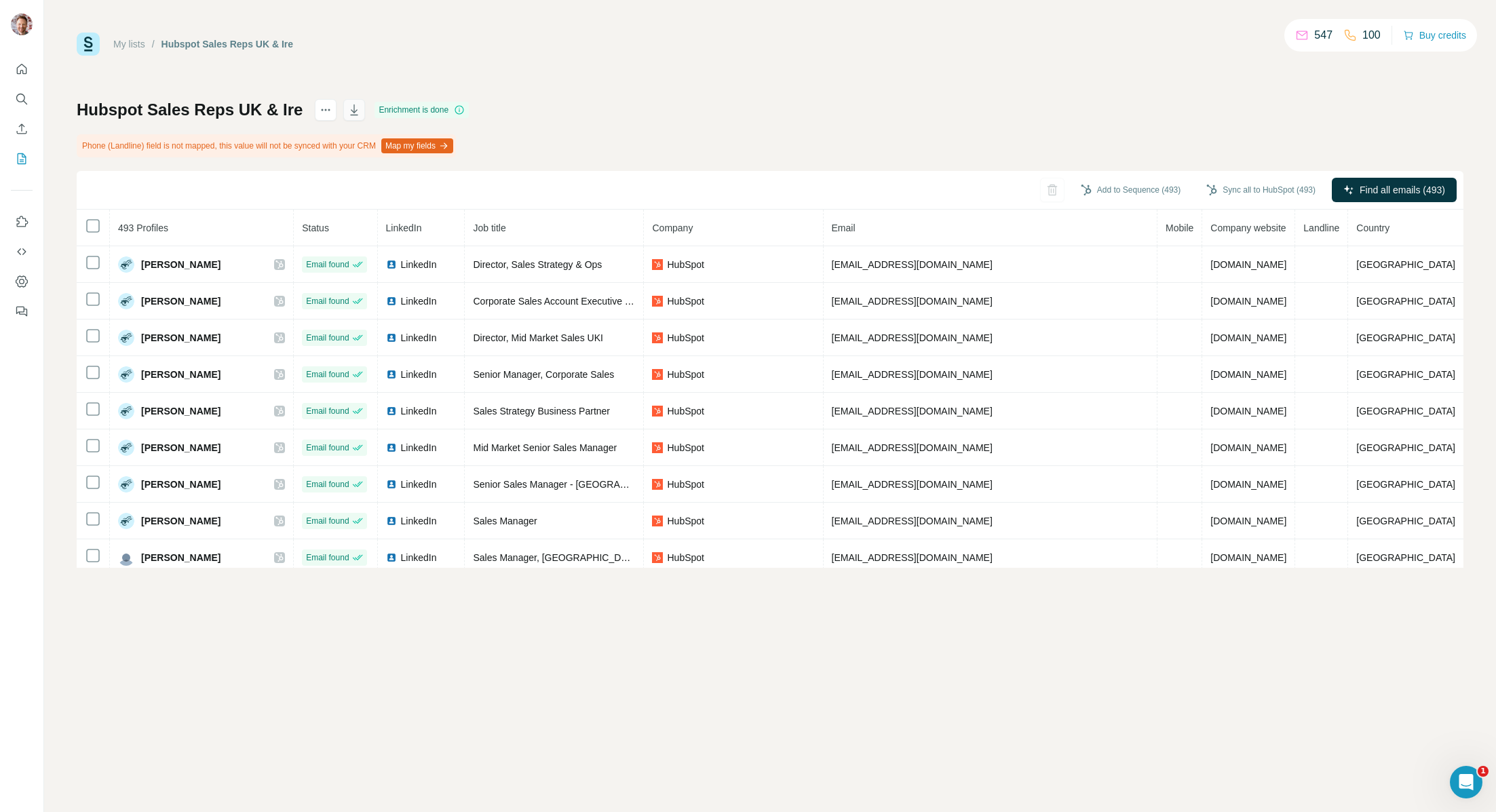
click at [351, 114] on icon "button" at bounding box center [355, 110] width 8 height 11
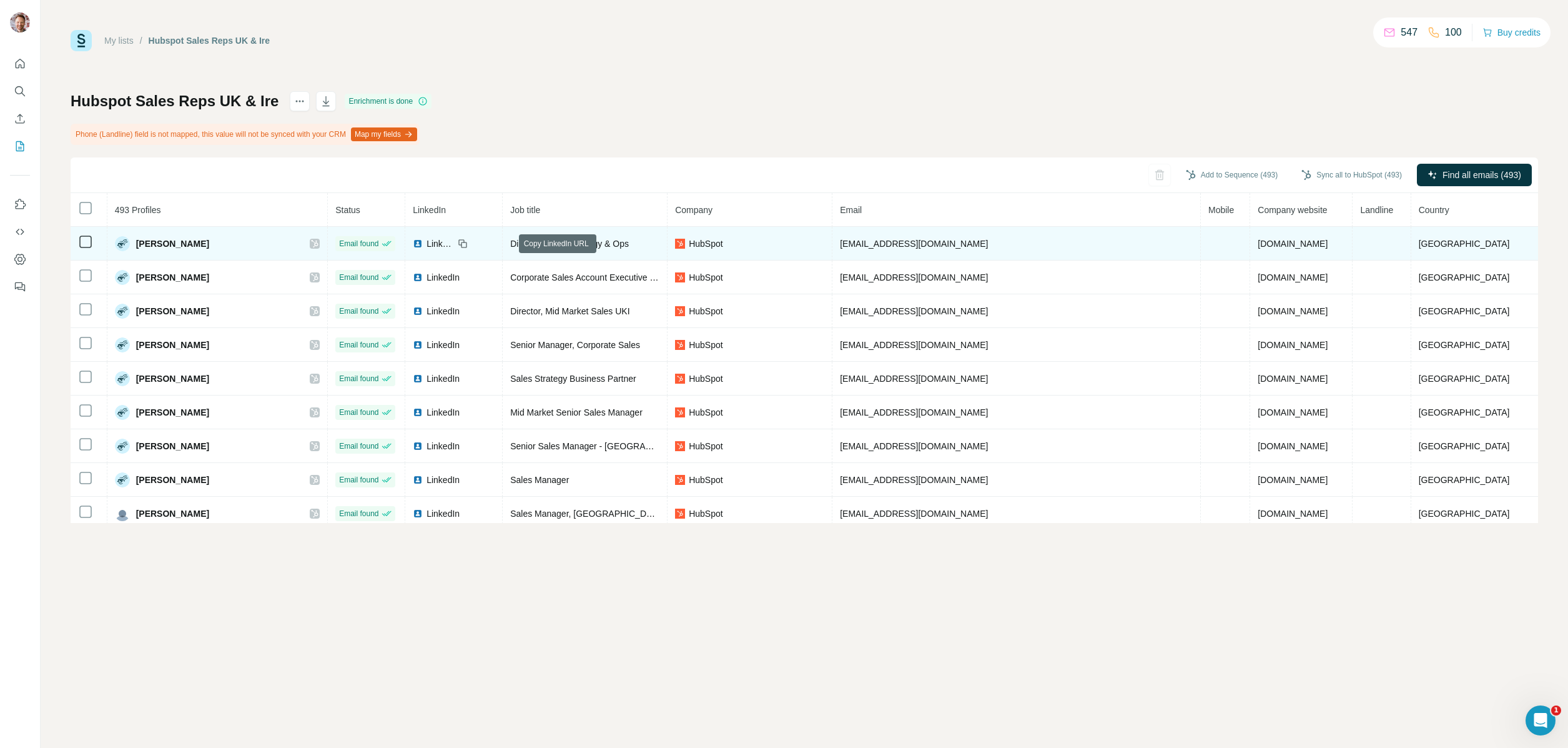
click at [468, 243] on icon at bounding box center [463, 244] width 10 height 10
